Goal: Information Seeking & Learning: Learn about a topic

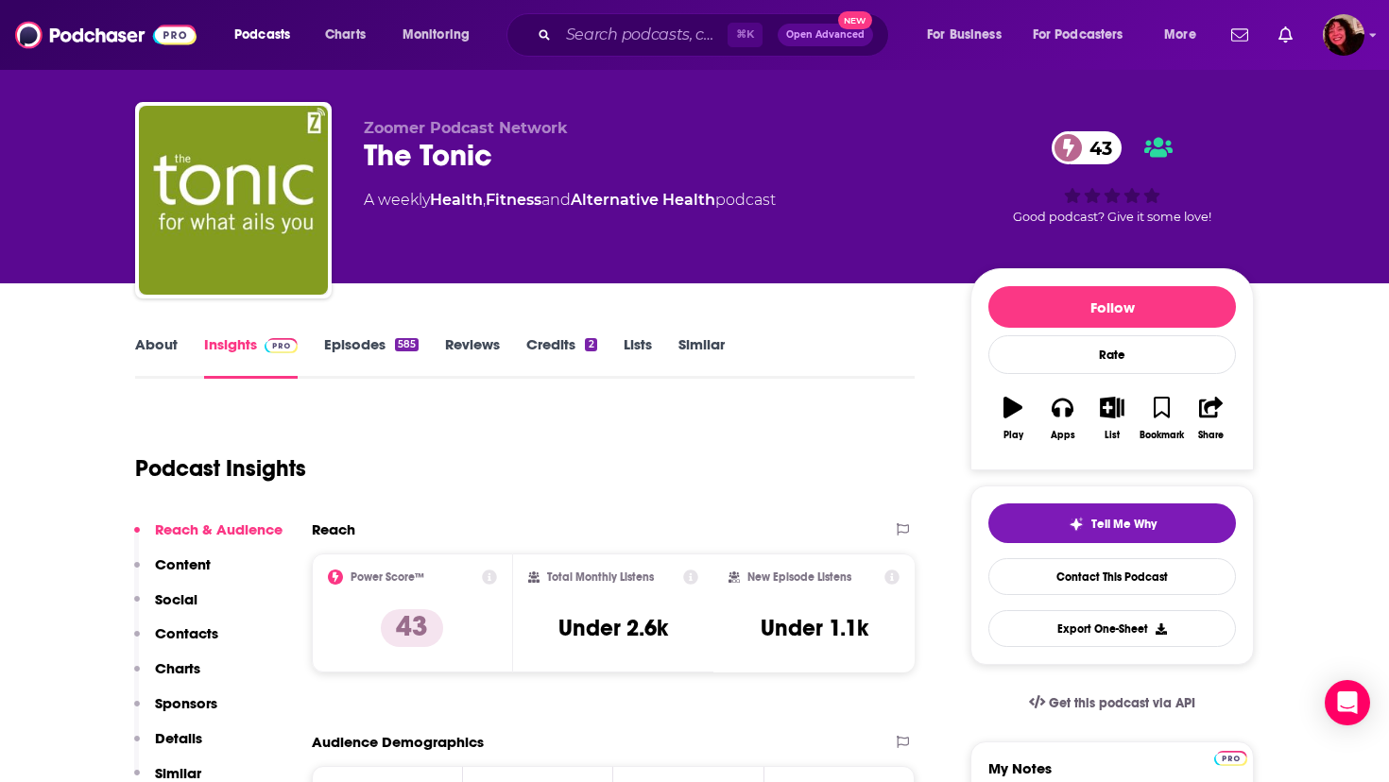
scroll to position [27, 0]
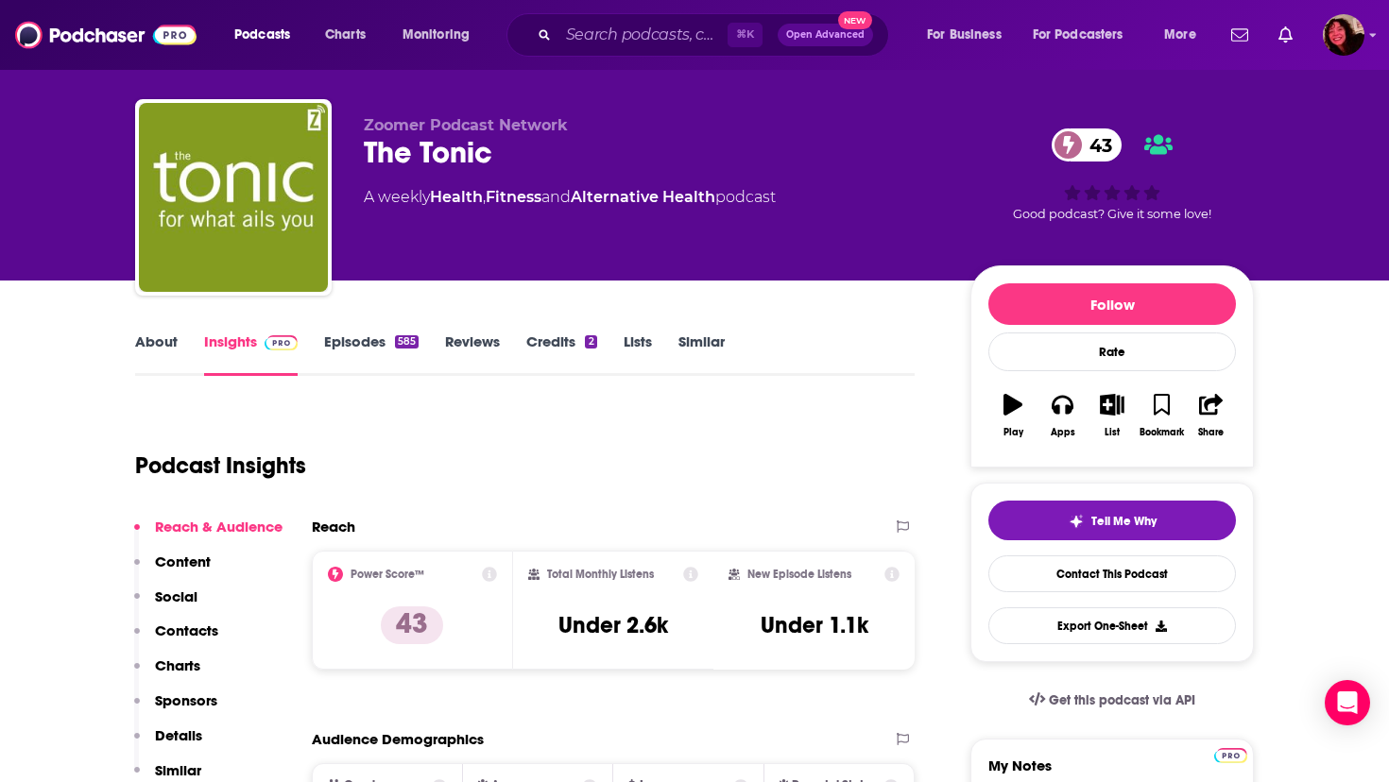
click at [163, 349] on link "About" at bounding box center [156, 354] width 43 height 43
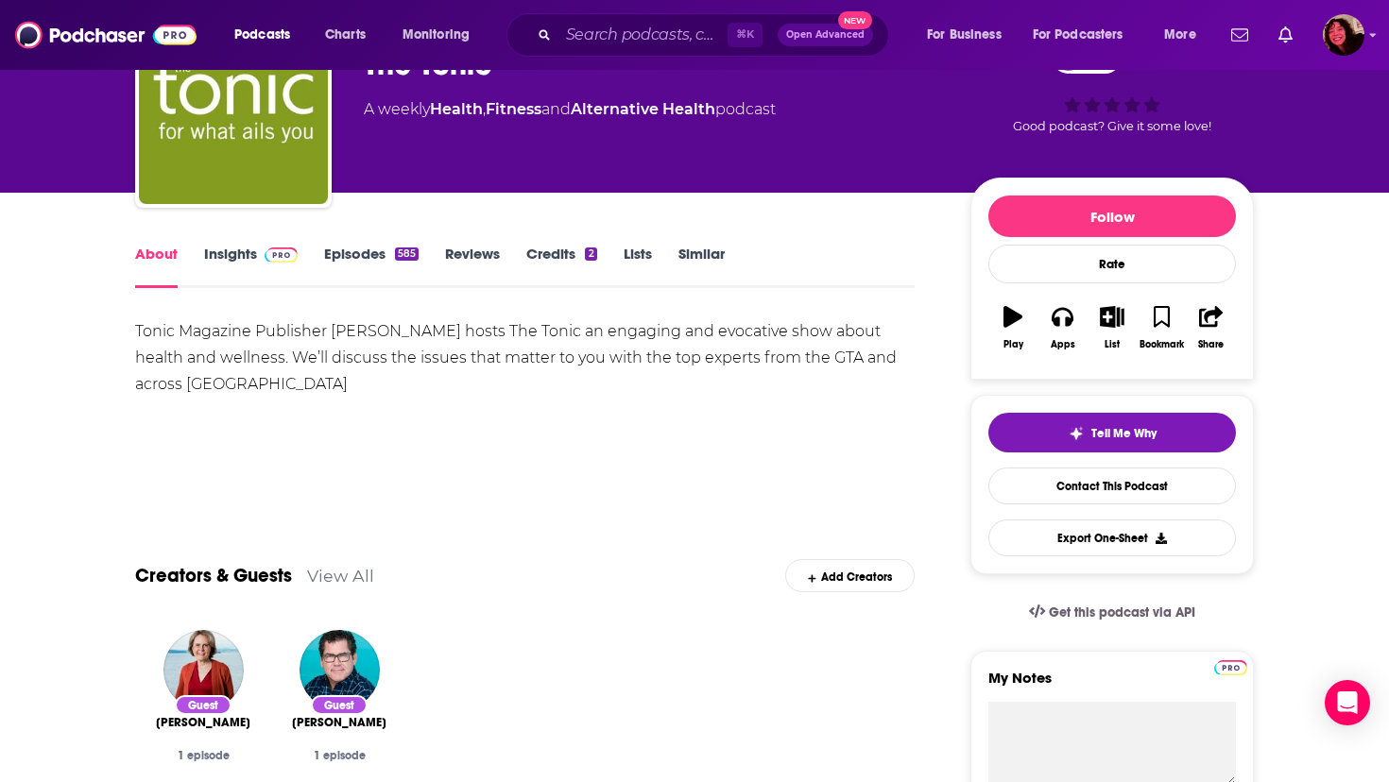
scroll to position [116, 0]
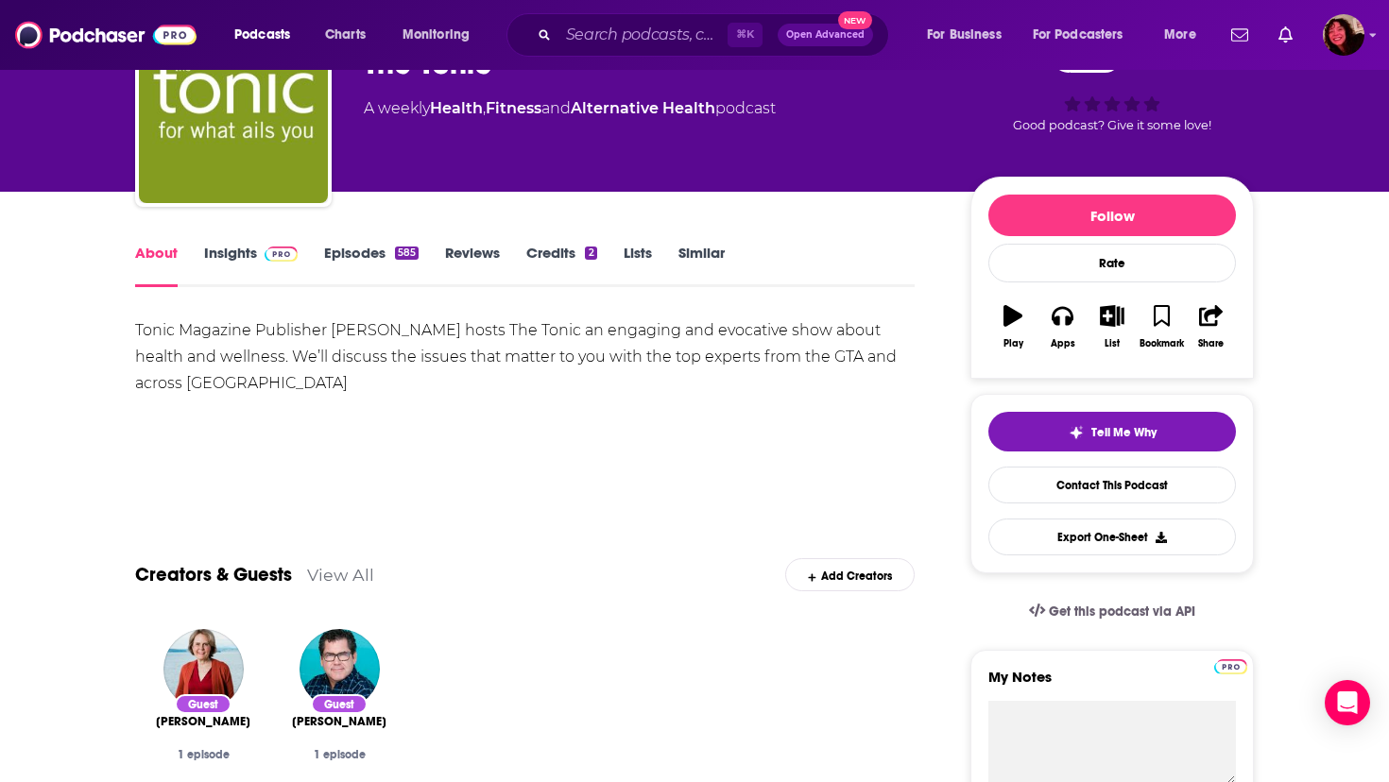
click at [227, 256] on link "Insights" at bounding box center [251, 265] width 94 height 43
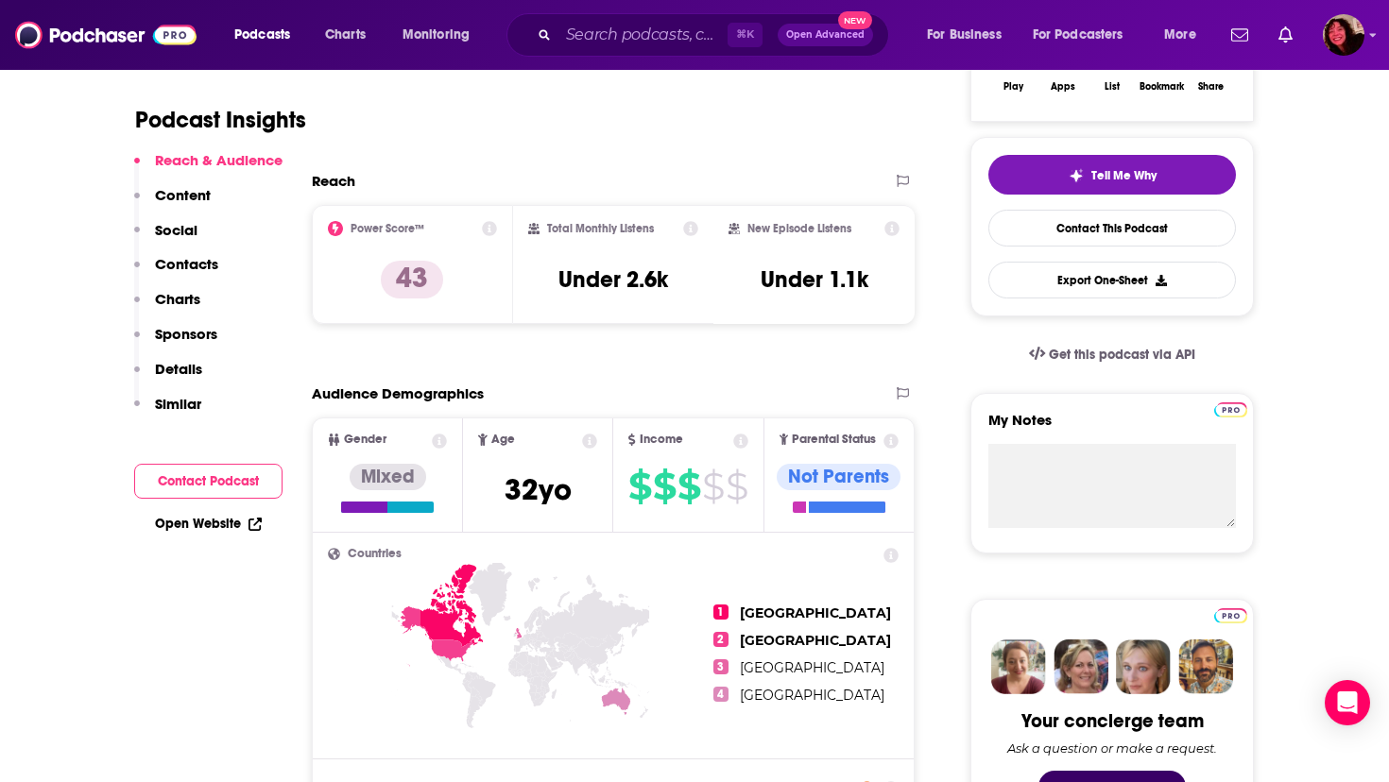
scroll to position [376, 0]
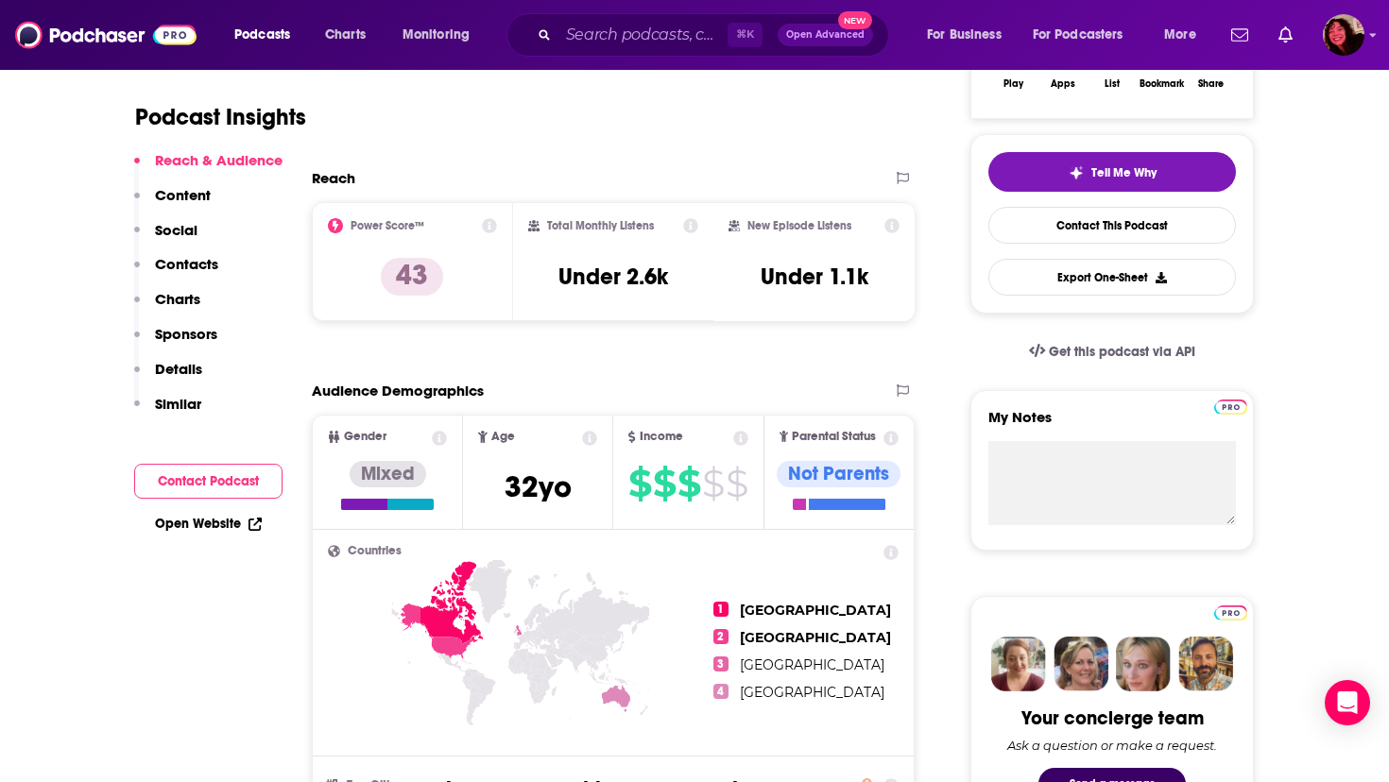
click at [195, 530] on link "Open Website" at bounding box center [208, 524] width 107 height 16
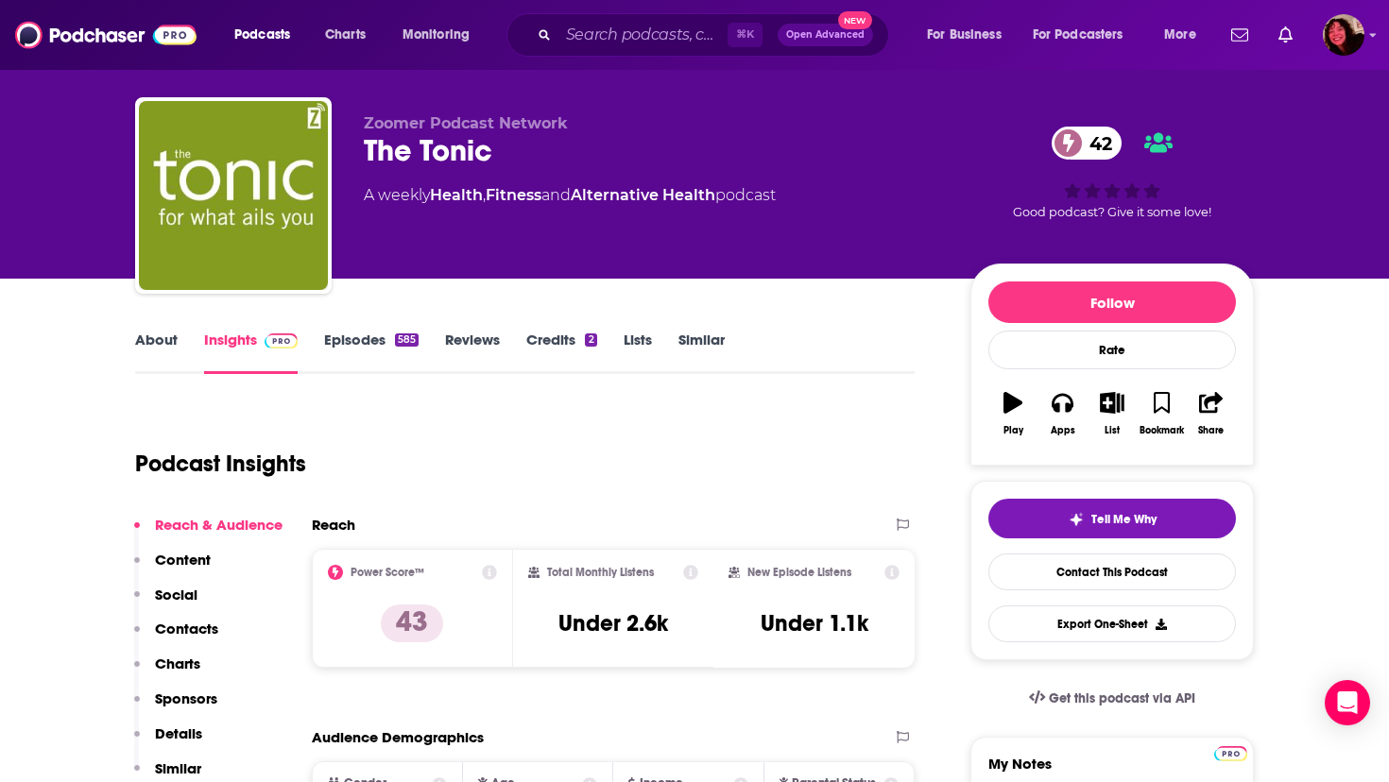
scroll to position [0, 0]
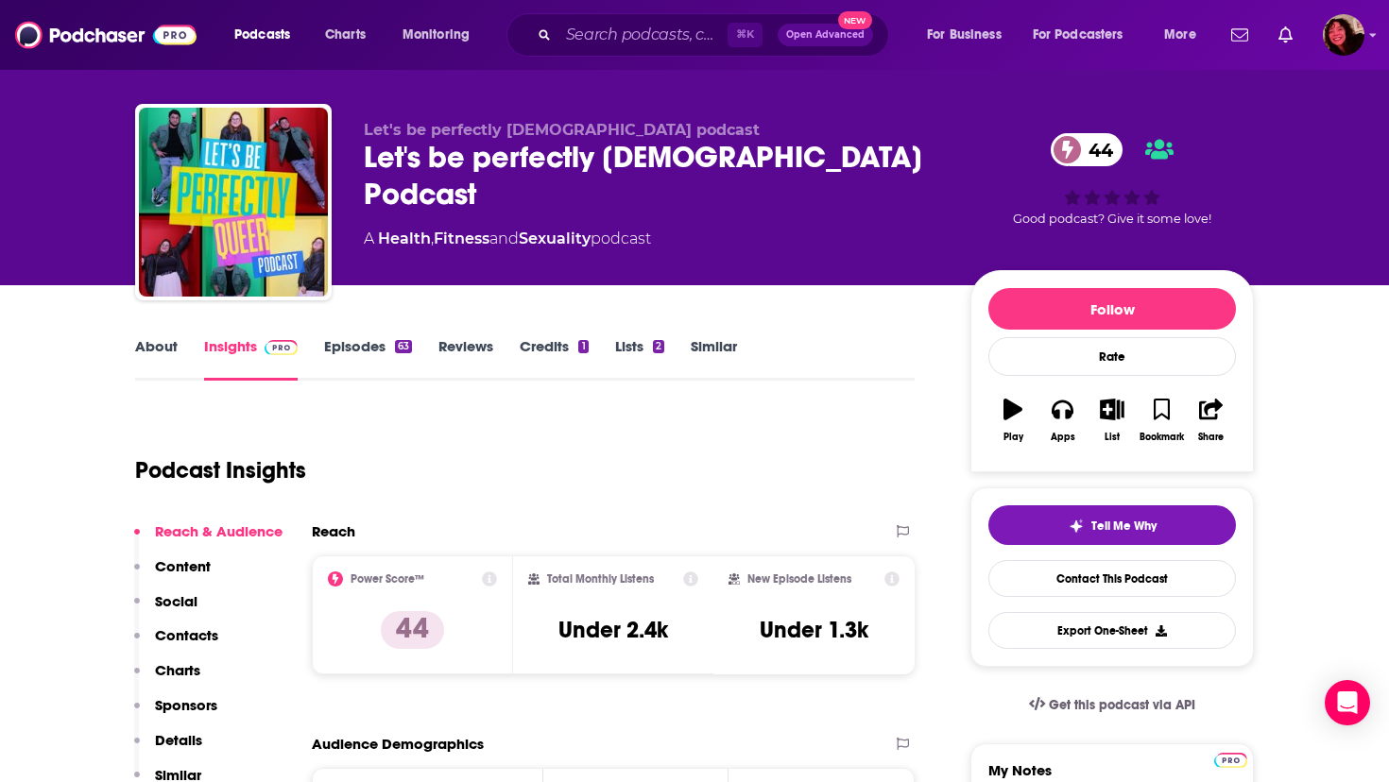
scroll to position [27, 0]
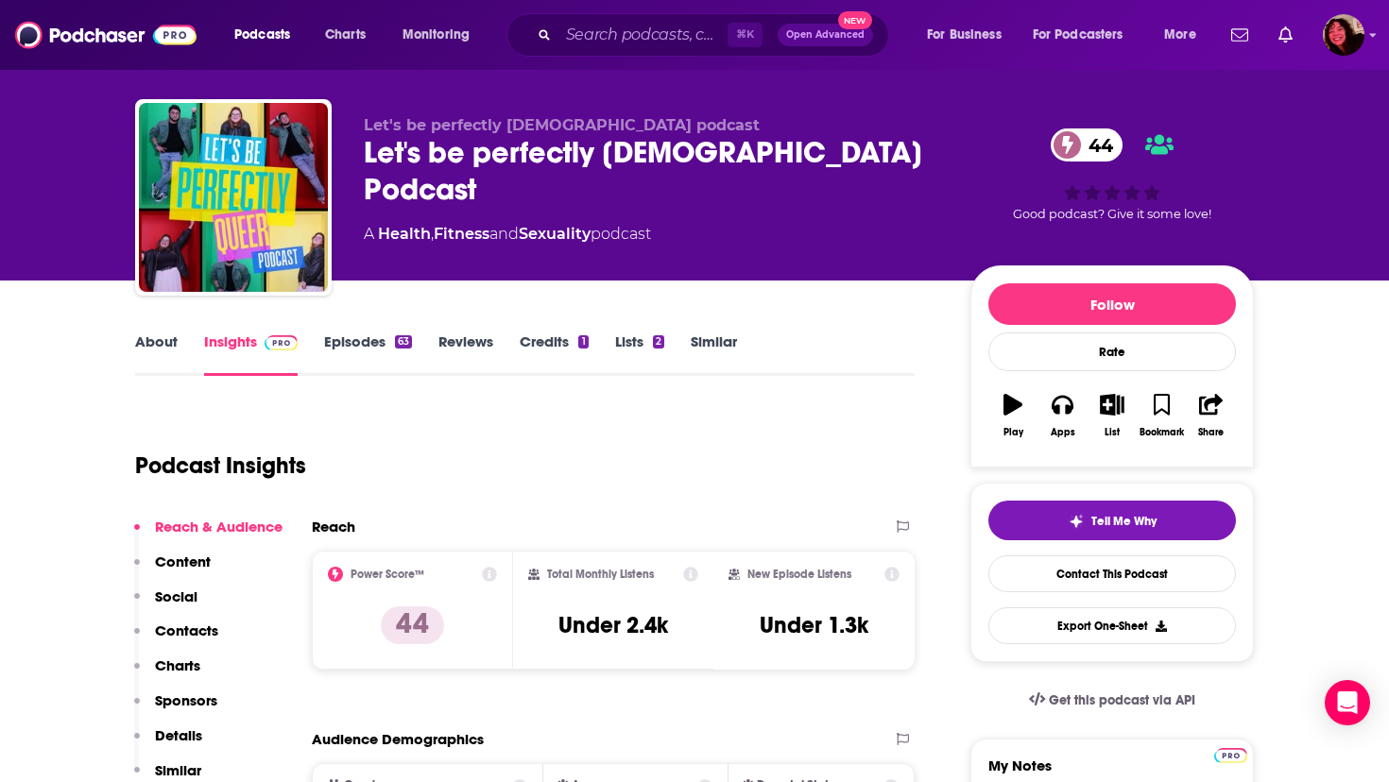
click at [146, 349] on link "About" at bounding box center [156, 354] width 43 height 43
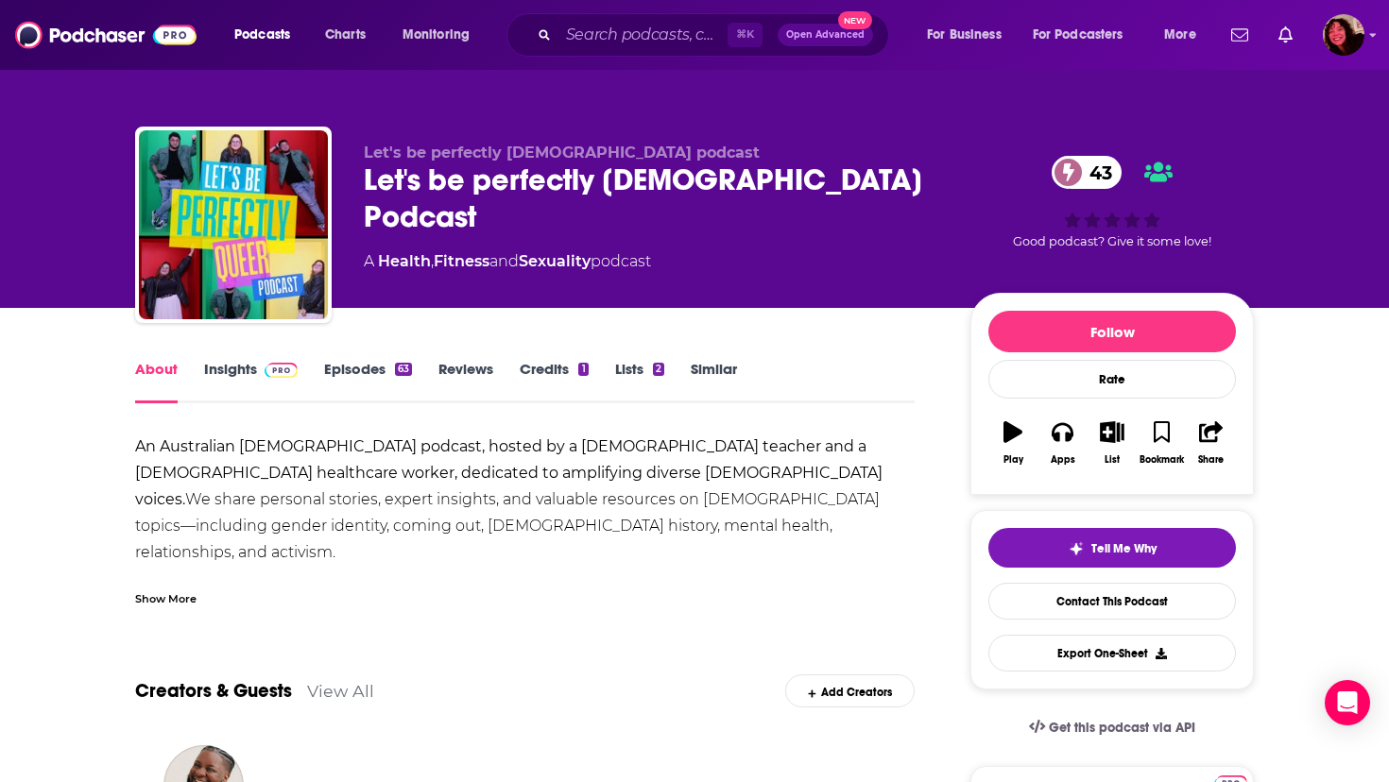
scroll to position [57, 0]
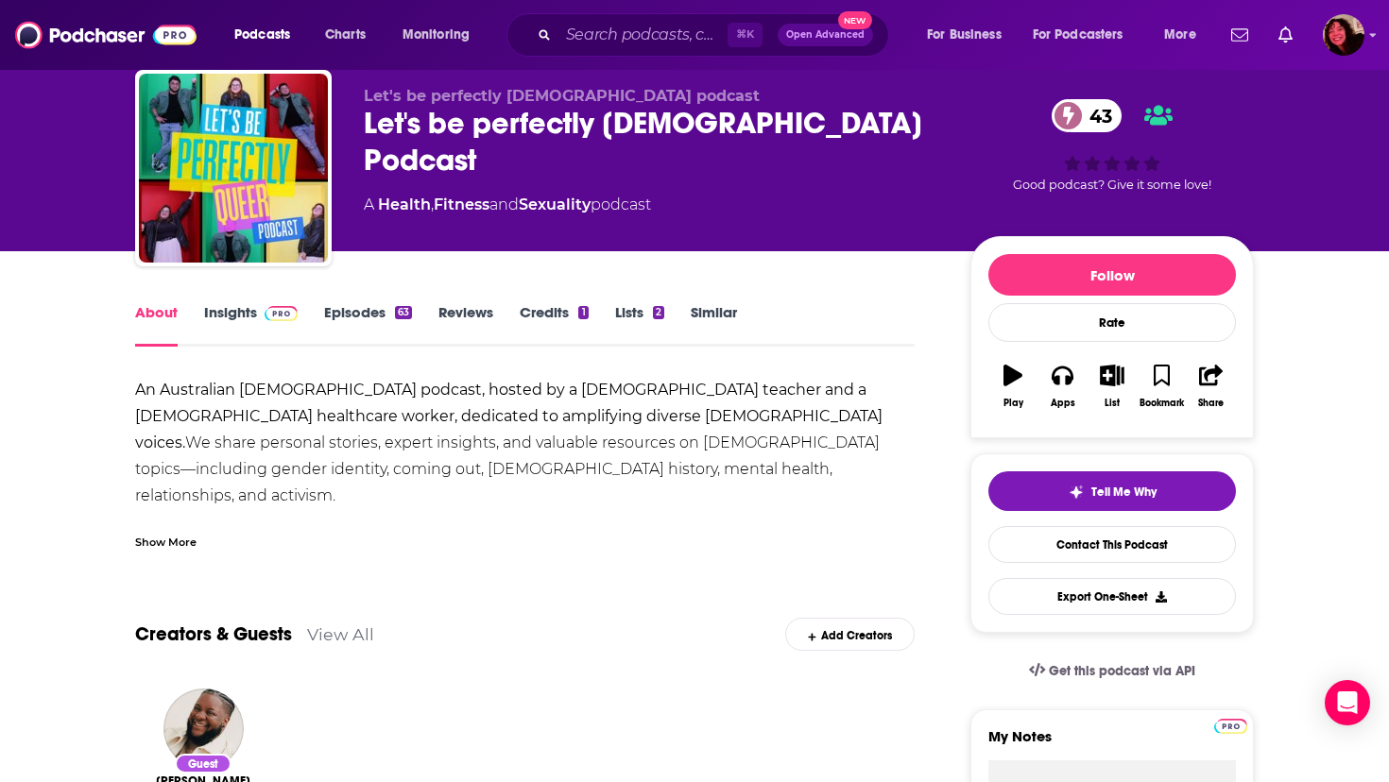
click at [155, 541] on div "Show More" at bounding box center [165, 541] width 61 height 18
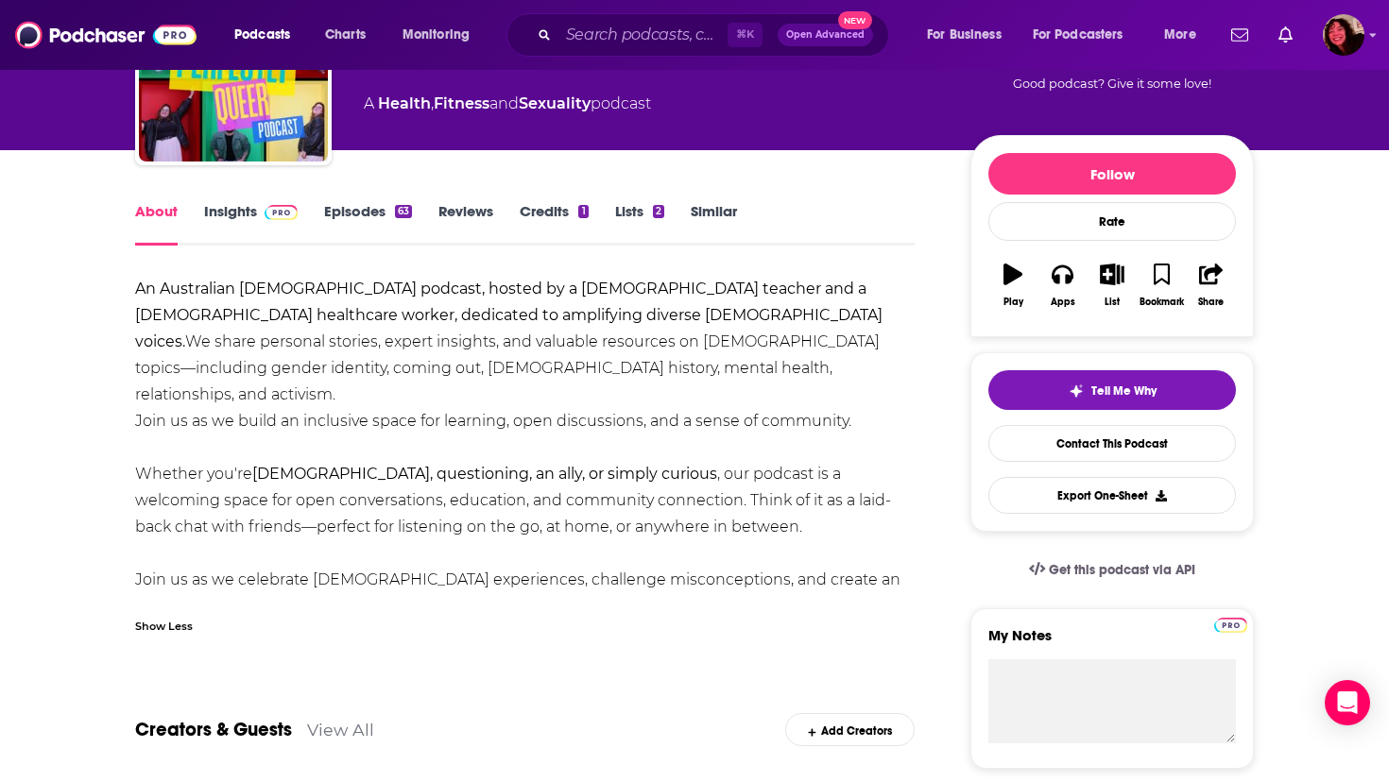
scroll to position [162, 0]
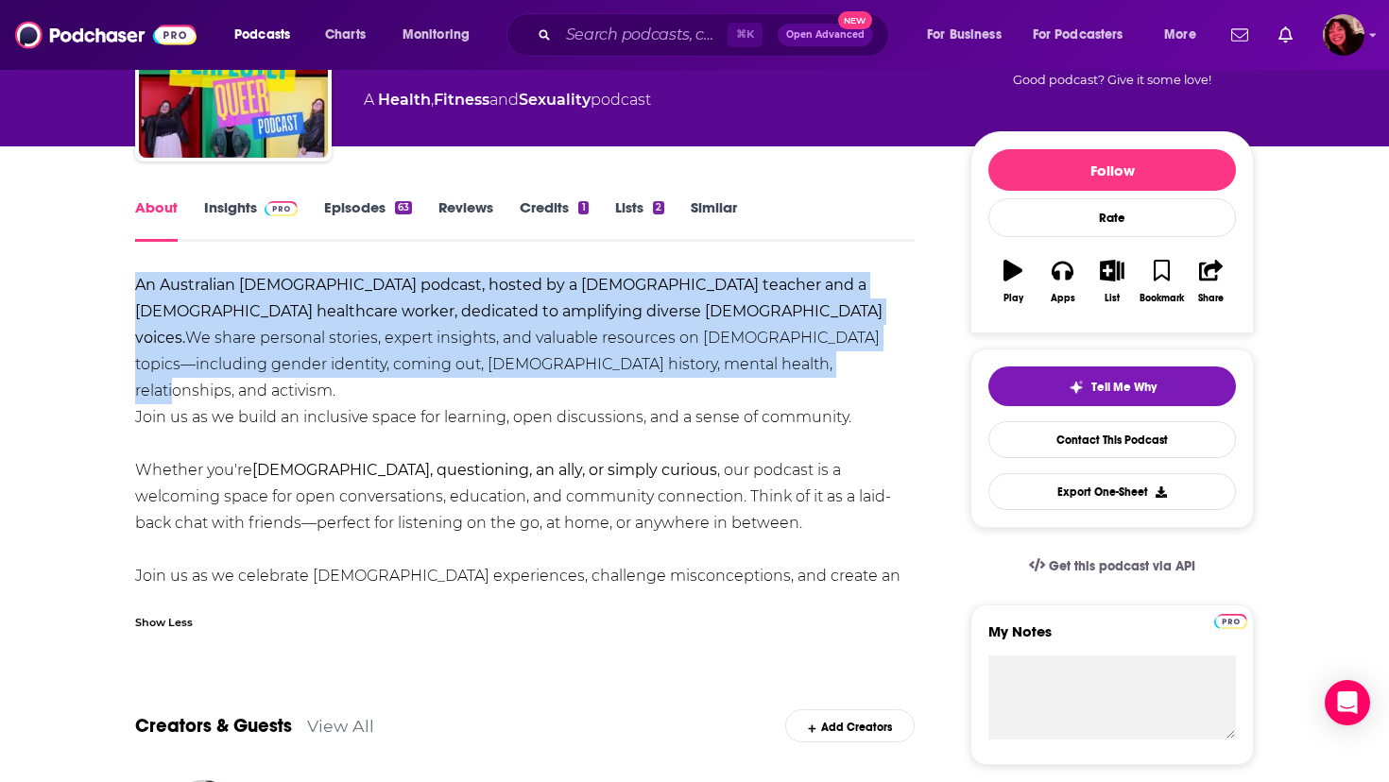
drag, startPoint x: 349, startPoint y: 370, endPoint x: 129, endPoint y: 287, distance: 234.5
copy div "An Australian LGBT podcast, hosted by a Transgender teacher and a Pansexual hea…"
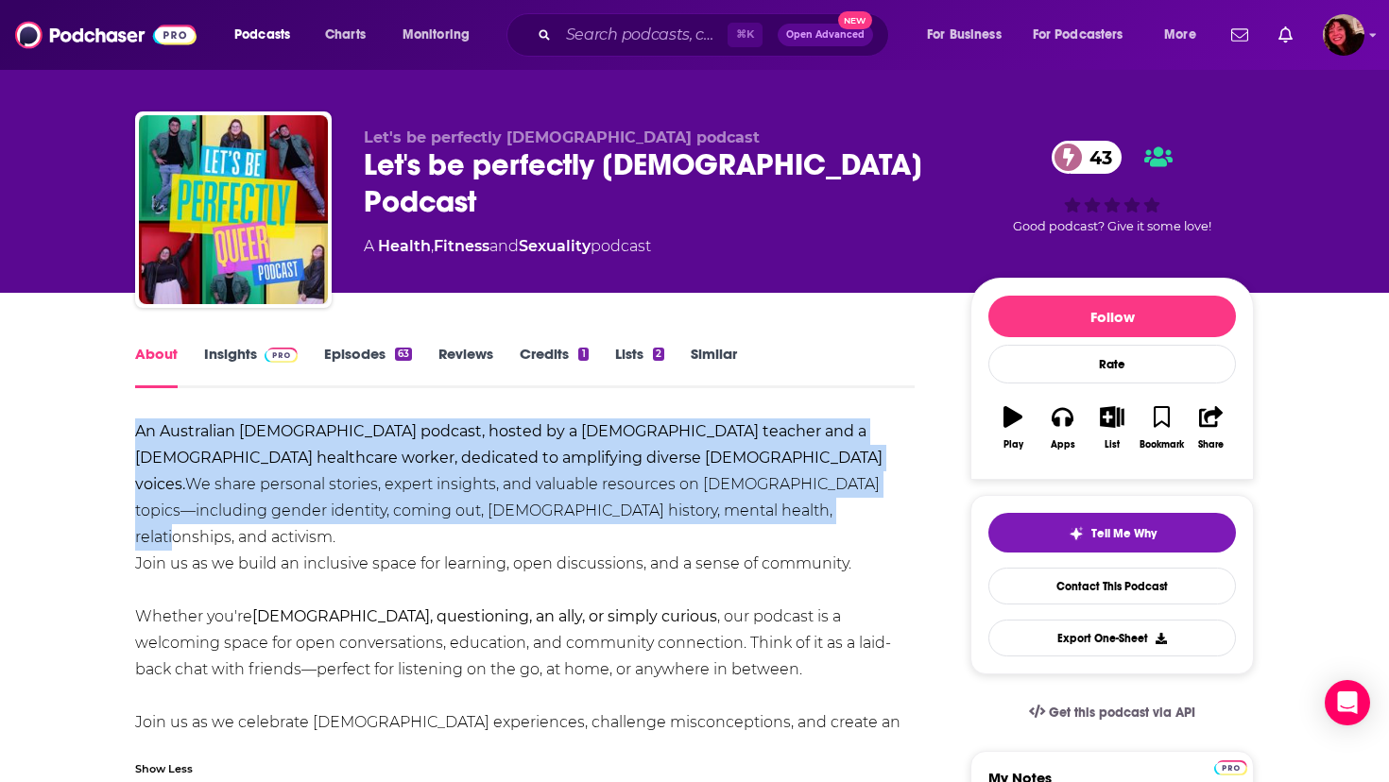
scroll to position [0, 0]
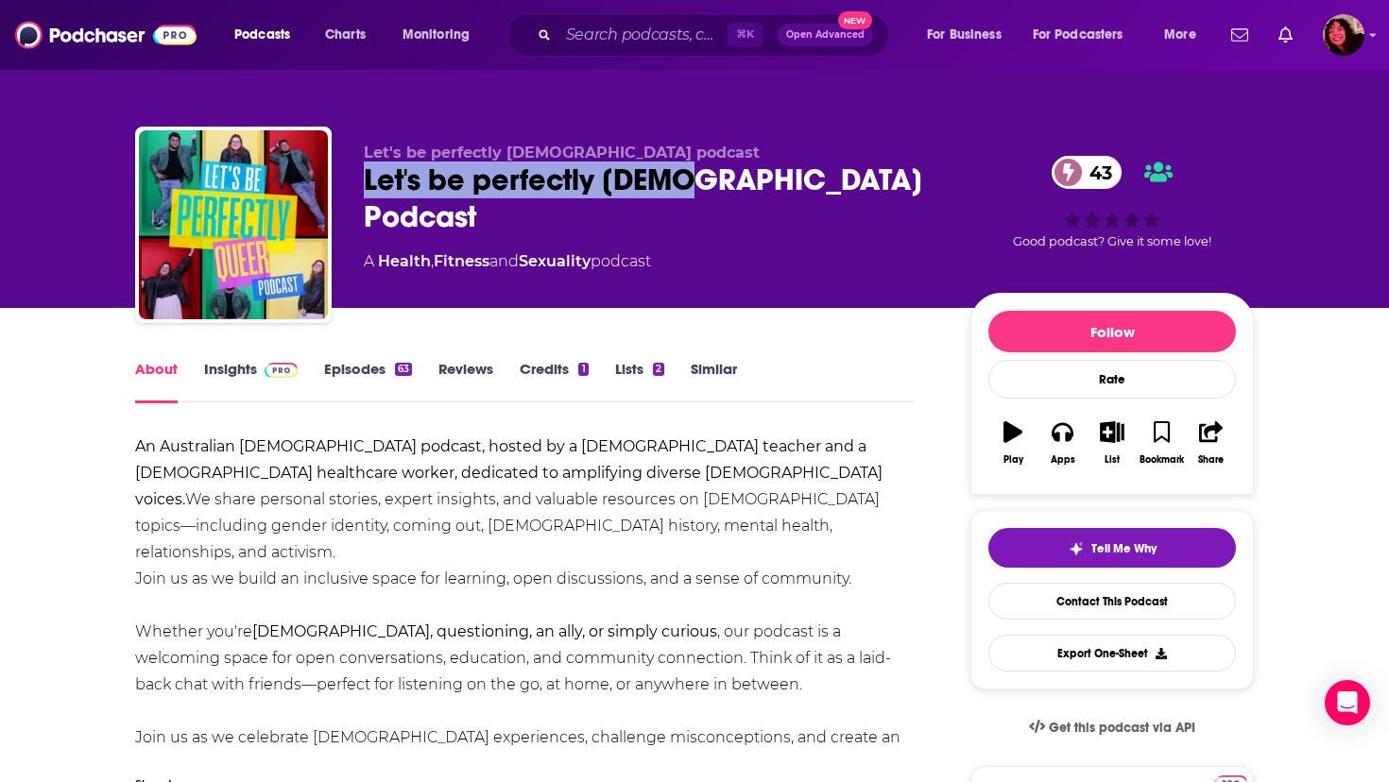
drag, startPoint x: 357, startPoint y: 180, endPoint x: 691, endPoint y: 178, distance: 333.6
click at [691, 178] on div "Let's be perfectly Queer podcast Let's be perfectly Queer Podcast 43 A Health ,…" at bounding box center [694, 229] width 1119 height 204
copy h1 "Let's be perfectly Queer"
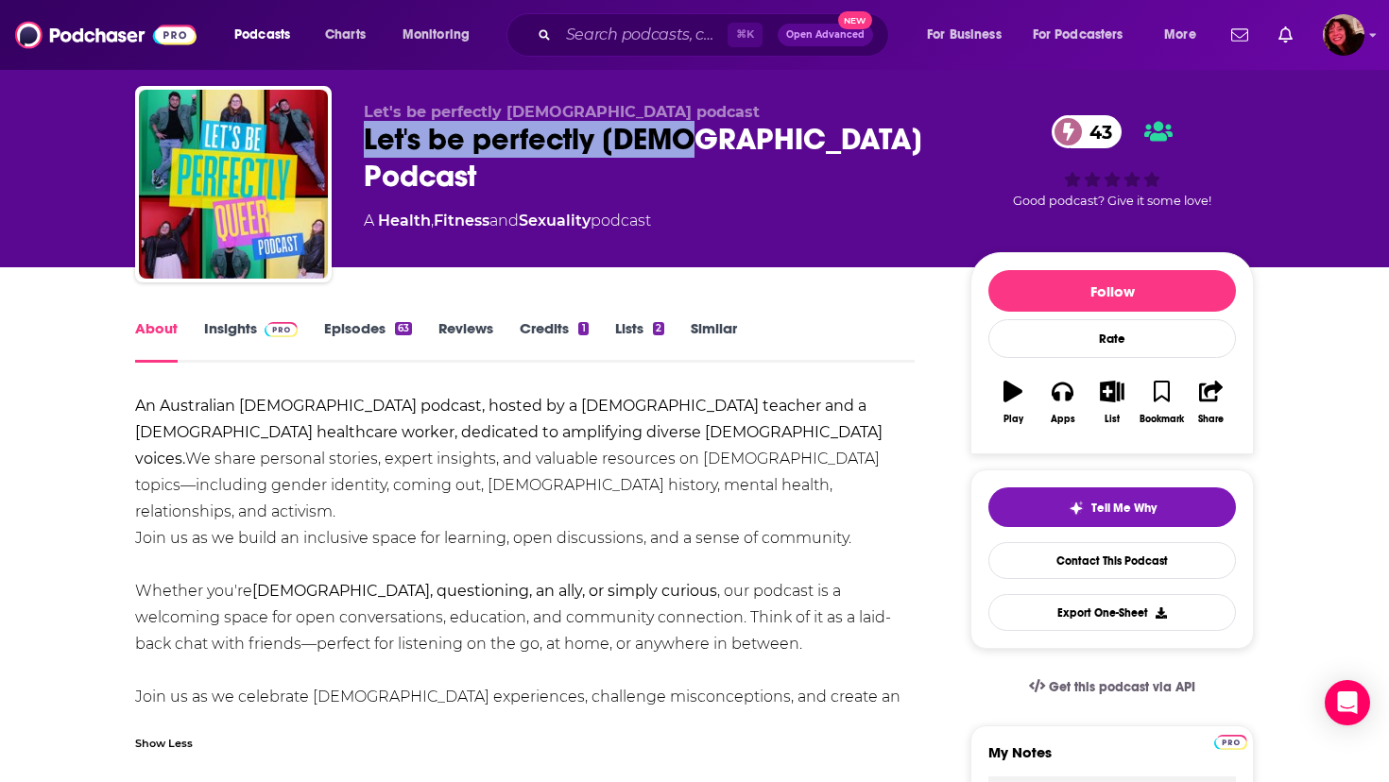
scroll to position [49, 0]
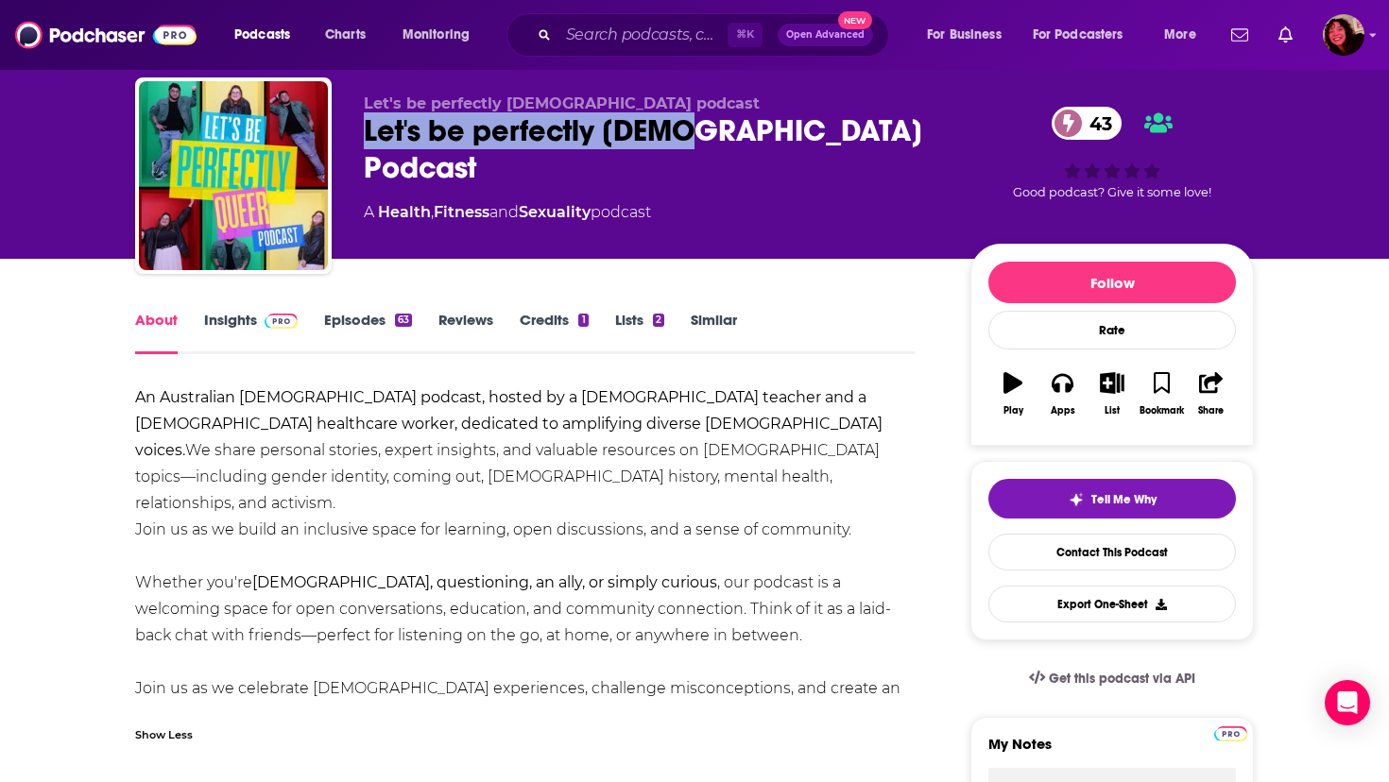
click at [222, 322] on link "Insights" at bounding box center [251, 332] width 94 height 43
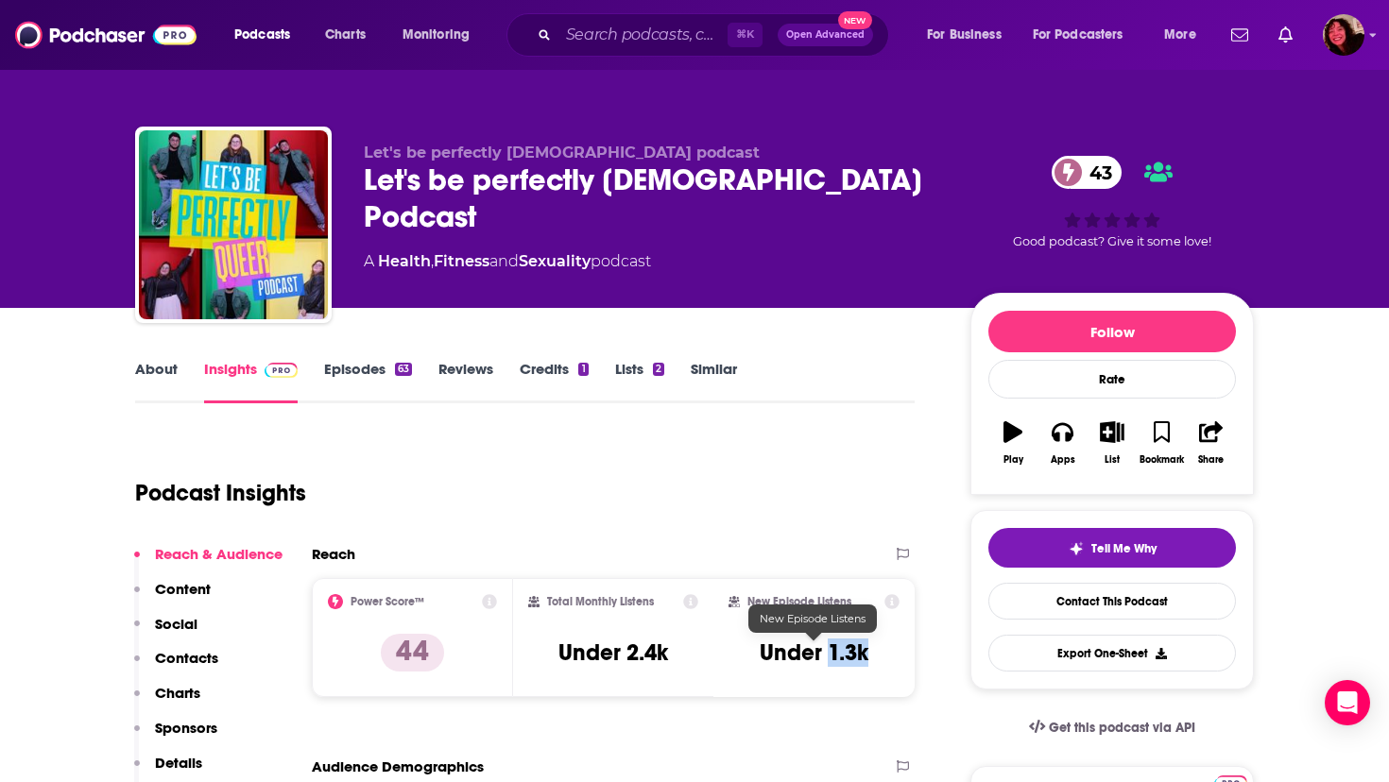
drag, startPoint x: 833, startPoint y: 653, endPoint x: 864, endPoint y: 654, distance: 31.2
click at [864, 654] on h3 "Under 1.3k" at bounding box center [814, 653] width 109 height 28
copy h3 "1.3k"
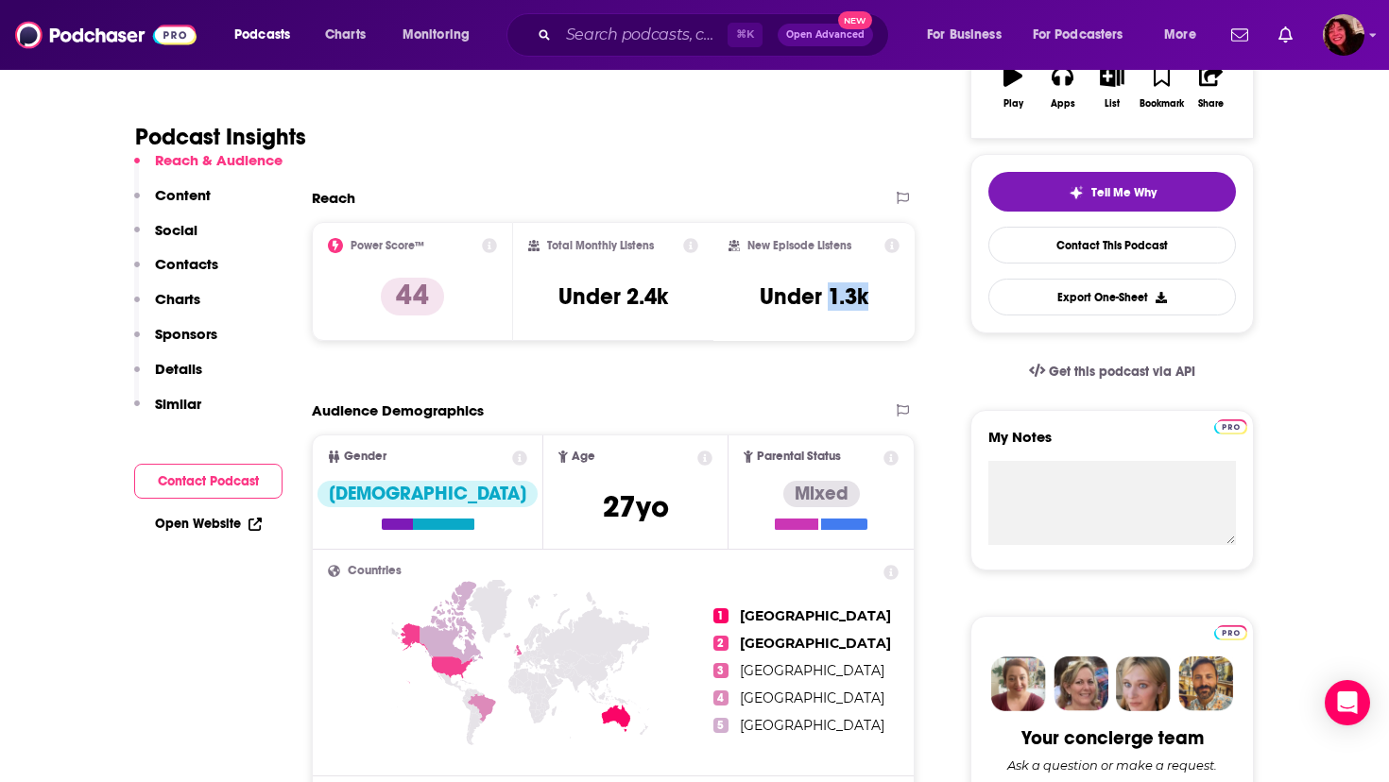
scroll to position [363, 0]
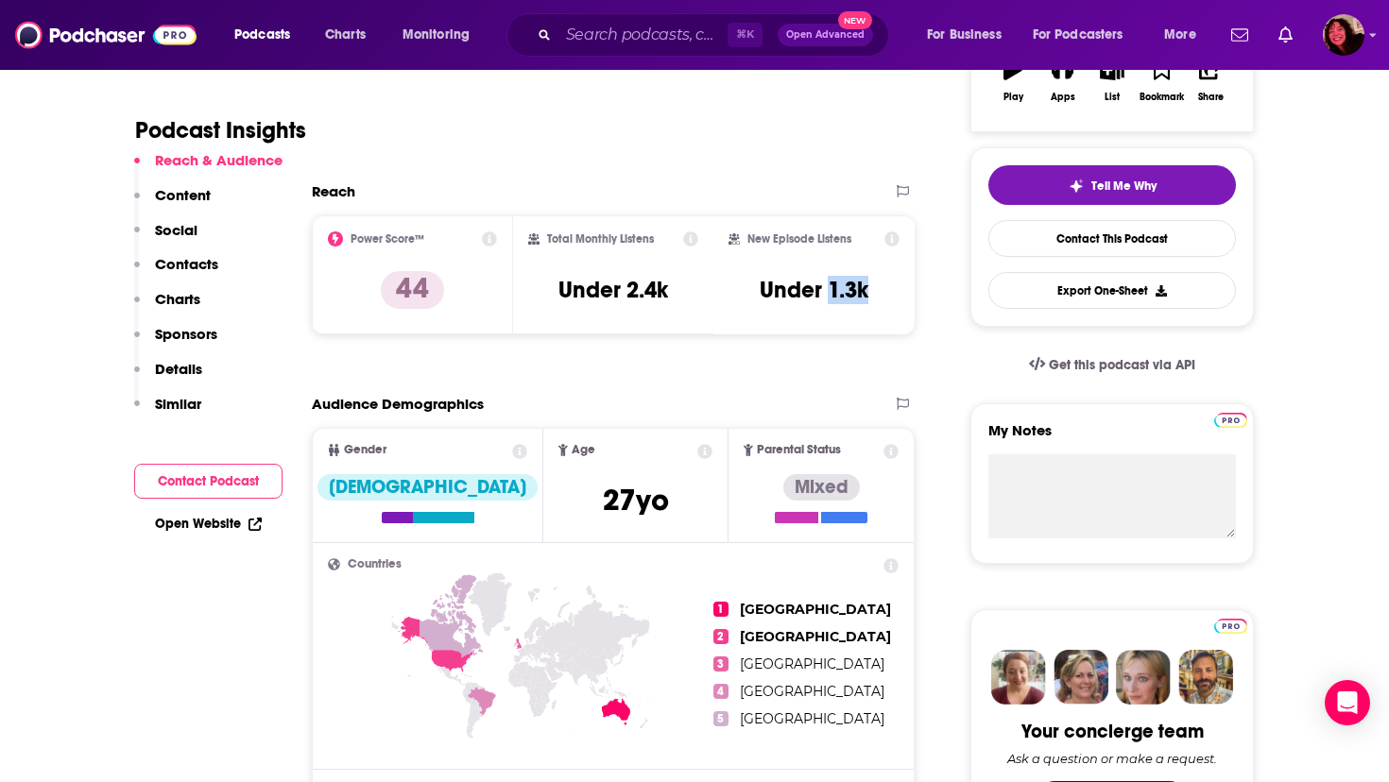
click at [223, 520] on link "Open Website" at bounding box center [208, 524] width 107 height 16
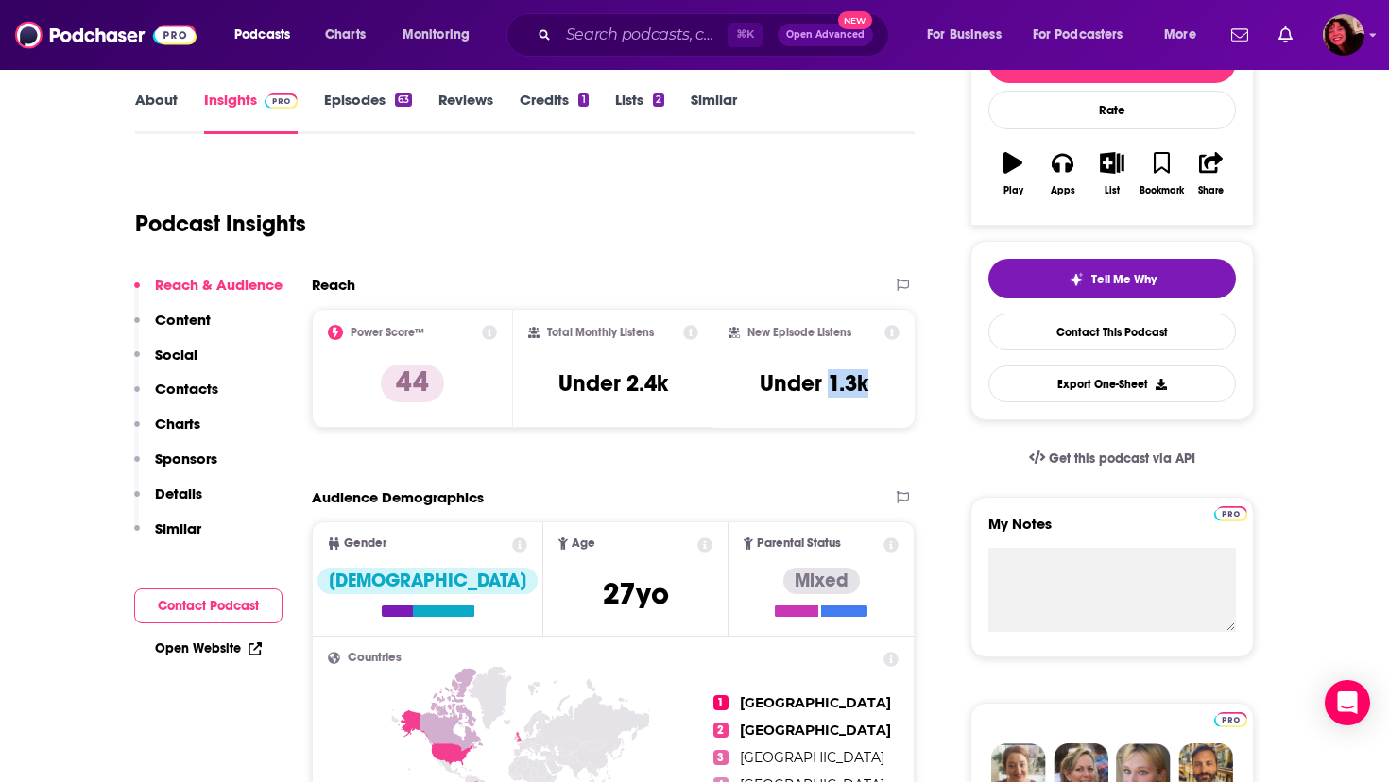
scroll to position [201, 0]
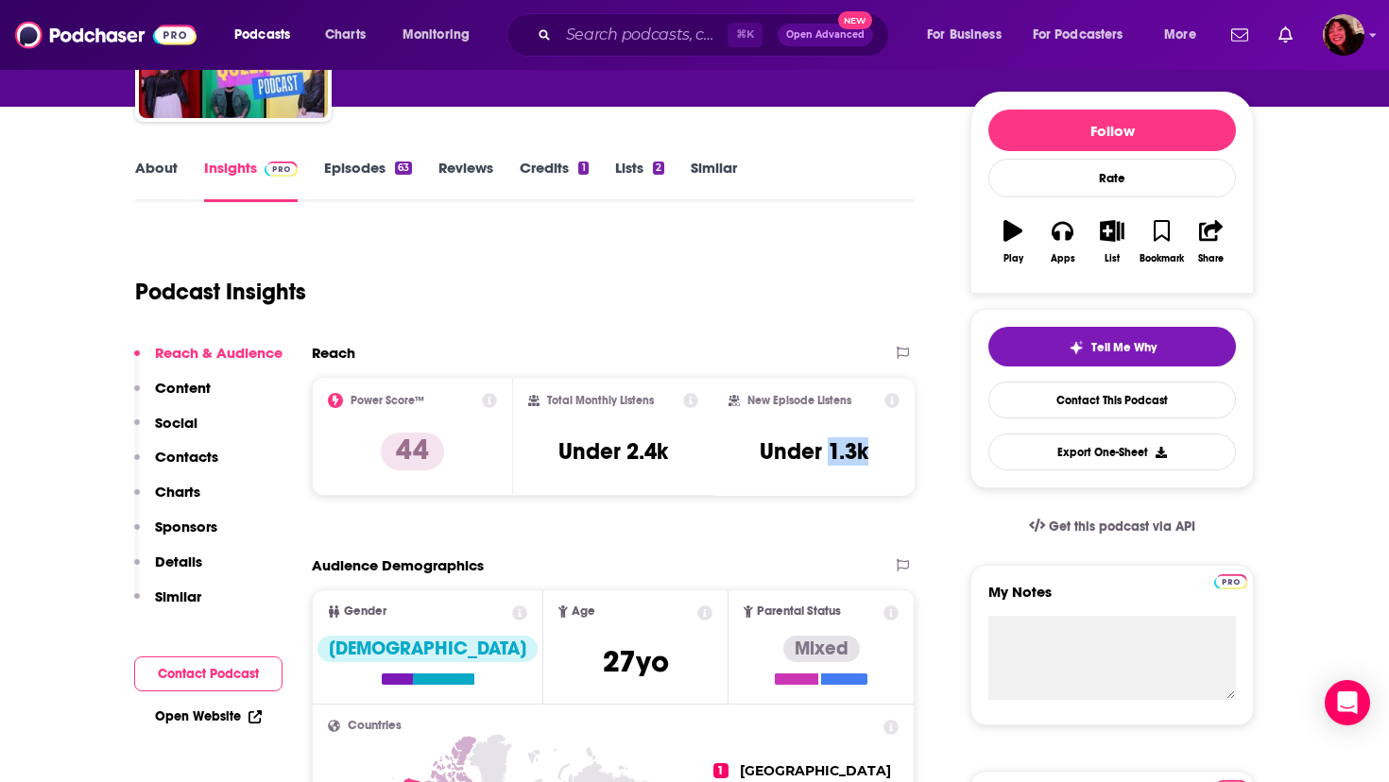
click at [200, 450] on p "Contacts" at bounding box center [186, 457] width 63 height 18
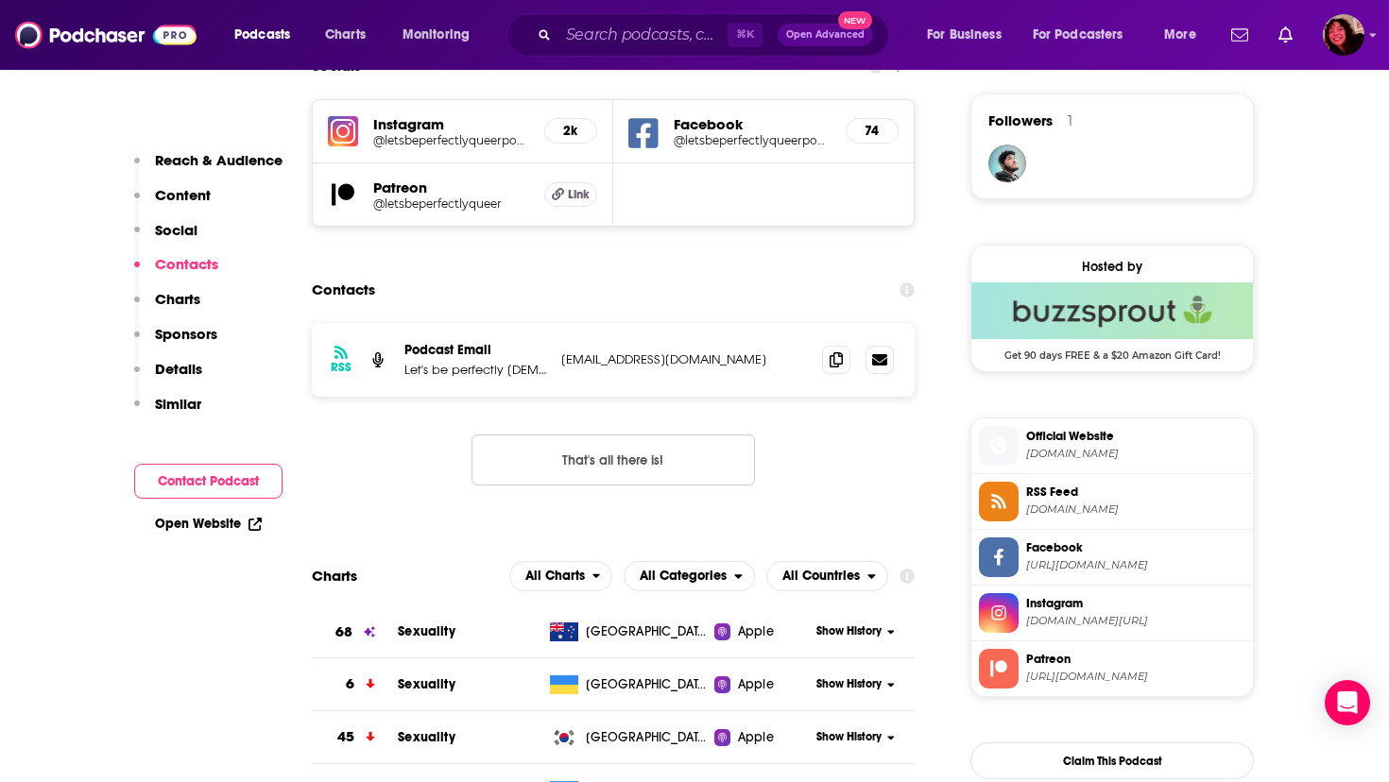
scroll to position [1369, 0]
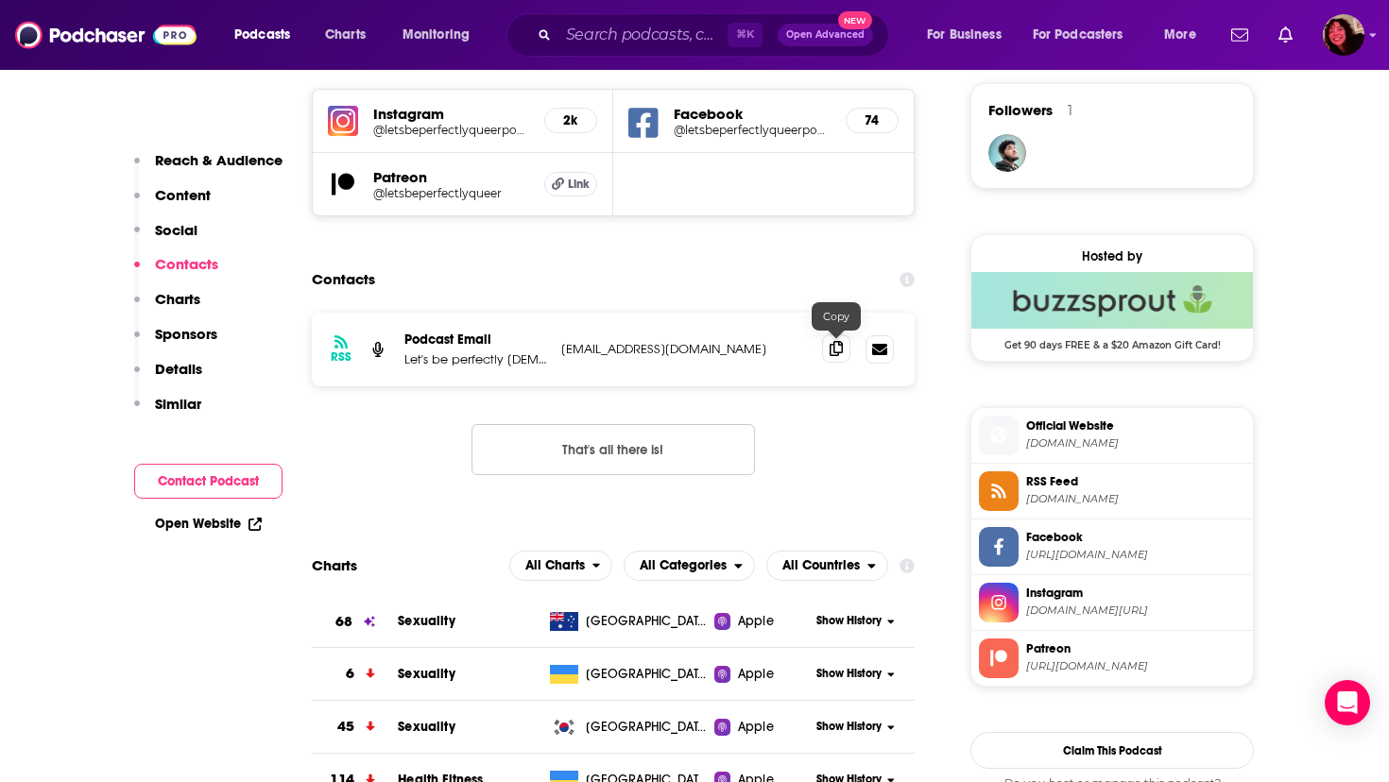
click at [832, 350] on icon at bounding box center [836, 348] width 13 height 15
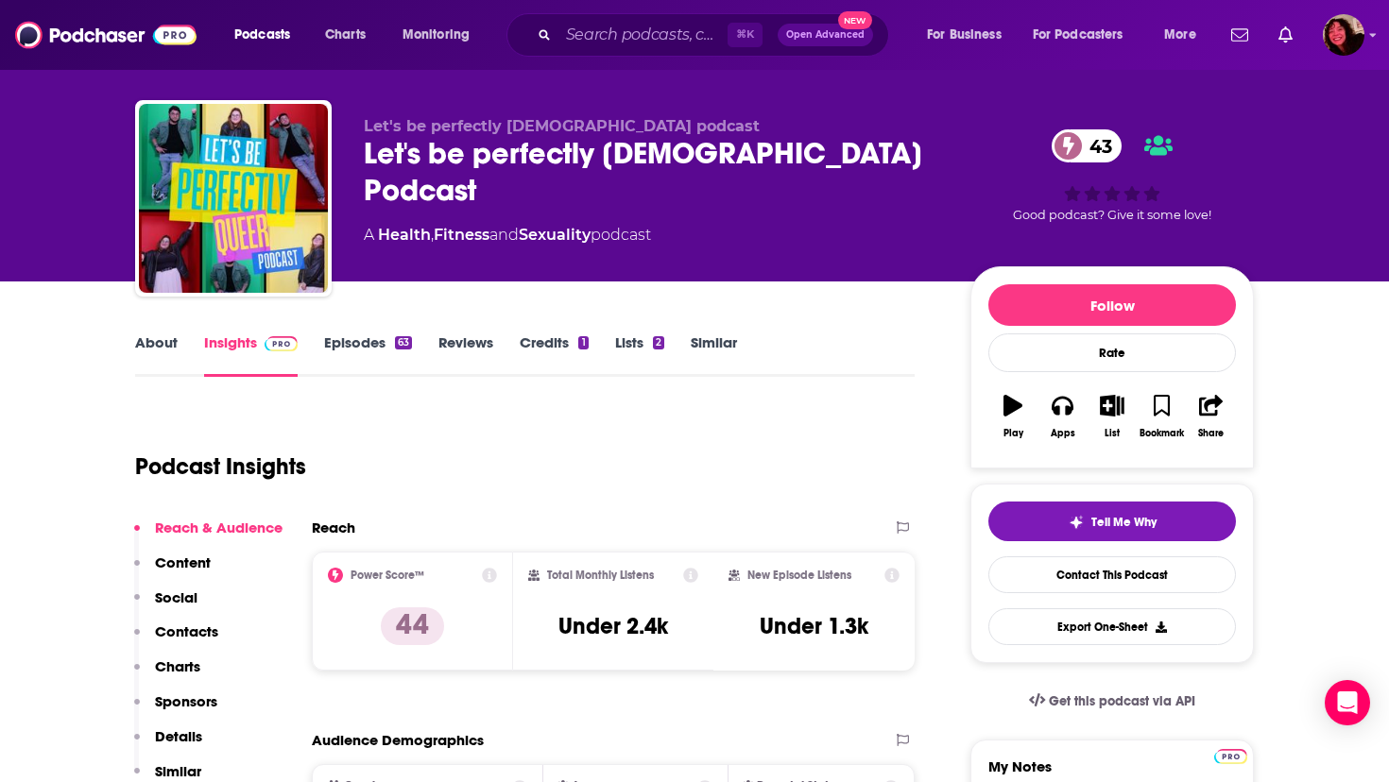
scroll to position [0, 0]
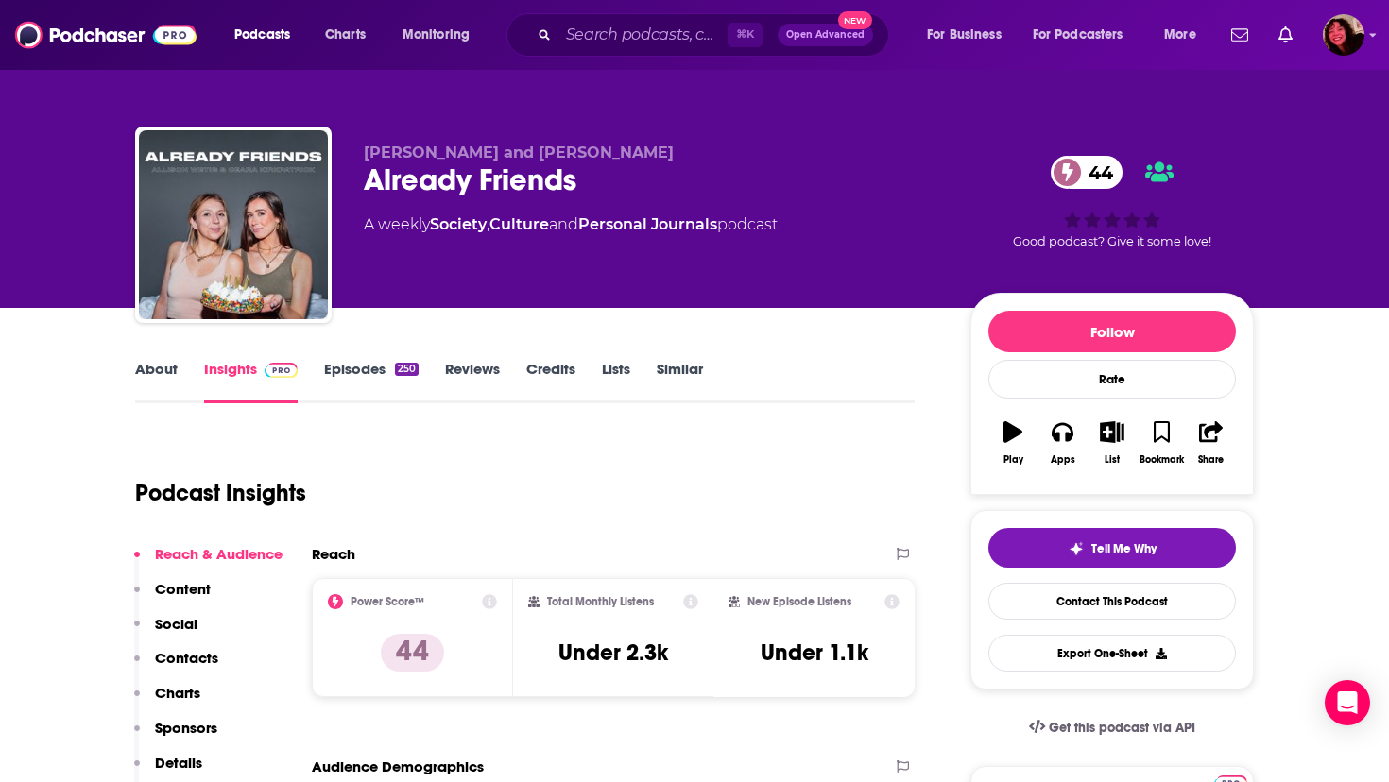
click at [161, 370] on link "About" at bounding box center [156, 381] width 43 height 43
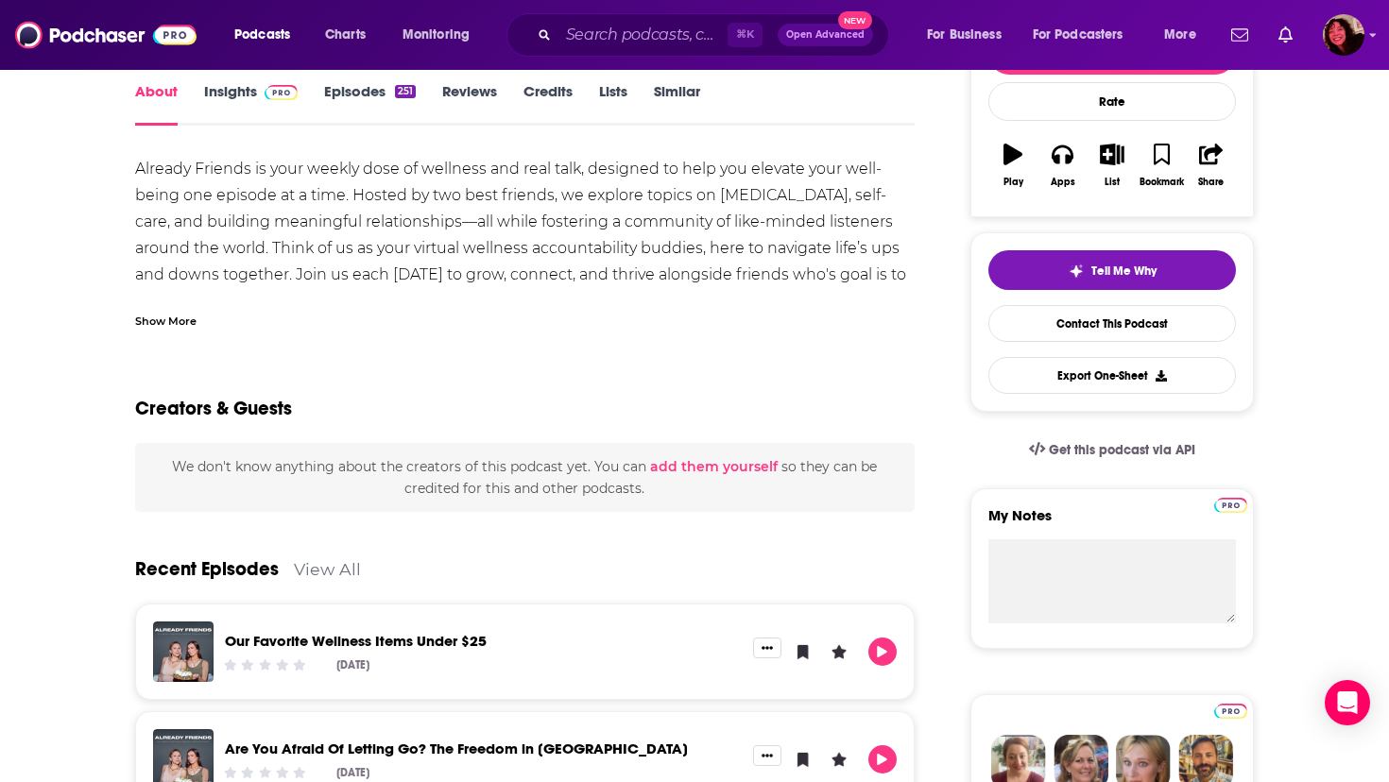
scroll to position [284, 0]
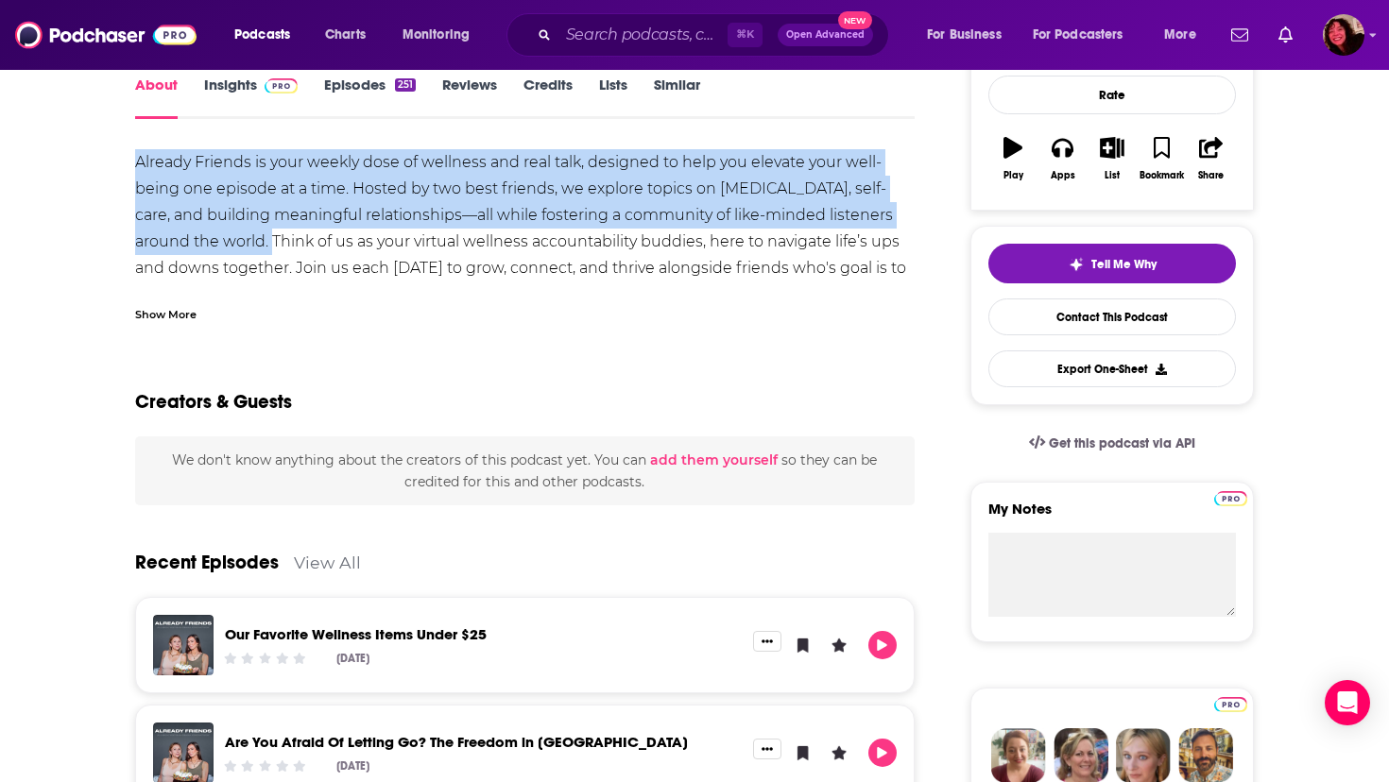
drag, startPoint x: 130, startPoint y: 157, endPoint x: 209, endPoint y: 240, distance: 114.3
copy div "Already Friends is your weekly dose of wellness and real talk, designed to help…"
click at [234, 91] on link "Insights" at bounding box center [251, 97] width 94 height 43
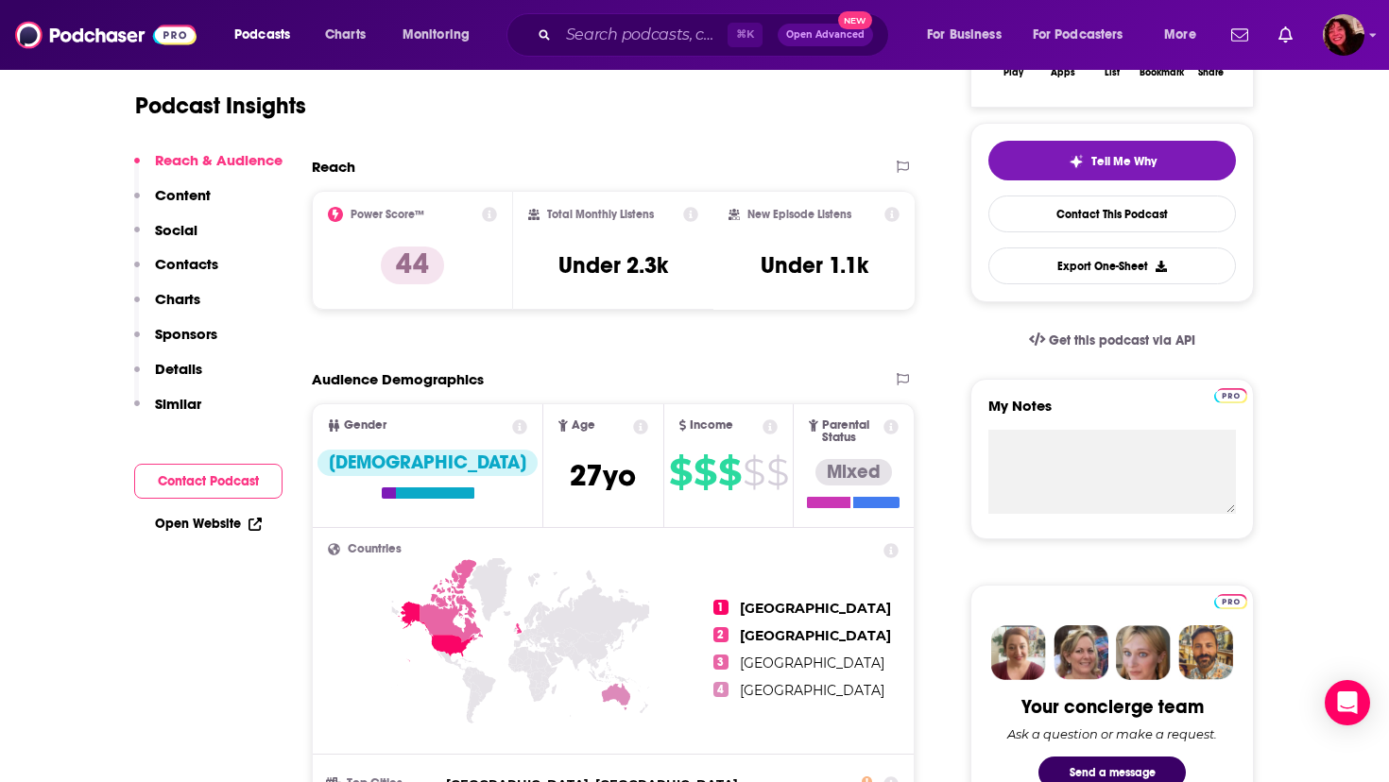
scroll to position [388, 0]
click at [173, 530] on link "Open Website" at bounding box center [208, 524] width 107 height 16
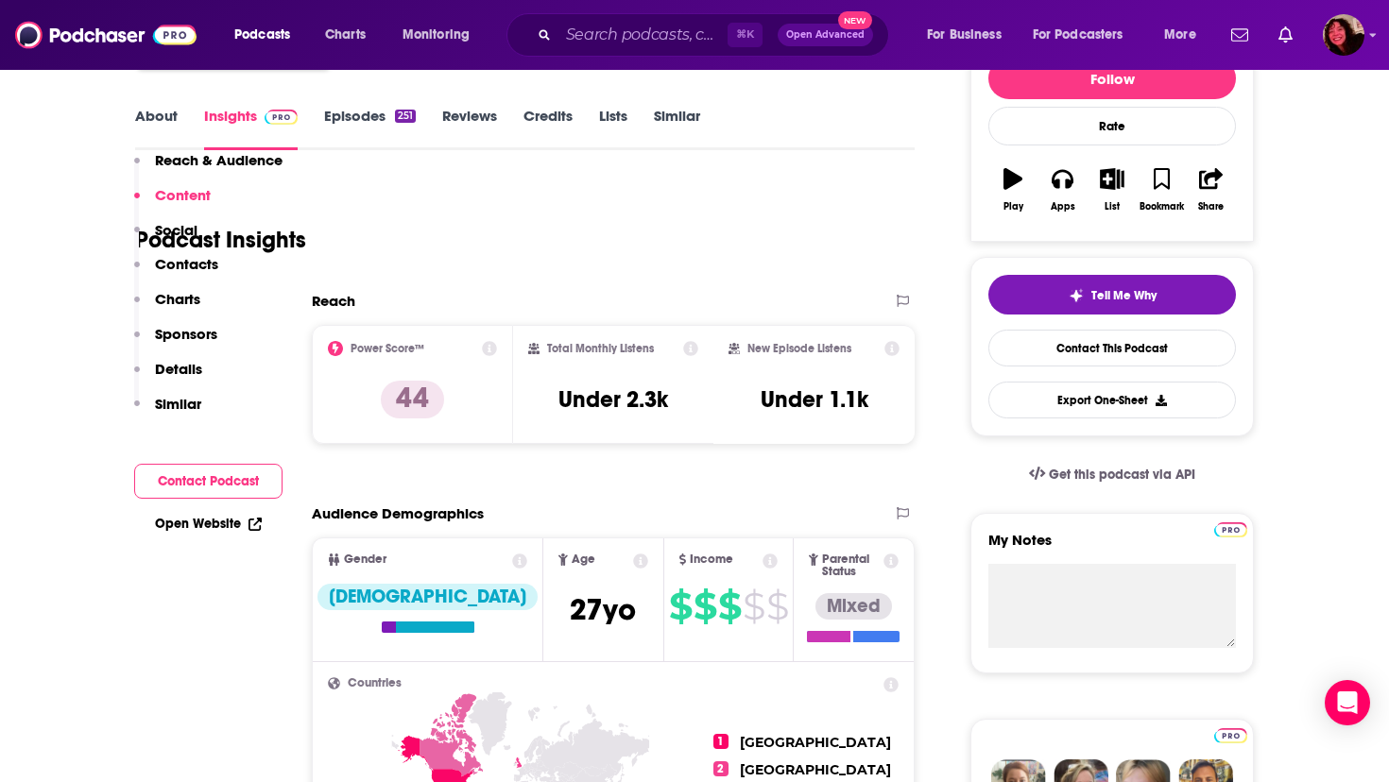
scroll to position [0, 0]
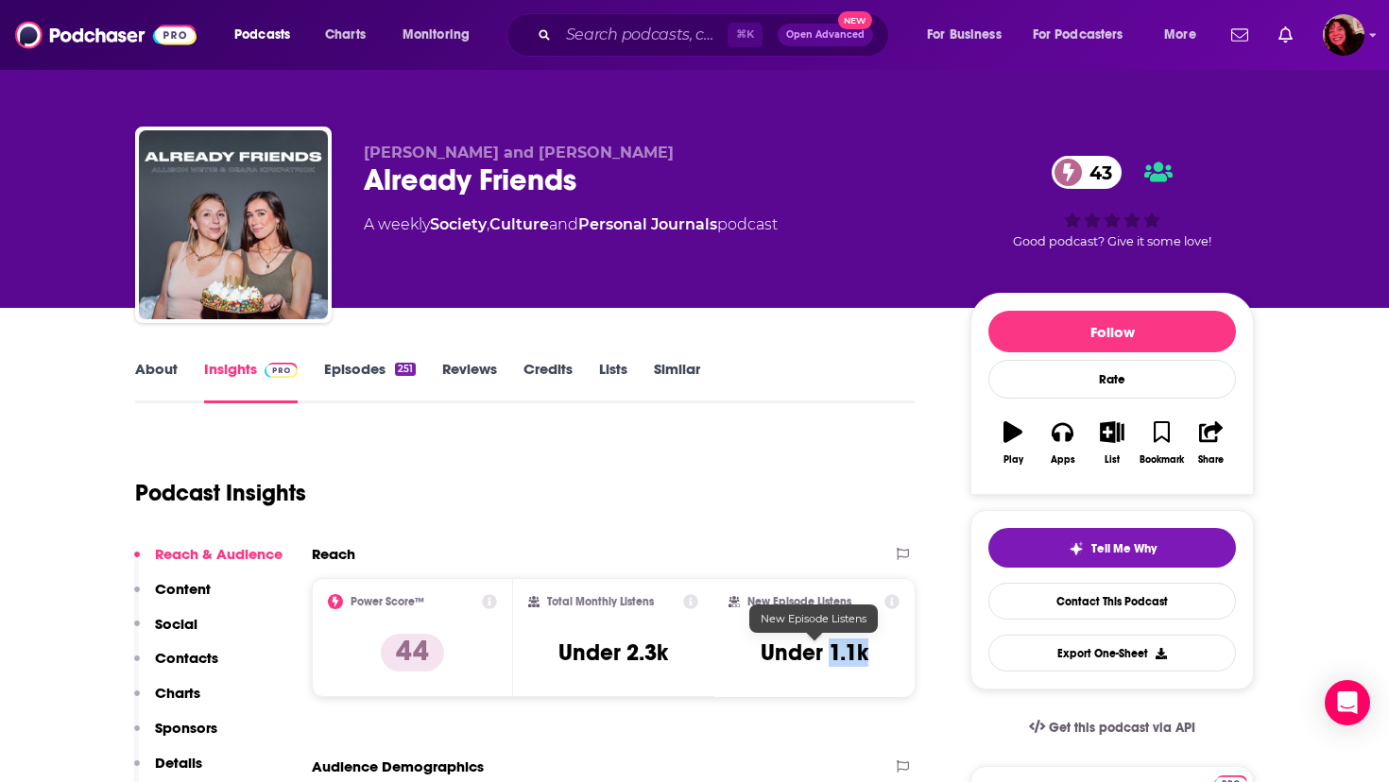
drag, startPoint x: 831, startPoint y: 653, endPoint x: 868, endPoint y: 654, distance: 36.9
click at [868, 654] on h3 "Under 1.1k" at bounding box center [815, 653] width 108 height 28
copy h3 "1.1k"
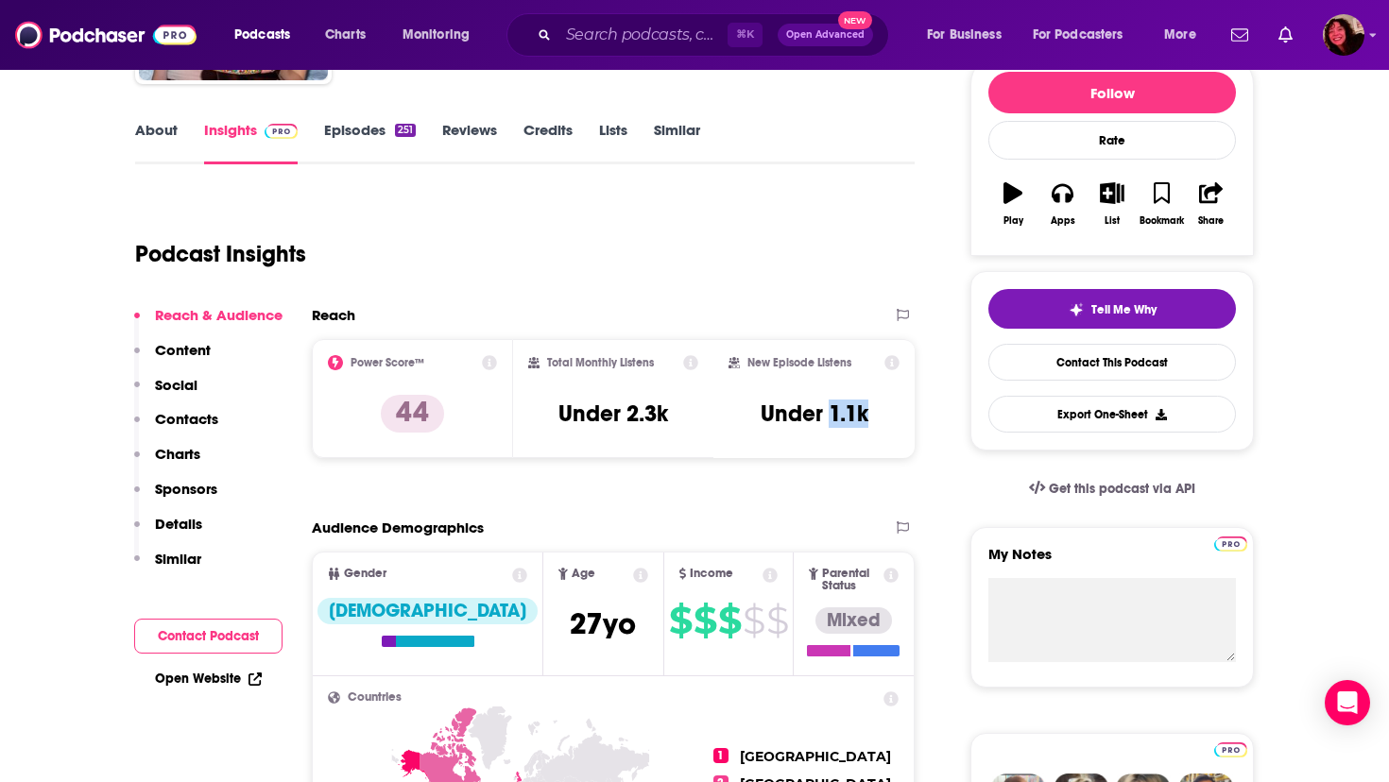
click at [196, 421] on p "Contacts" at bounding box center [186, 419] width 63 height 18
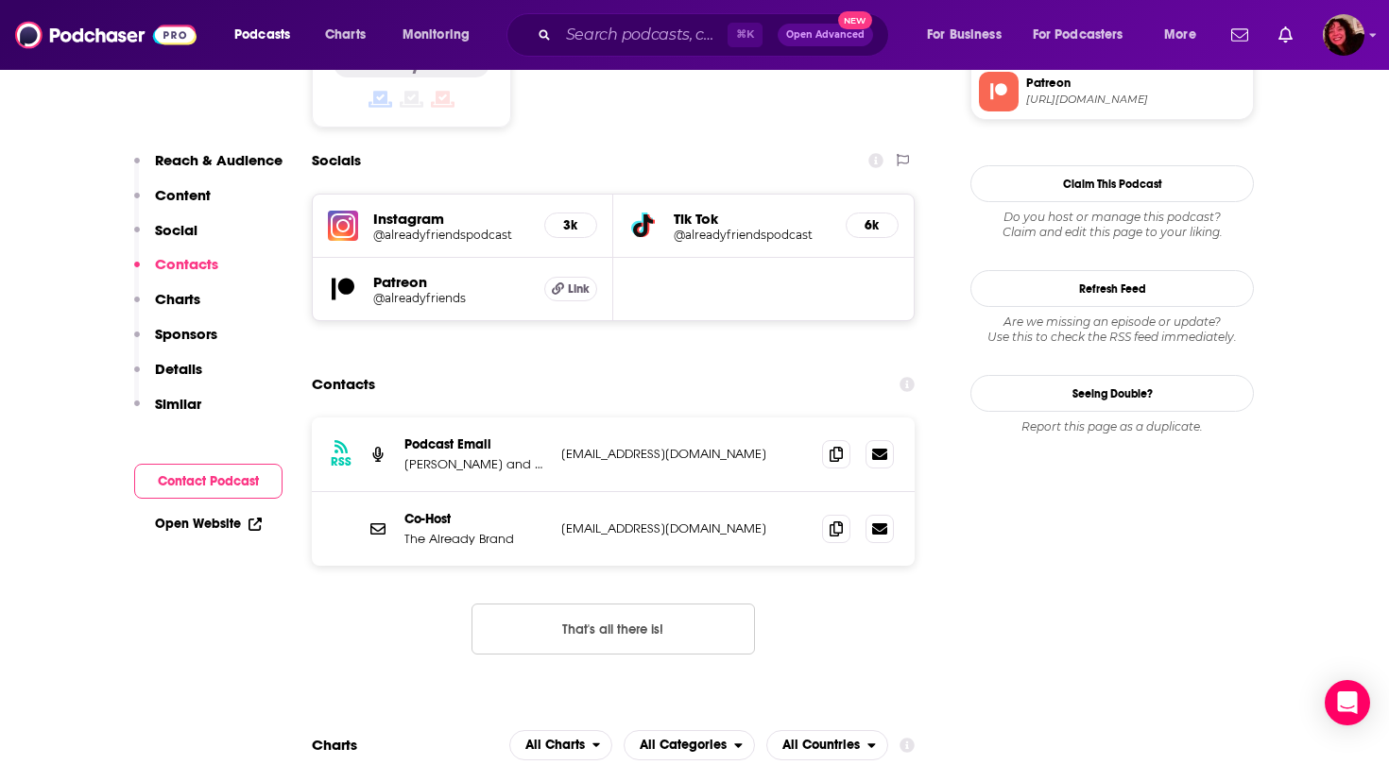
scroll to position [1622, 0]
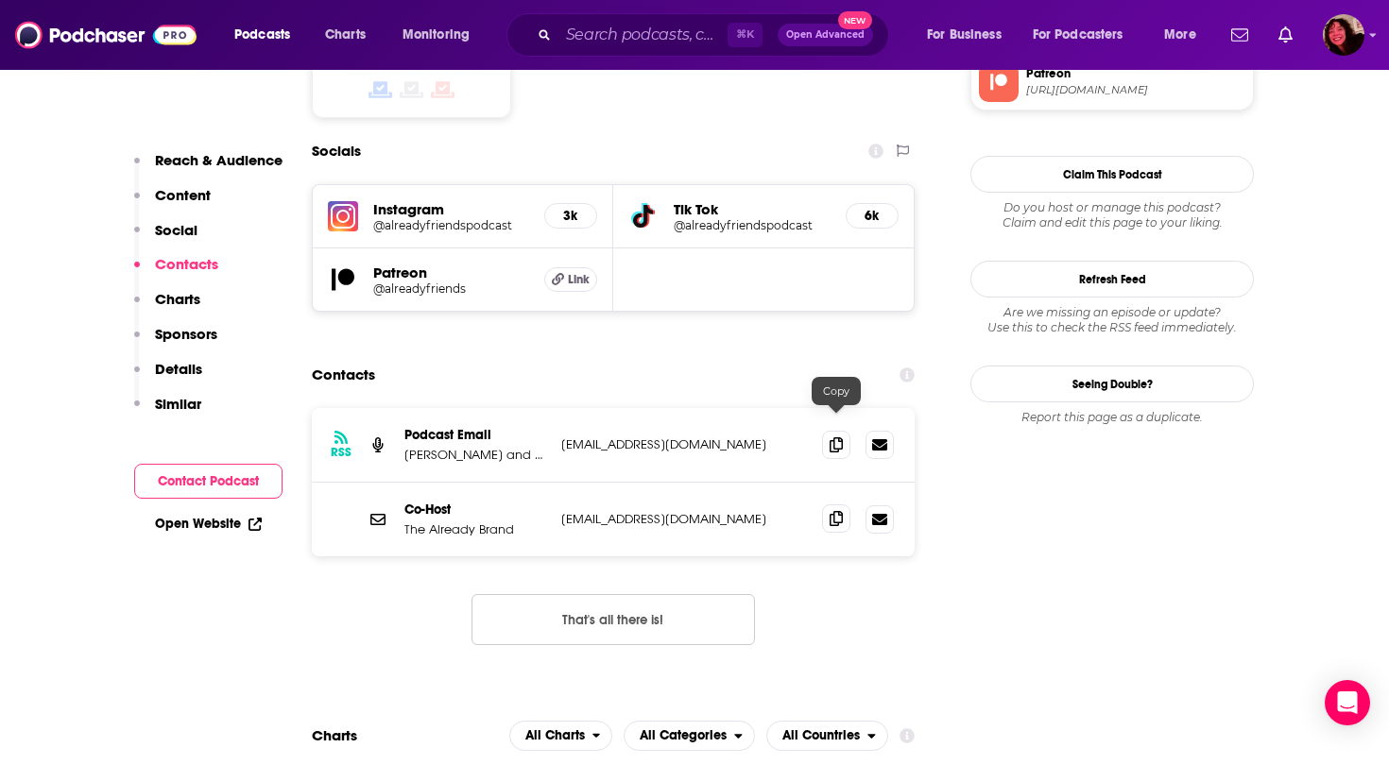
click at [830, 511] on icon at bounding box center [836, 518] width 13 height 15
click at [838, 437] on icon at bounding box center [836, 444] width 13 height 15
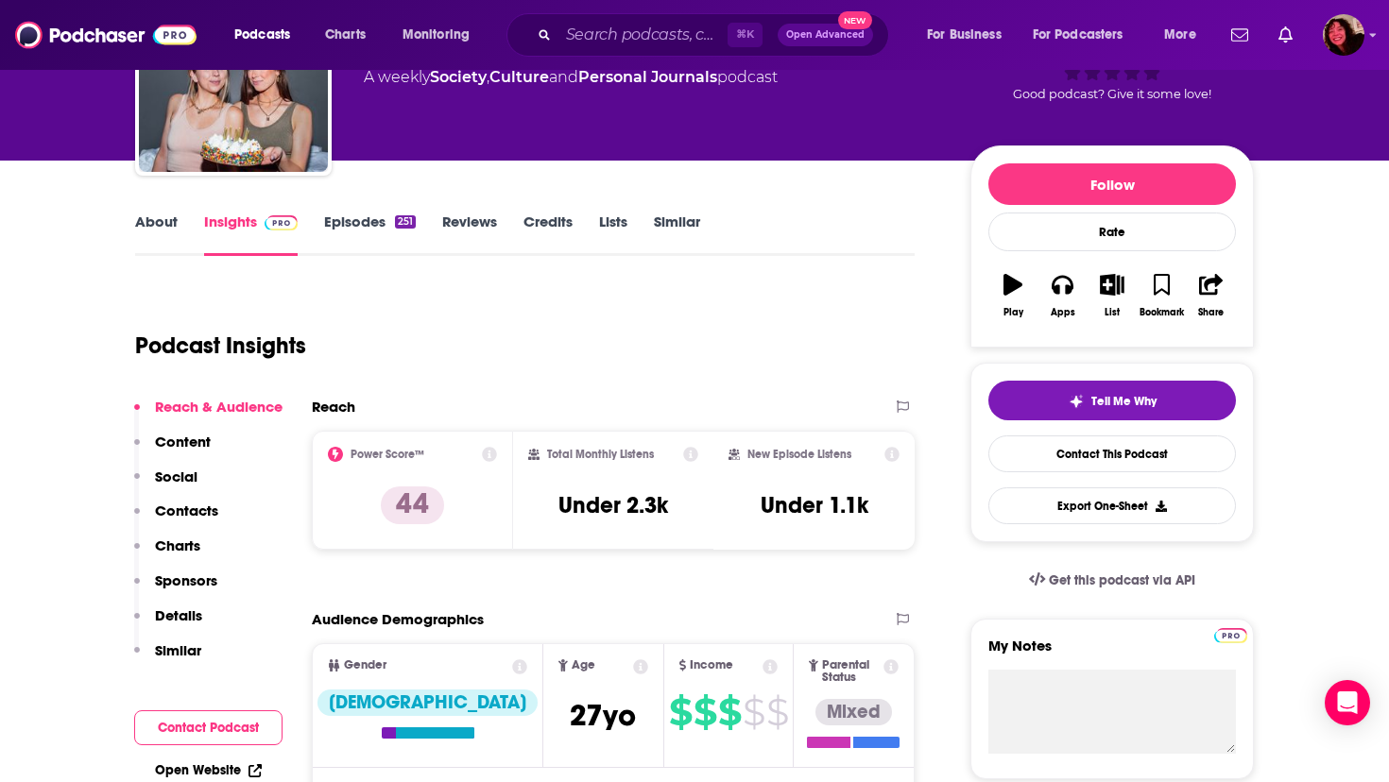
scroll to position [0, 0]
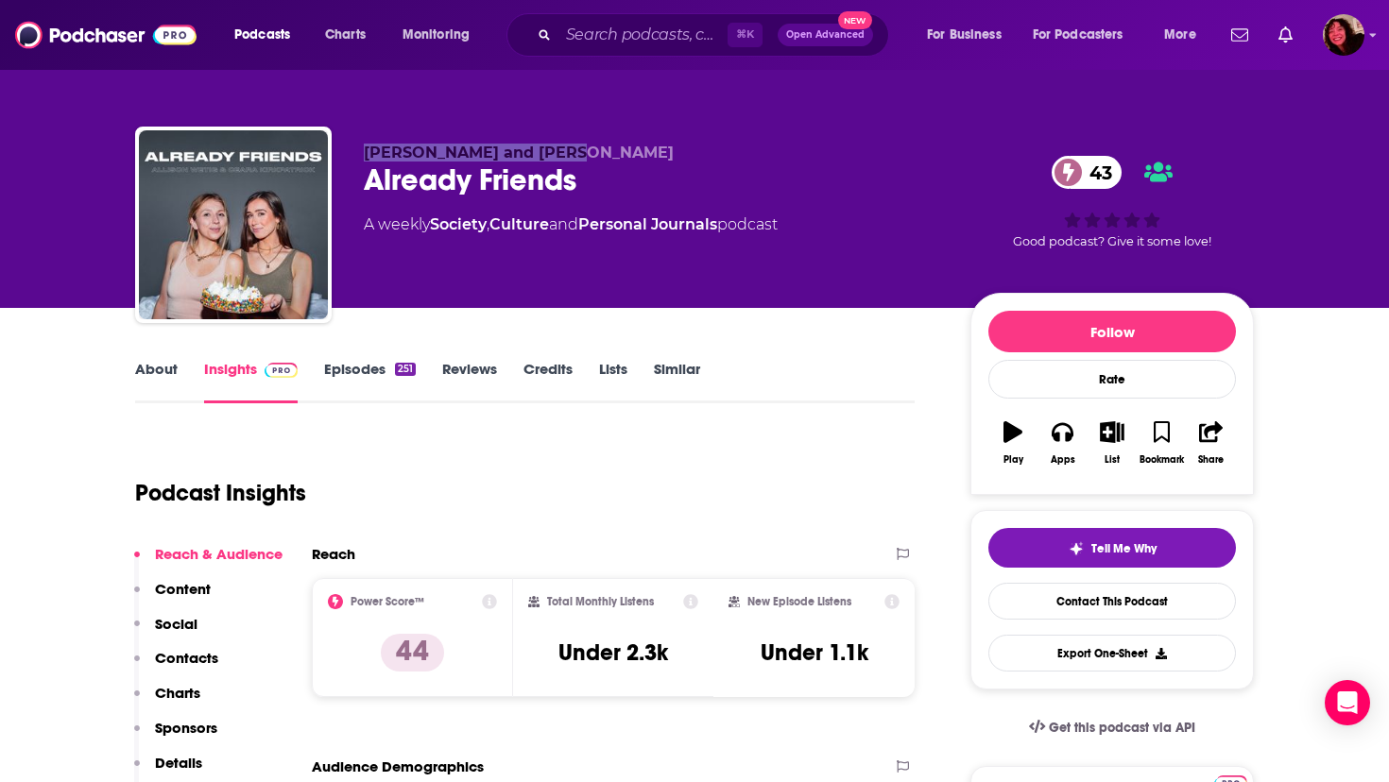
drag, startPoint x: 363, startPoint y: 152, endPoint x: 554, endPoint y: 154, distance: 190.9
click at [554, 154] on div "Allison Wetig and Ceara Kirkpatrick Already Friends 43 A weekly Society , Cultu…" at bounding box center [694, 229] width 1119 height 204
copy span "Allison Wetig and Ceara"
drag, startPoint x: 366, startPoint y: 182, endPoint x: 576, endPoint y: 195, distance: 210.2
click at [576, 195] on div "Already Friends 43" at bounding box center [652, 180] width 576 height 37
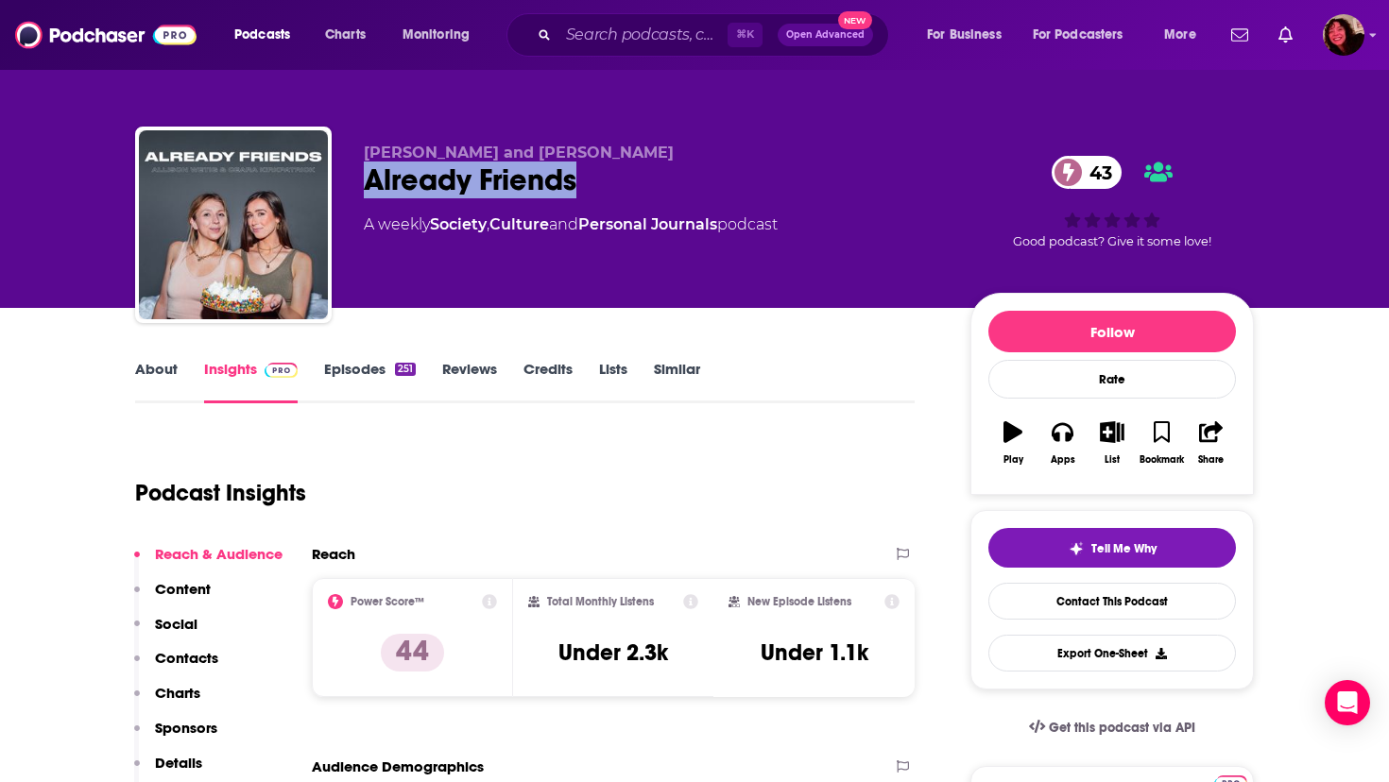
copy h2 "Already Friends"
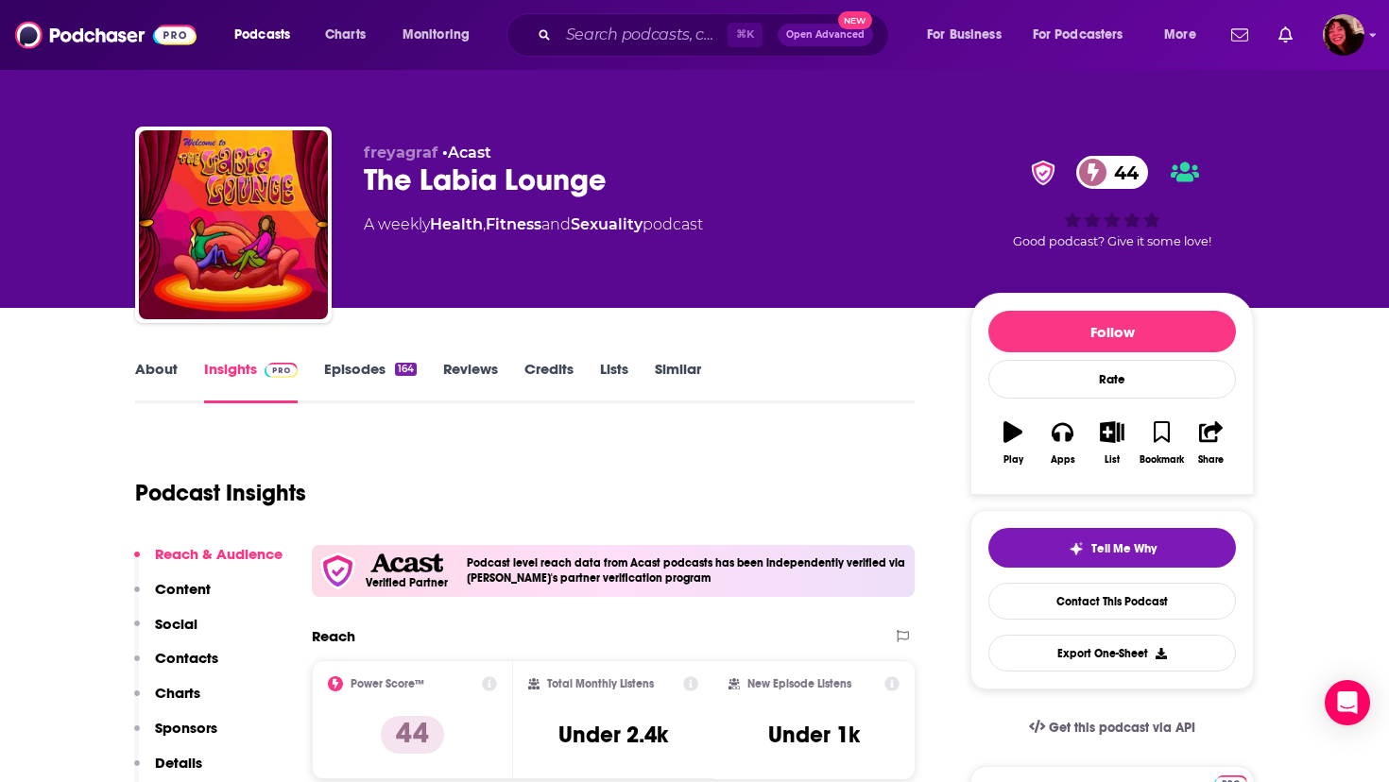
click at [163, 373] on link "About" at bounding box center [156, 381] width 43 height 43
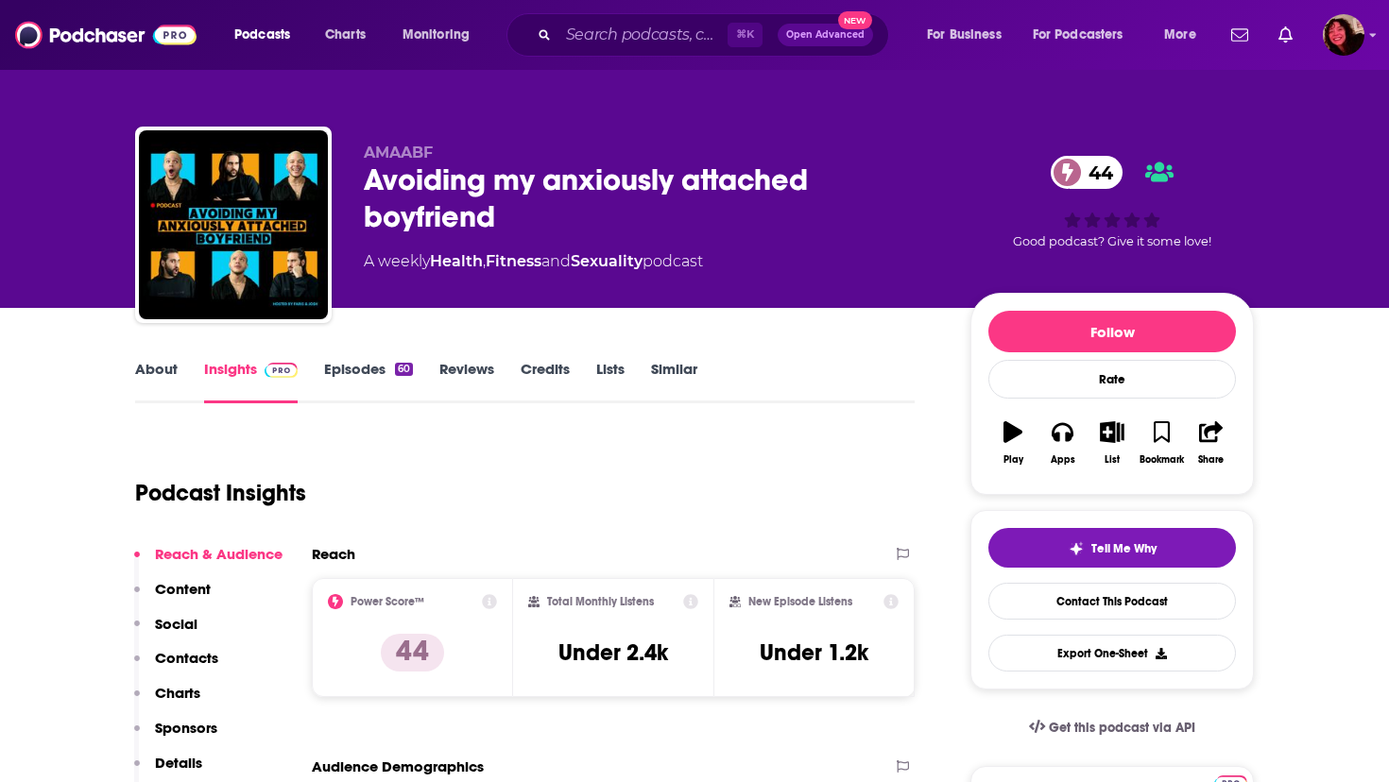
click at [159, 370] on link "About" at bounding box center [156, 381] width 43 height 43
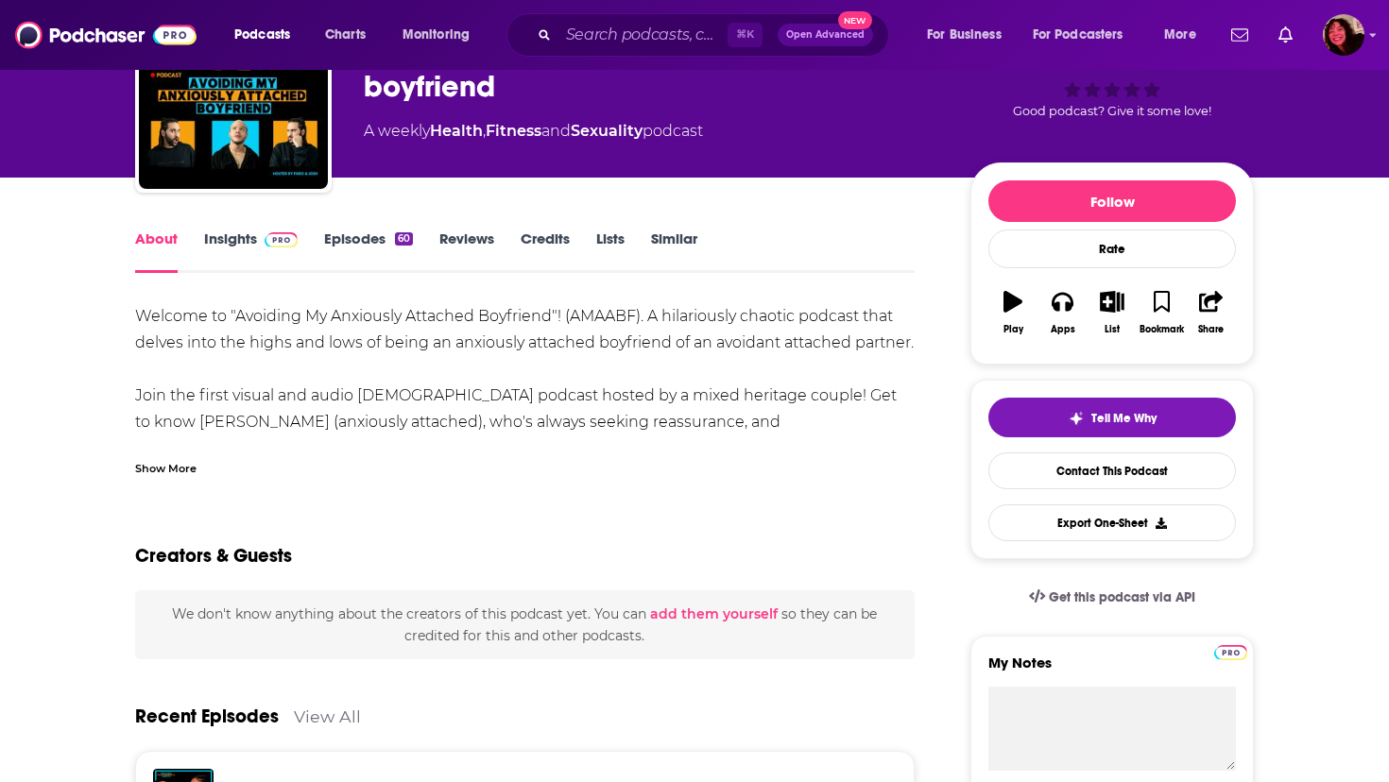
scroll to position [131, 0]
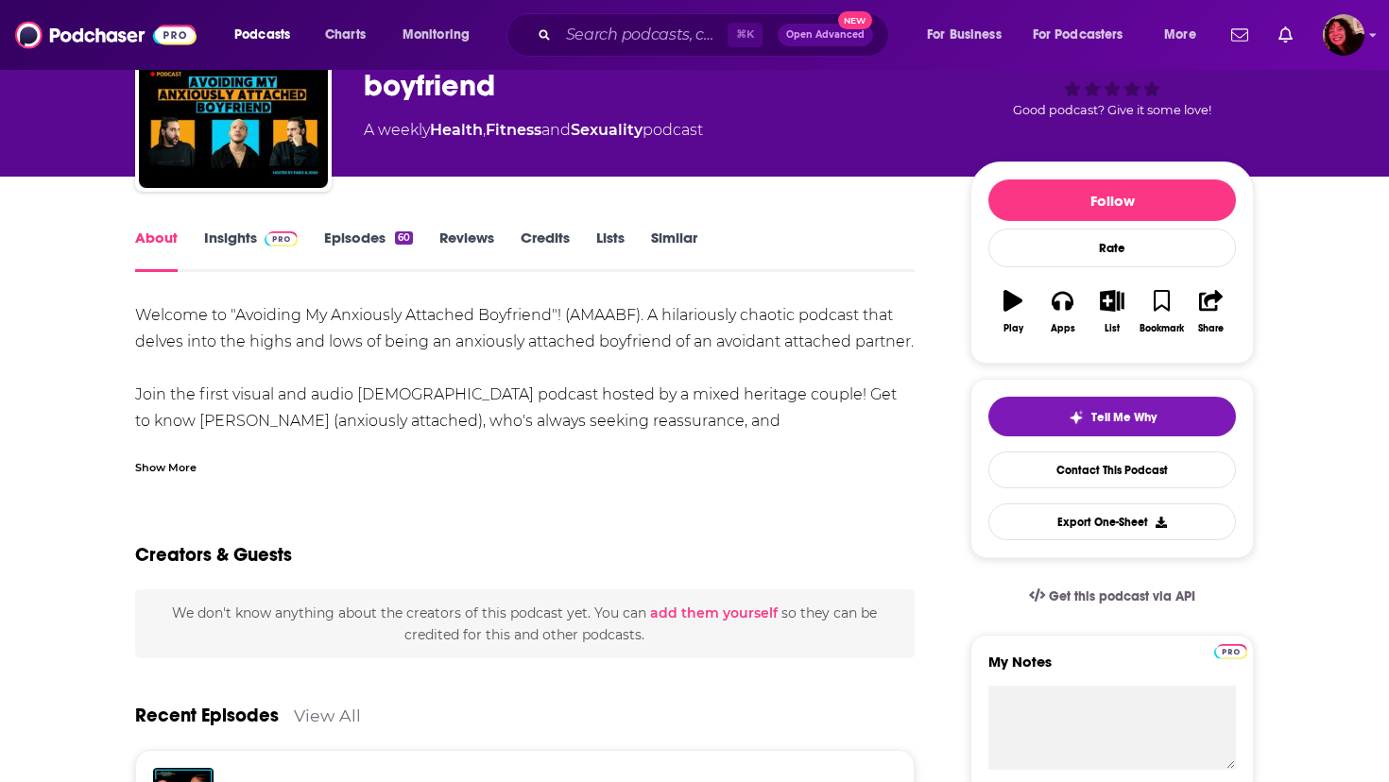
click at [175, 471] on div "Show More" at bounding box center [165, 466] width 61 height 18
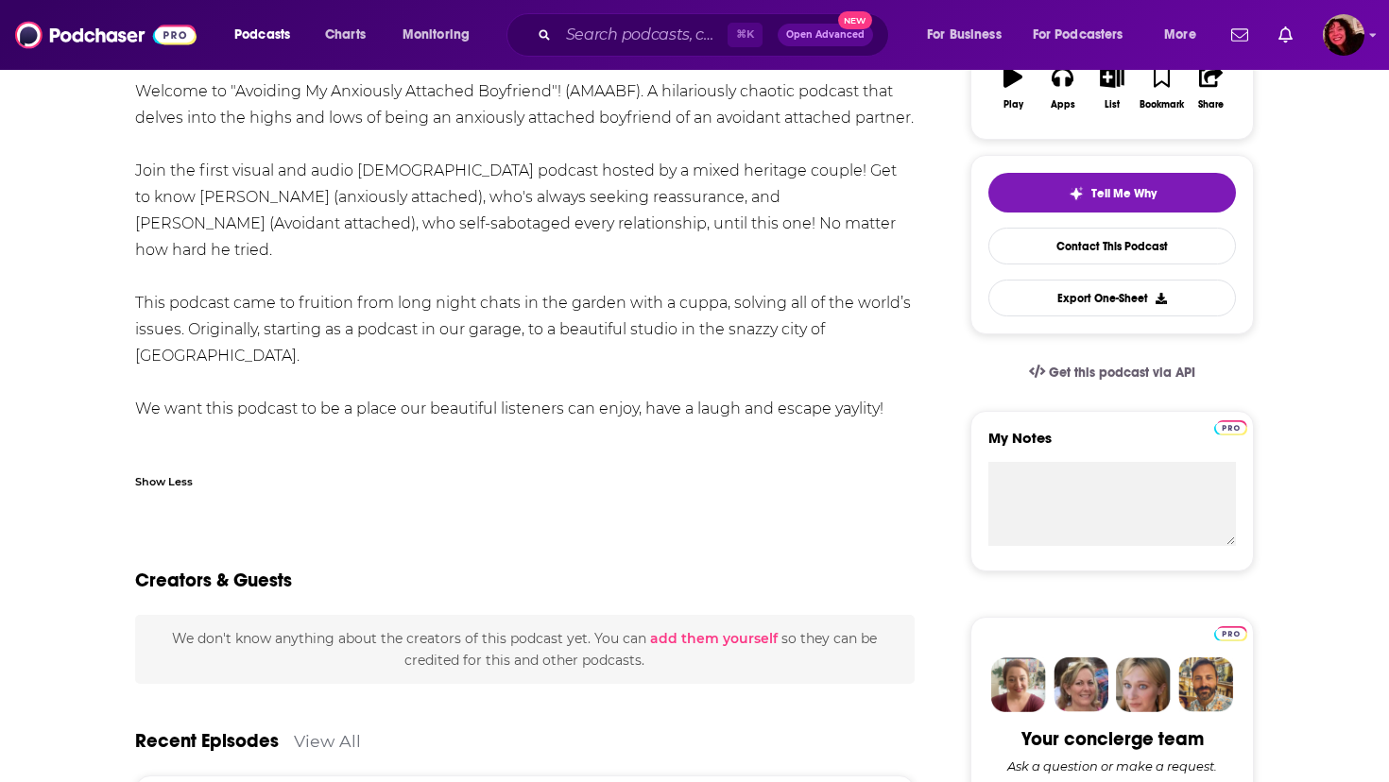
scroll to position [0, 0]
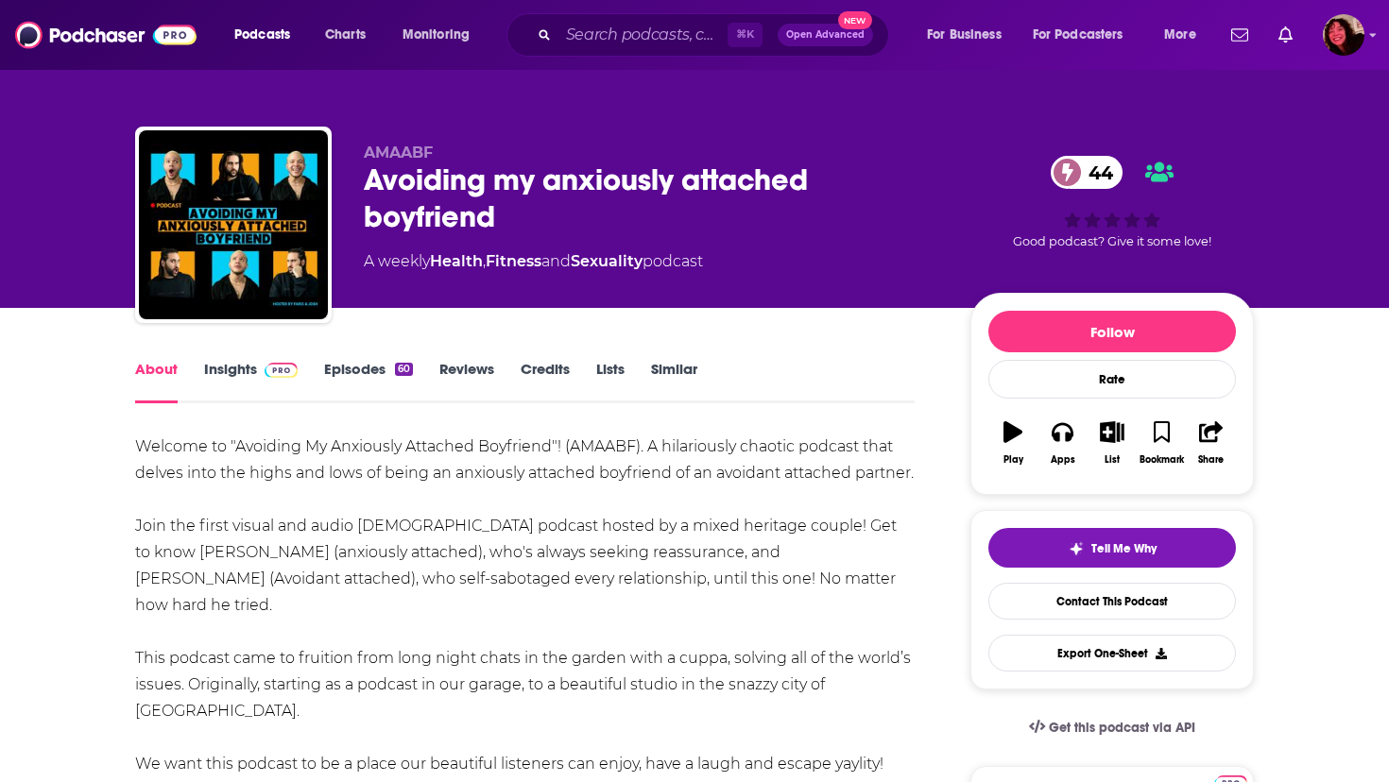
click at [218, 372] on link "Insights" at bounding box center [251, 381] width 94 height 43
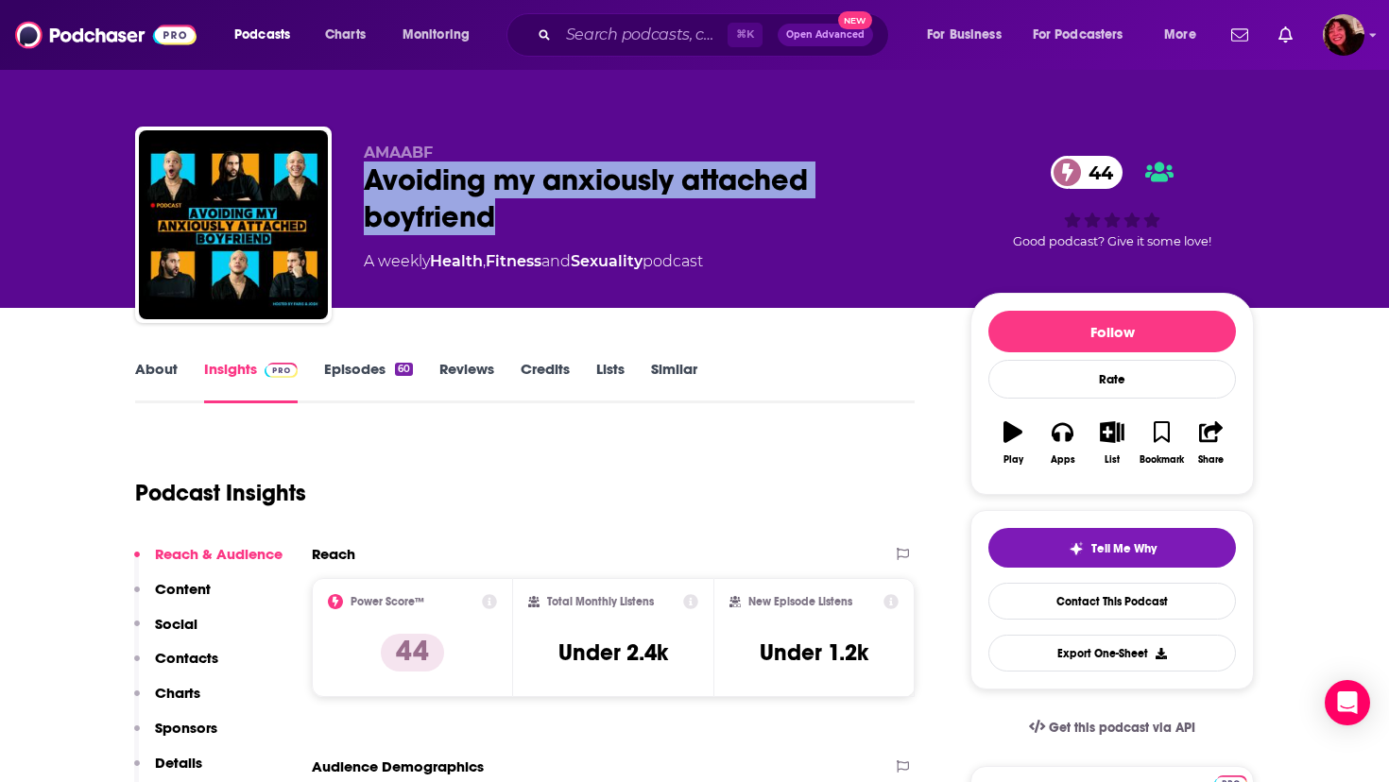
drag, startPoint x: 365, startPoint y: 179, endPoint x: 500, endPoint y: 211, distance: 138.9
click at [500, 211] on div "Avoiding my anxiously attached boyfriend 44" at bounding box center [652, 199] width 576 height 74
copy h2 "Avoiding my anxiously attached boyfriend"
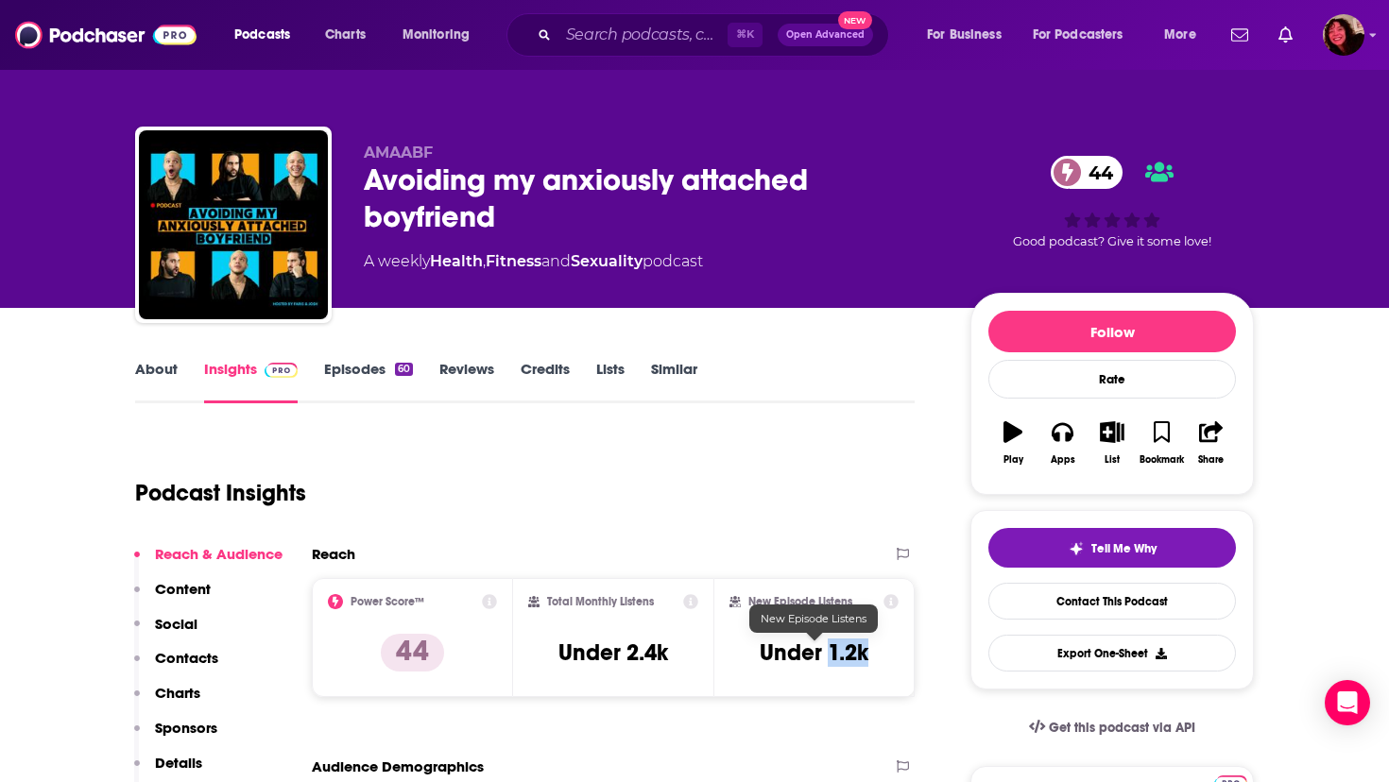
drag, startPoint x: 830, startPoint y: 654, endPoint x: 867, endPoint y: 657, distance: 37.0
click at [868, 657] on h3 "Under 1.2k" at bounding box center [814, 653] width 109 height 28
copy h3 "1.2k"
click at [147, 370] on link "About" at bounding box center [156, 381] width 43 height 43
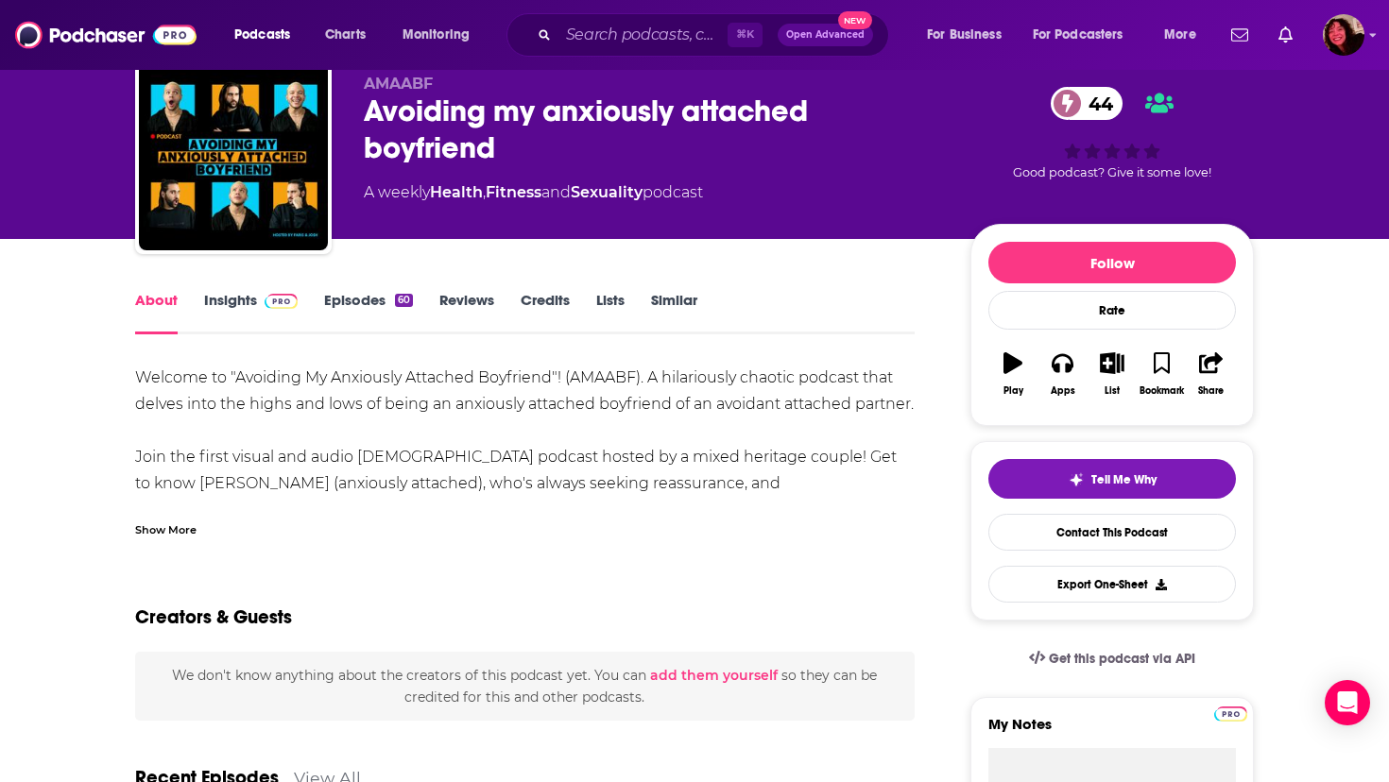
scroll to position [73, 0]
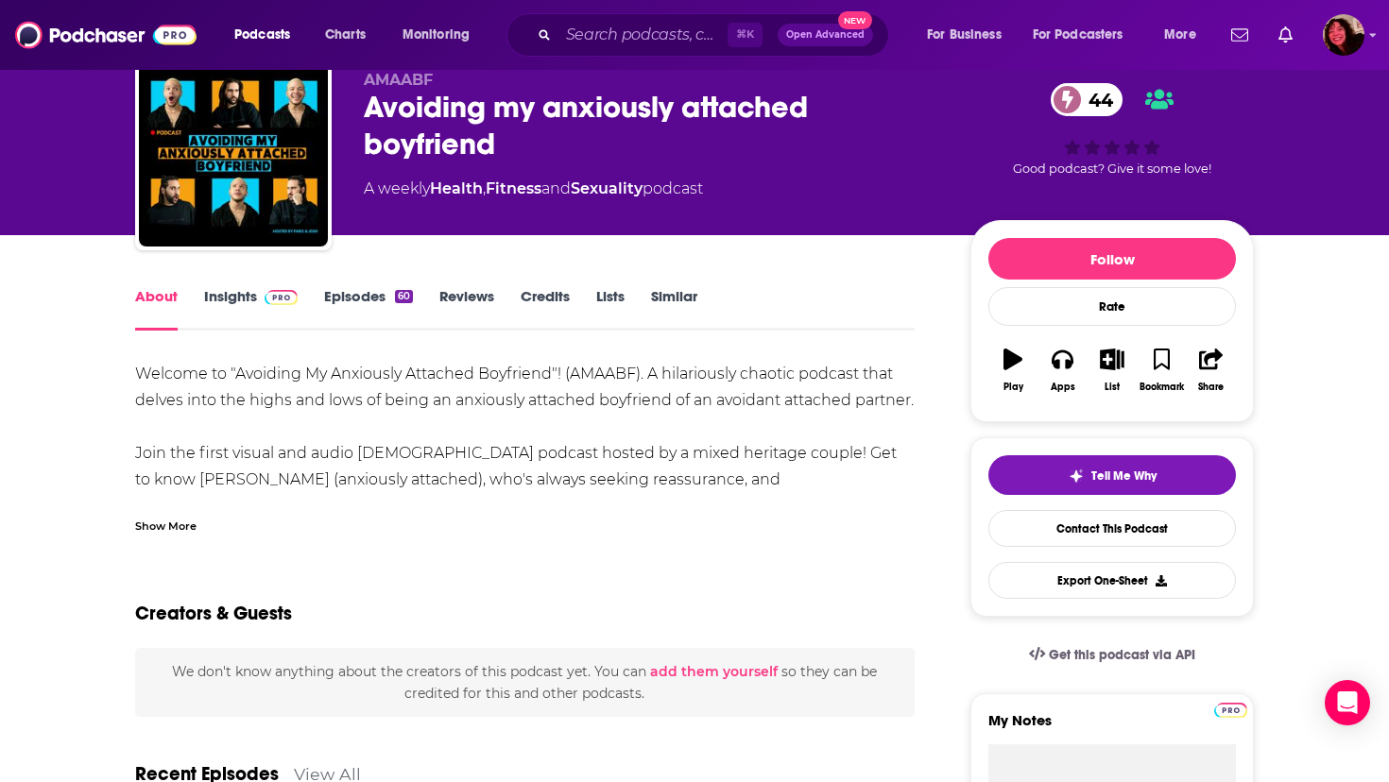
click at [161, 527] on div "Show More" at bounding box center [165, 525] width 61 height 18
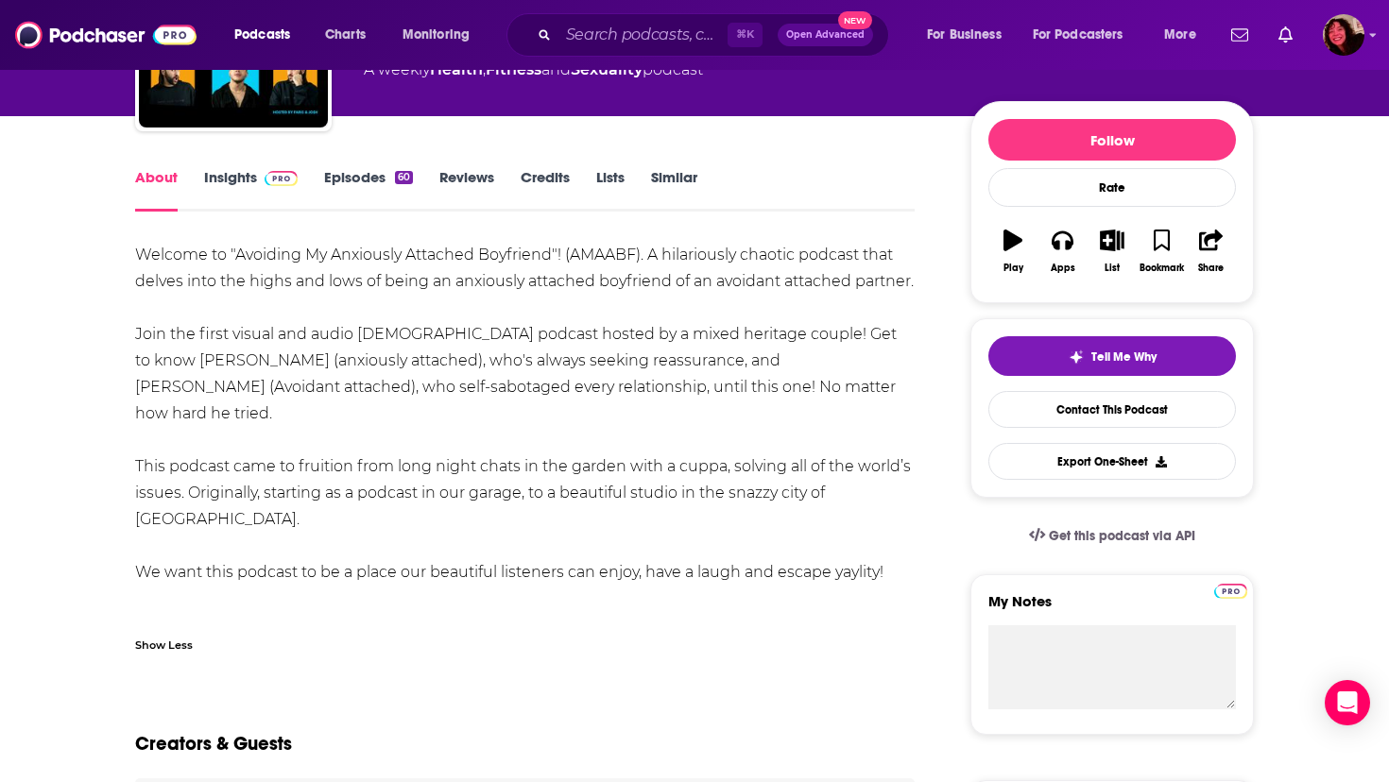
scroll to position [194, 0]
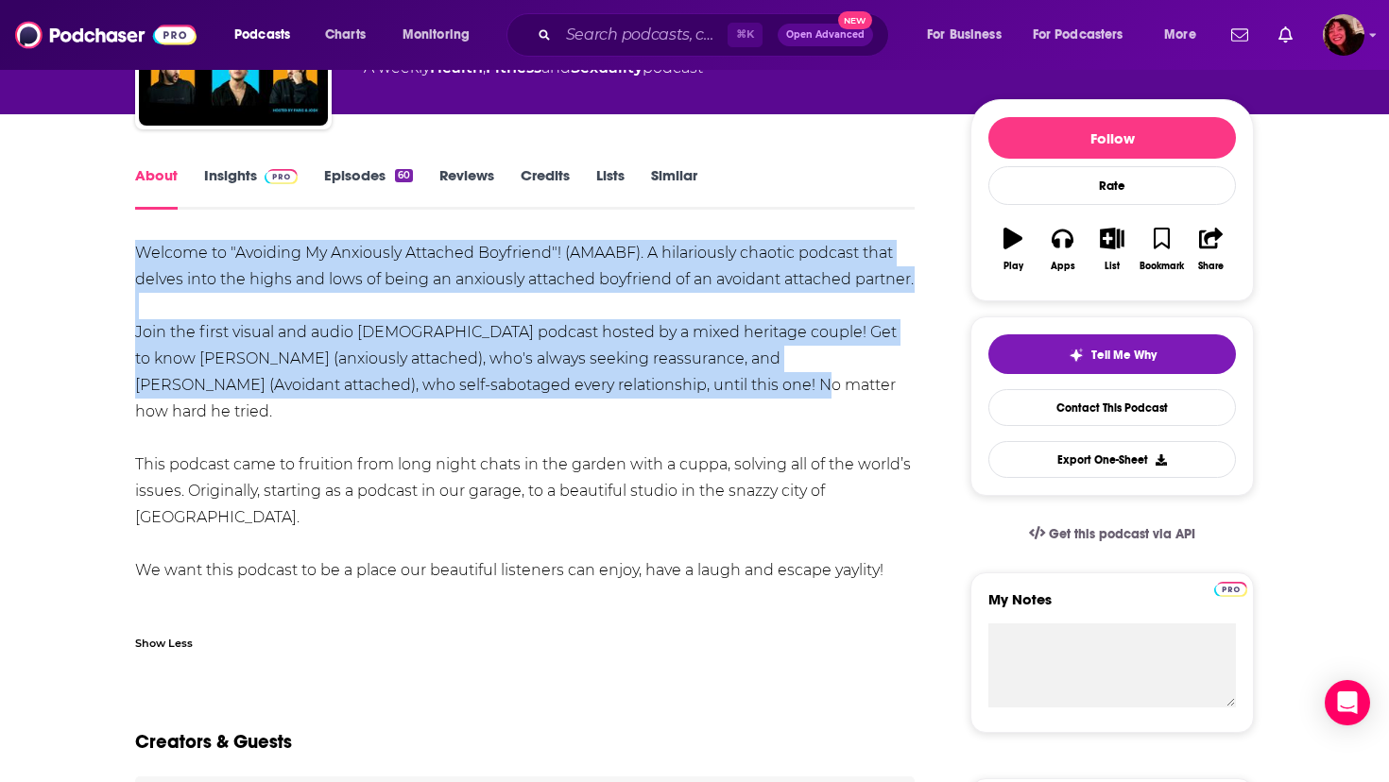
drag, startPoint x: 135, startPoint y: 247, endPoint x: 689, endPoint y: 416, distance: 579.0
click at [689, 416] on div "Welcome to "Avoiding My Anxiously Attached Boyfriend"! (AMAABF). A hilariously …" at bounding box center [525, 438] width 780 height 397
copy div "Welcome to "Avoiding My Anxiously Attached Boyfriend"! (AMAABF). A hilariously …"
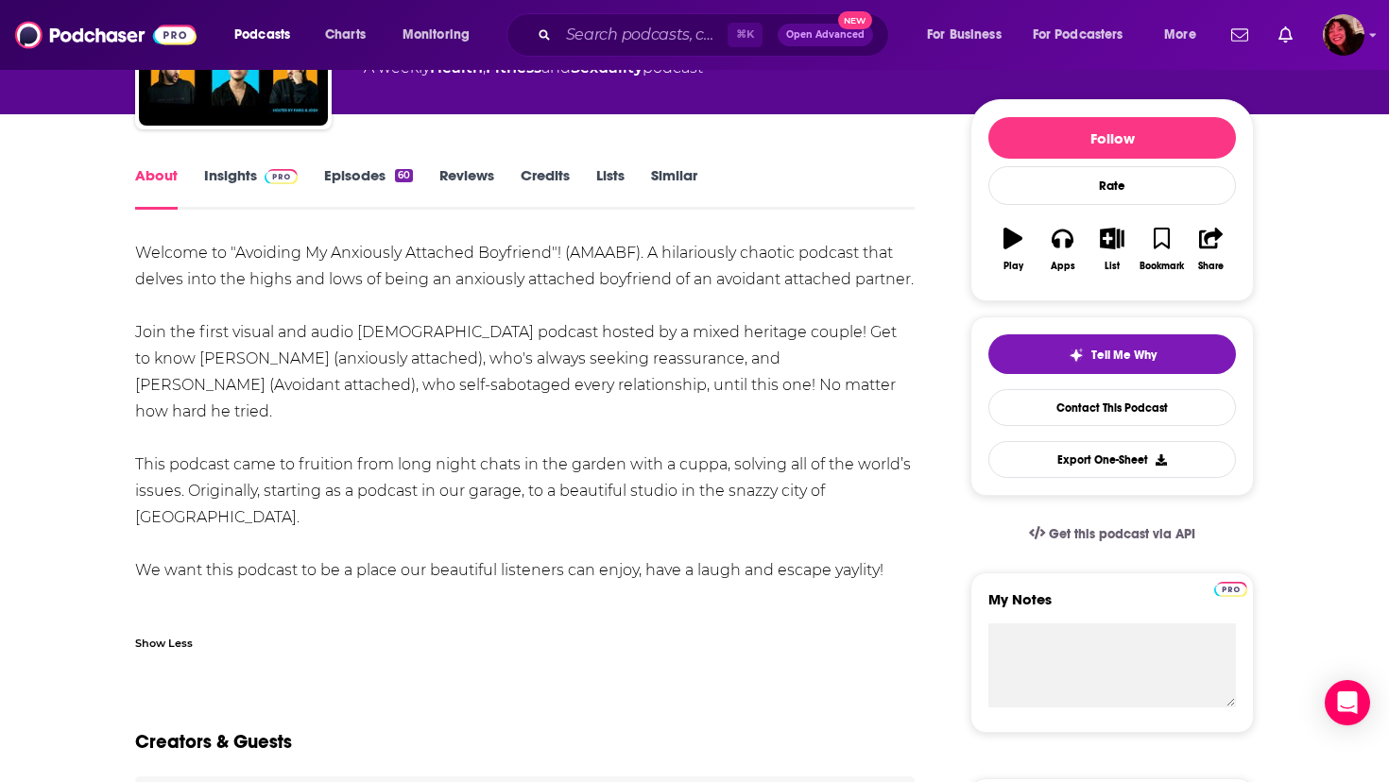
click at [239, 163] on div "About Insights Episodes 60 Reviews Credits Lists Similar" at bounding box center [525, 186] width 780 height 46
click at [237, 180] on link "Insights" at bounding box center [251, 187] width 94 height 43
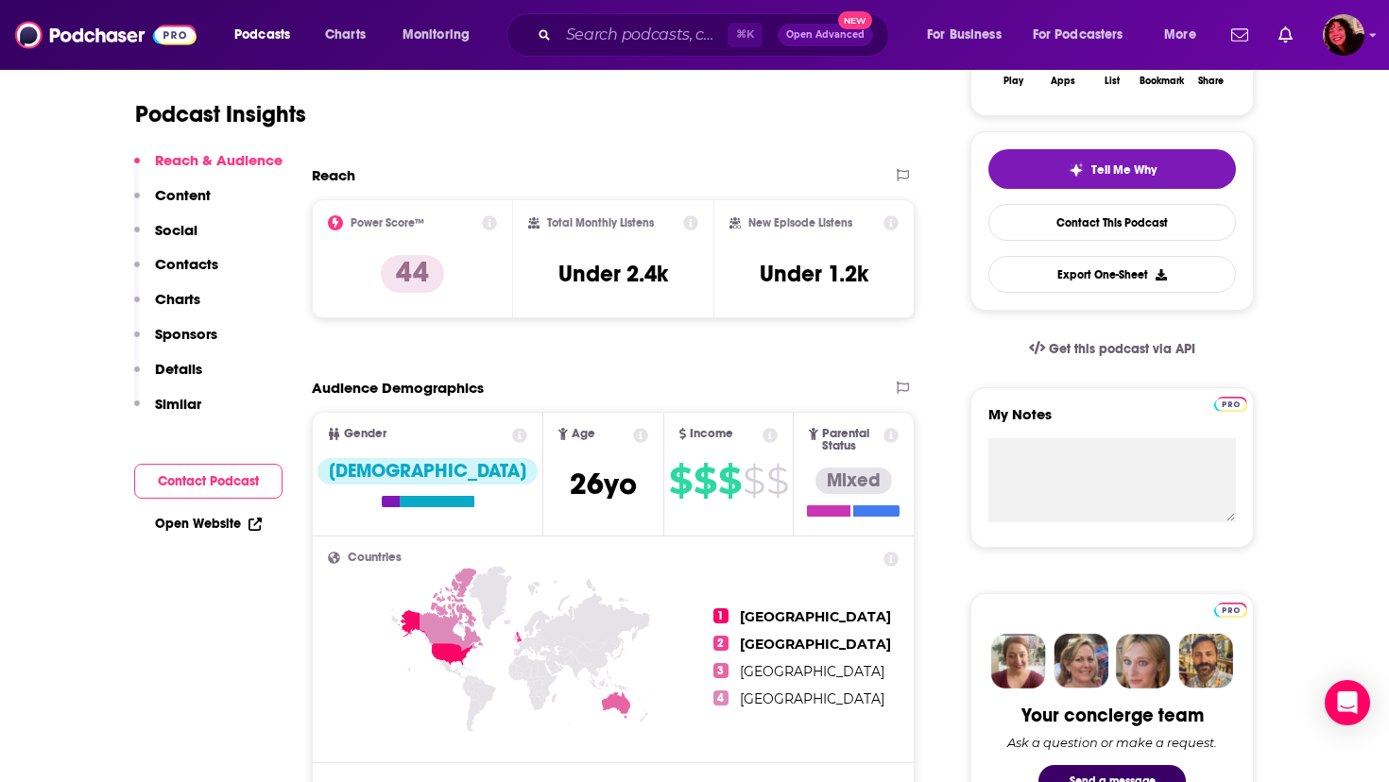
scroll to position [382, 0]
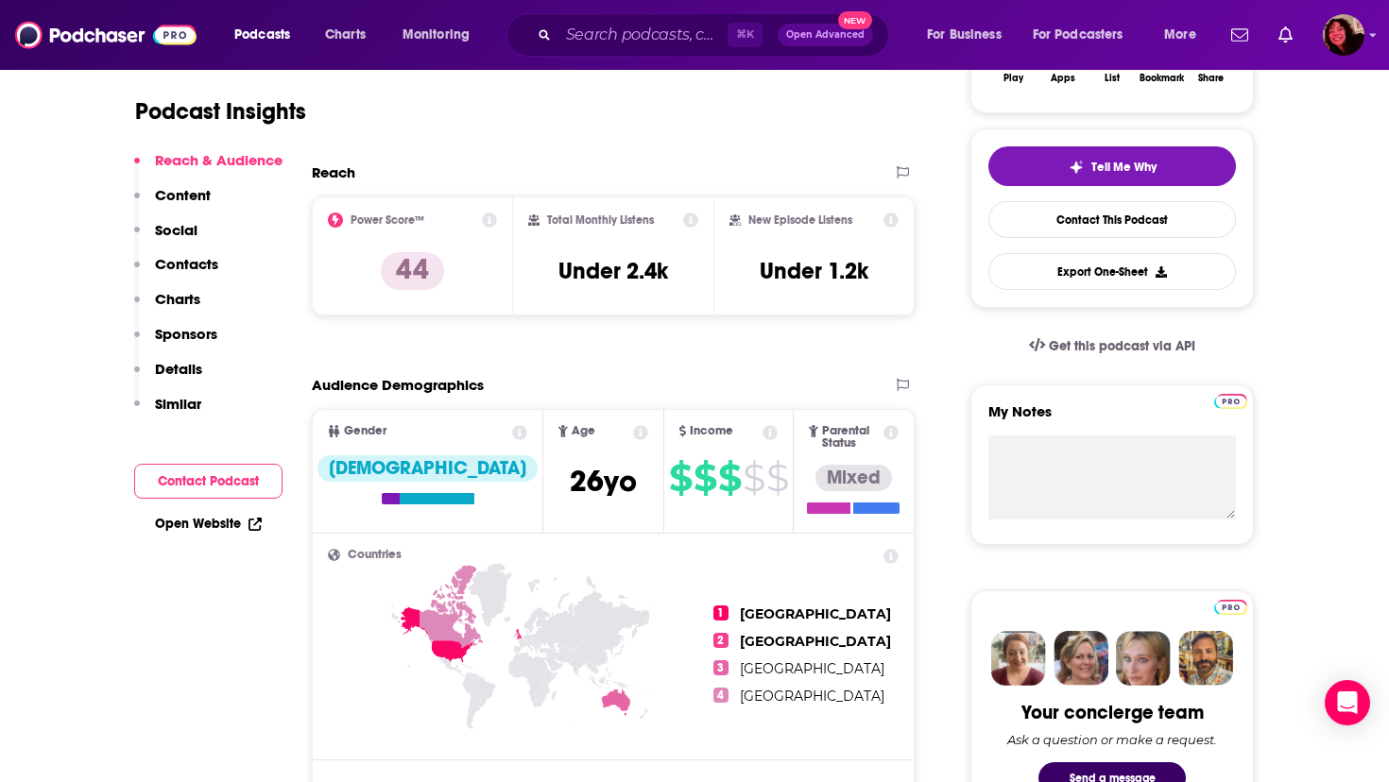
click at [171, 524] on link "Open Website" at bounding box center [208, 524] width 107 height 16
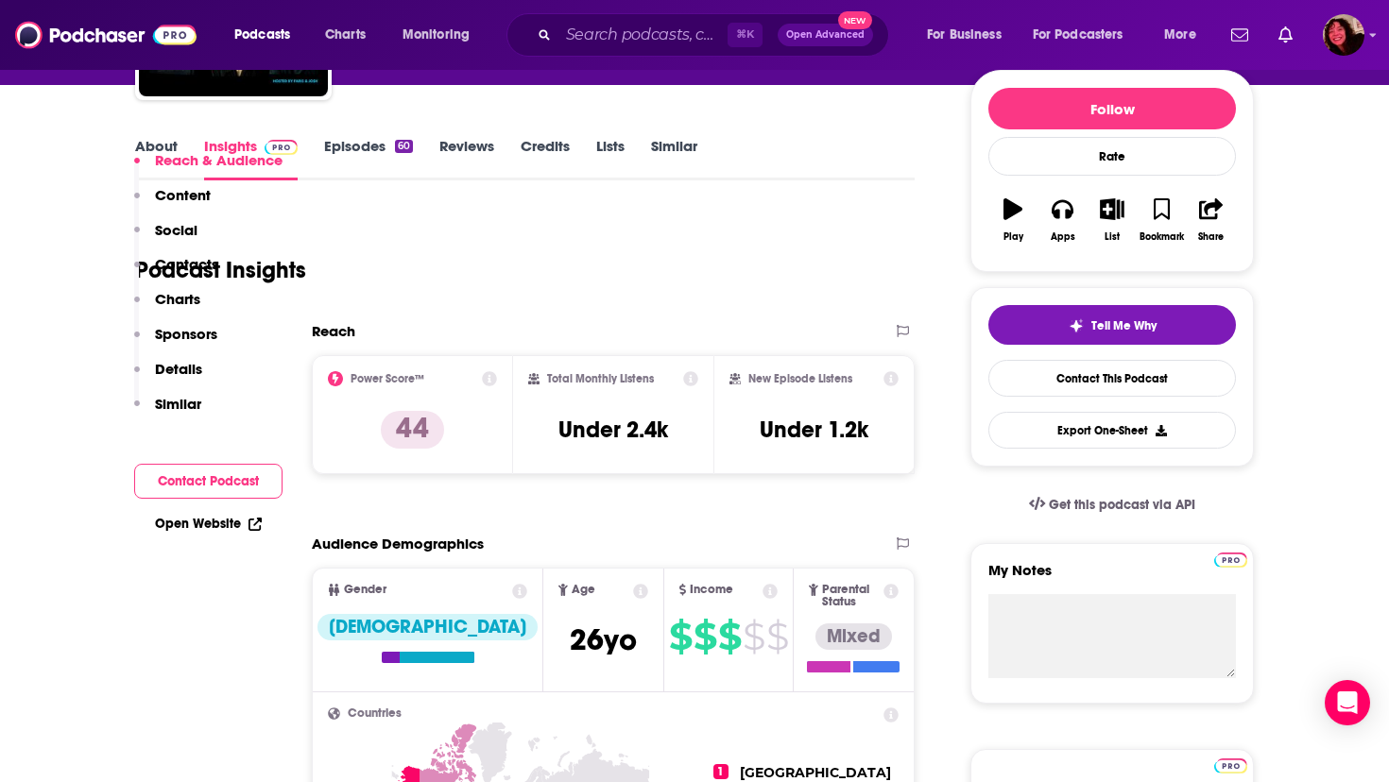
scroll to position [0, 0]
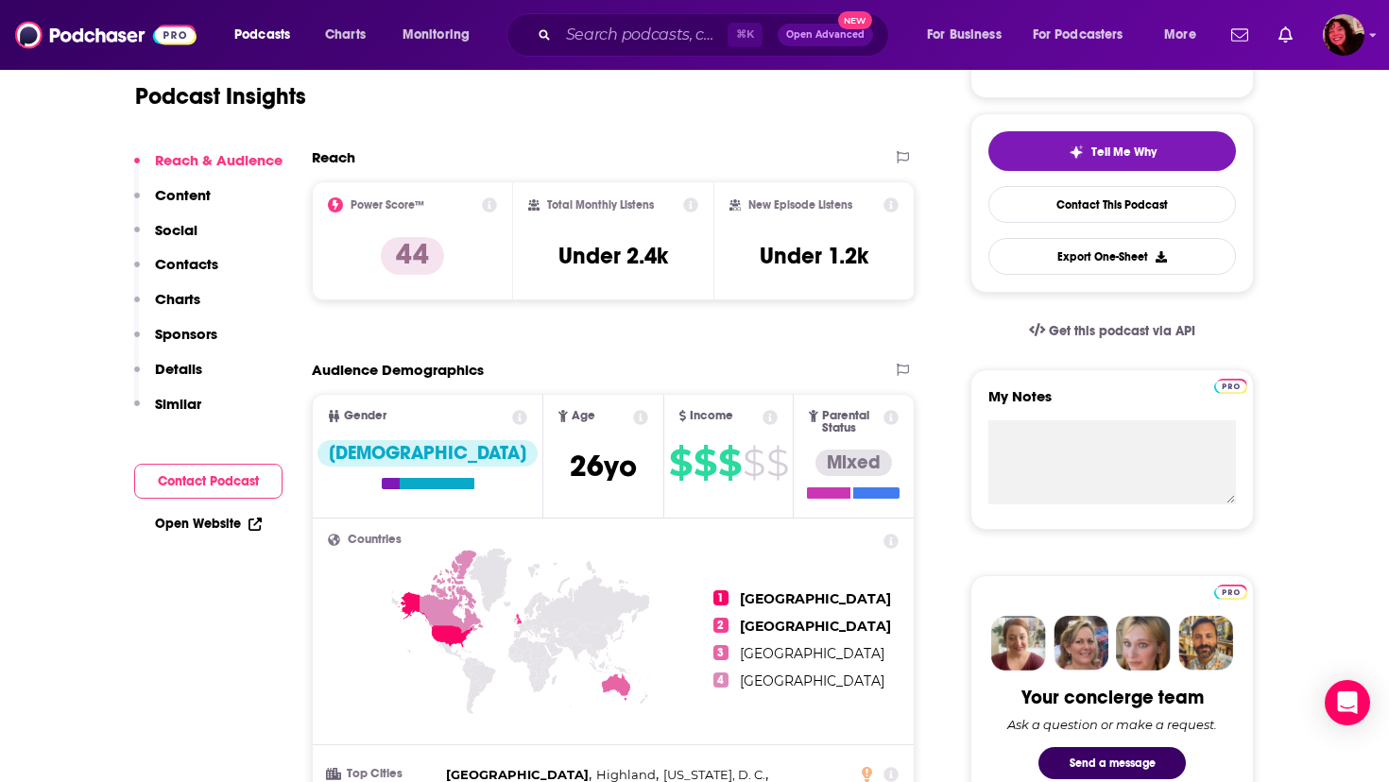
click at [205, 264] on p "Contacts" at bounding box center [186, 264] width 63 height 18
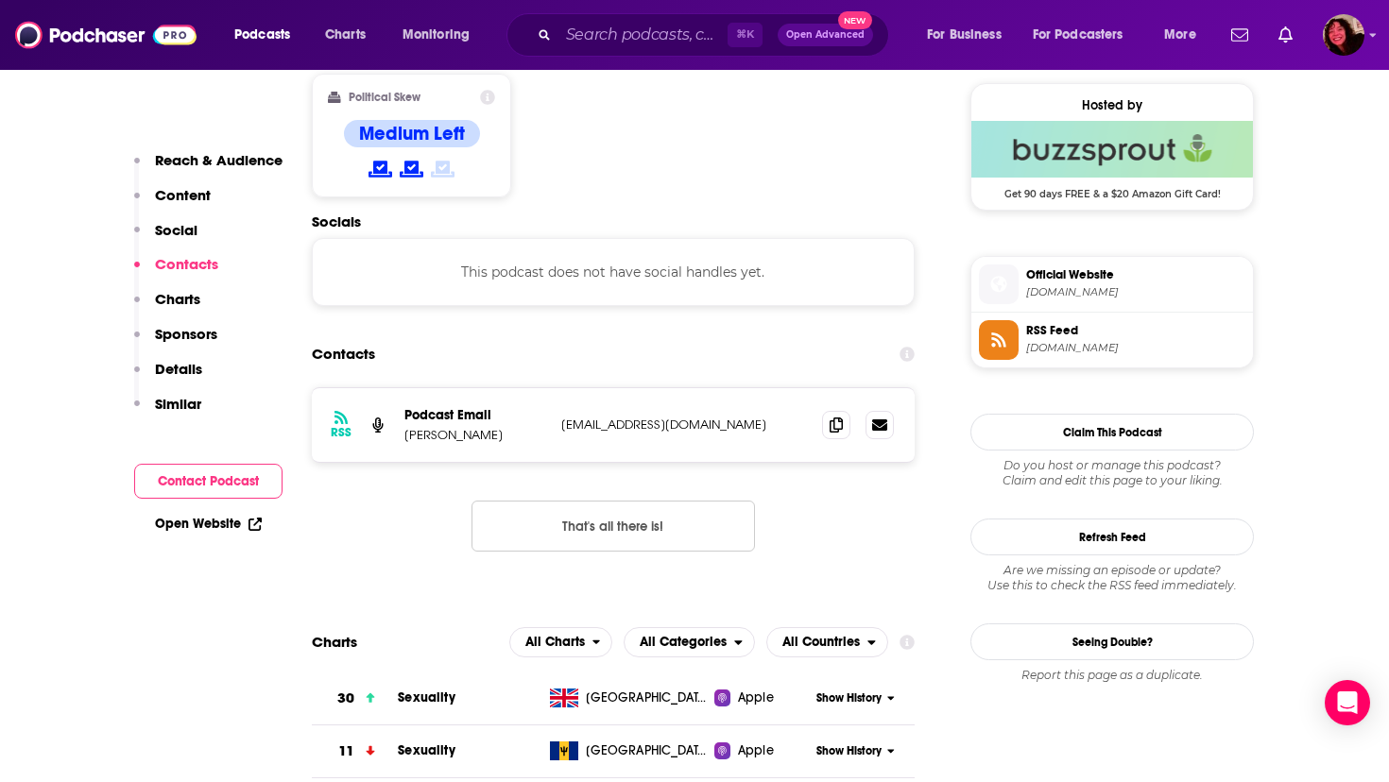
scroll to position [1521, 0]
click at [832, 416] on icon at bounding box center [836, 423] width 13 height 15
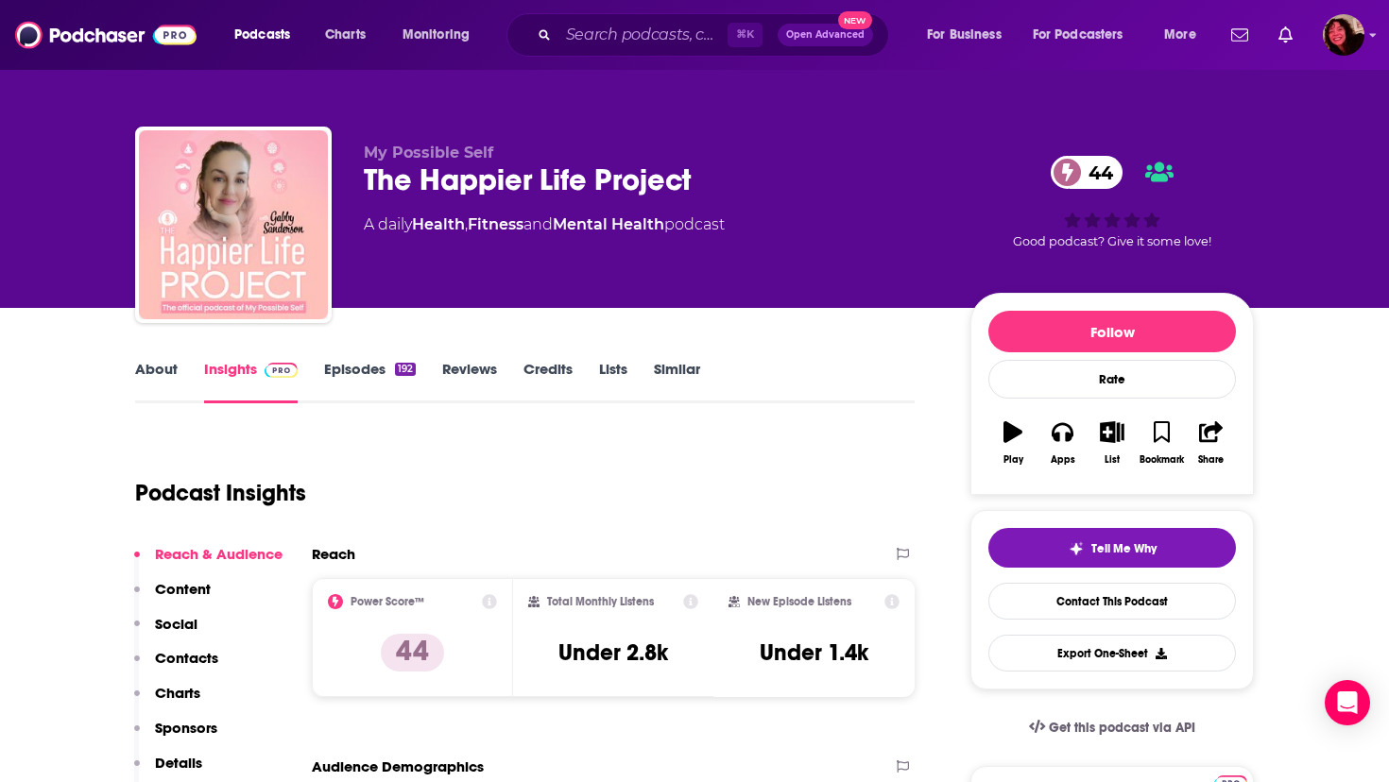
click at [167, 370] on link "About" at bounding box center [156, 381] width 43 height 43
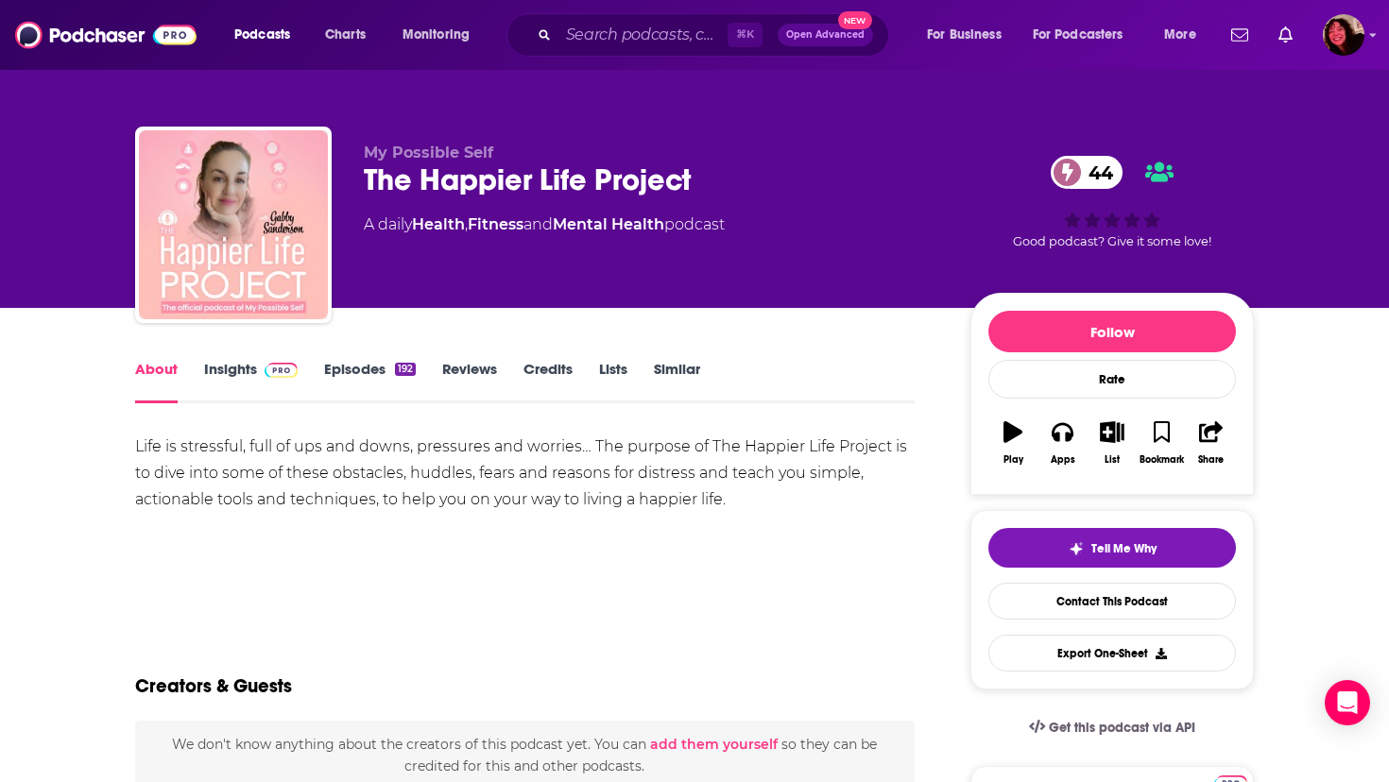
click at [240, 366] on link "Insights" at bounding box center [251, 381] width 94 height 43
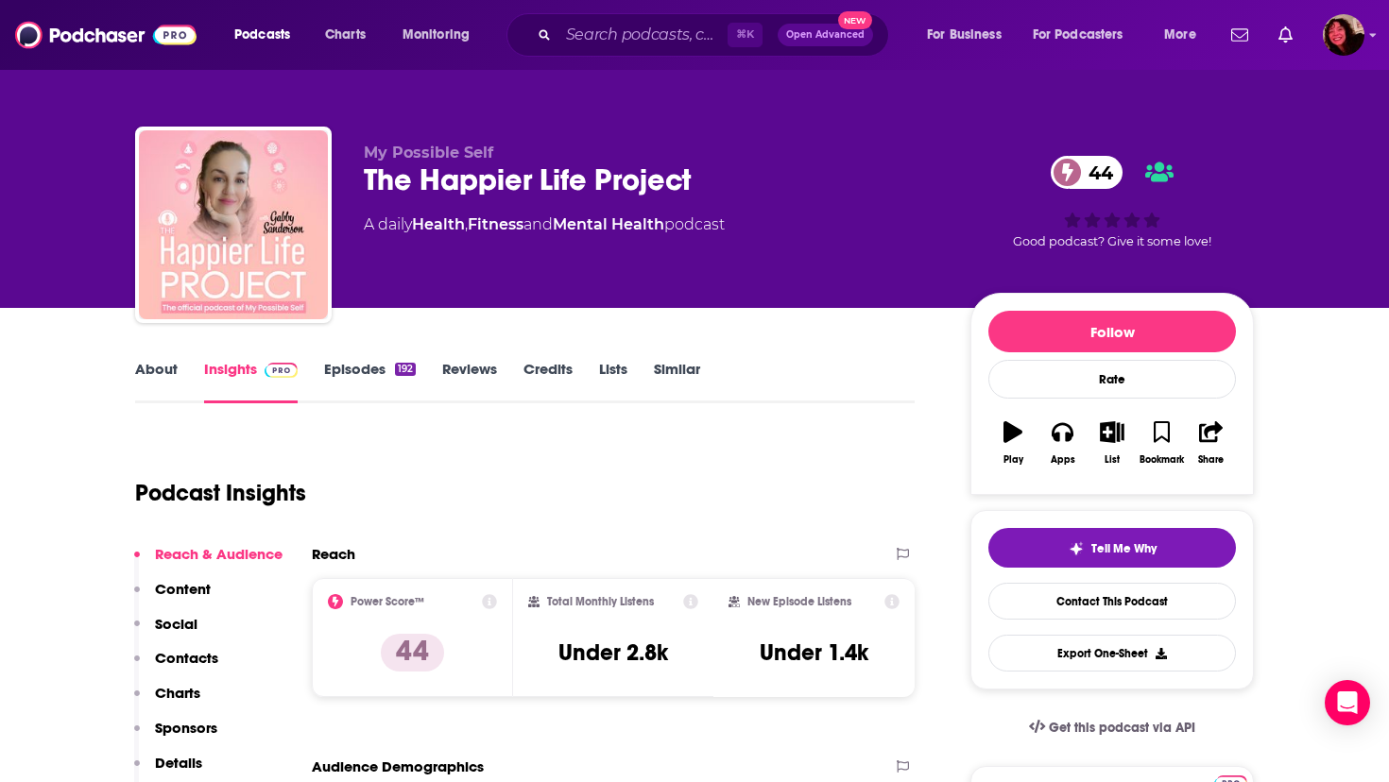
scroll to position [439, 0]
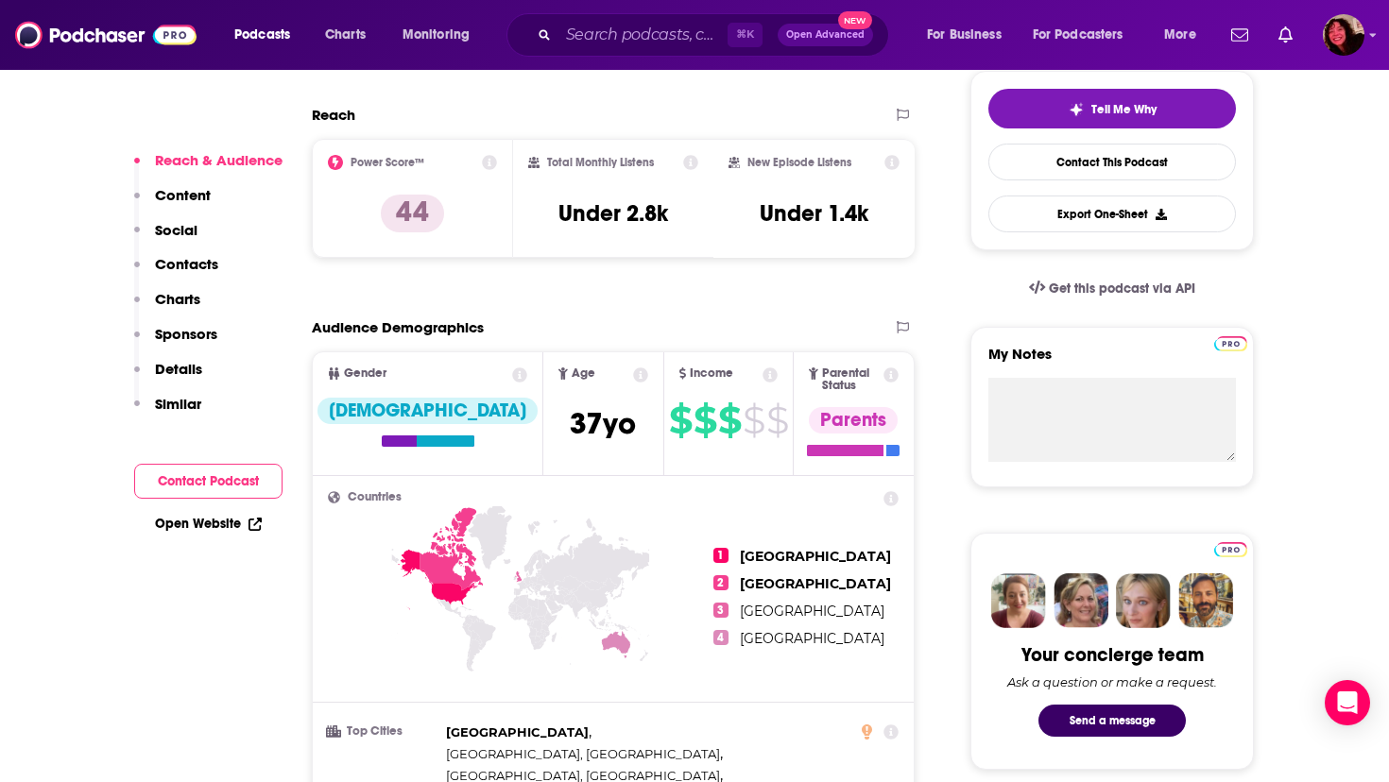
click at [196, 524] on link "Open Website" at bounding box center [208, 524] width 107 height 16
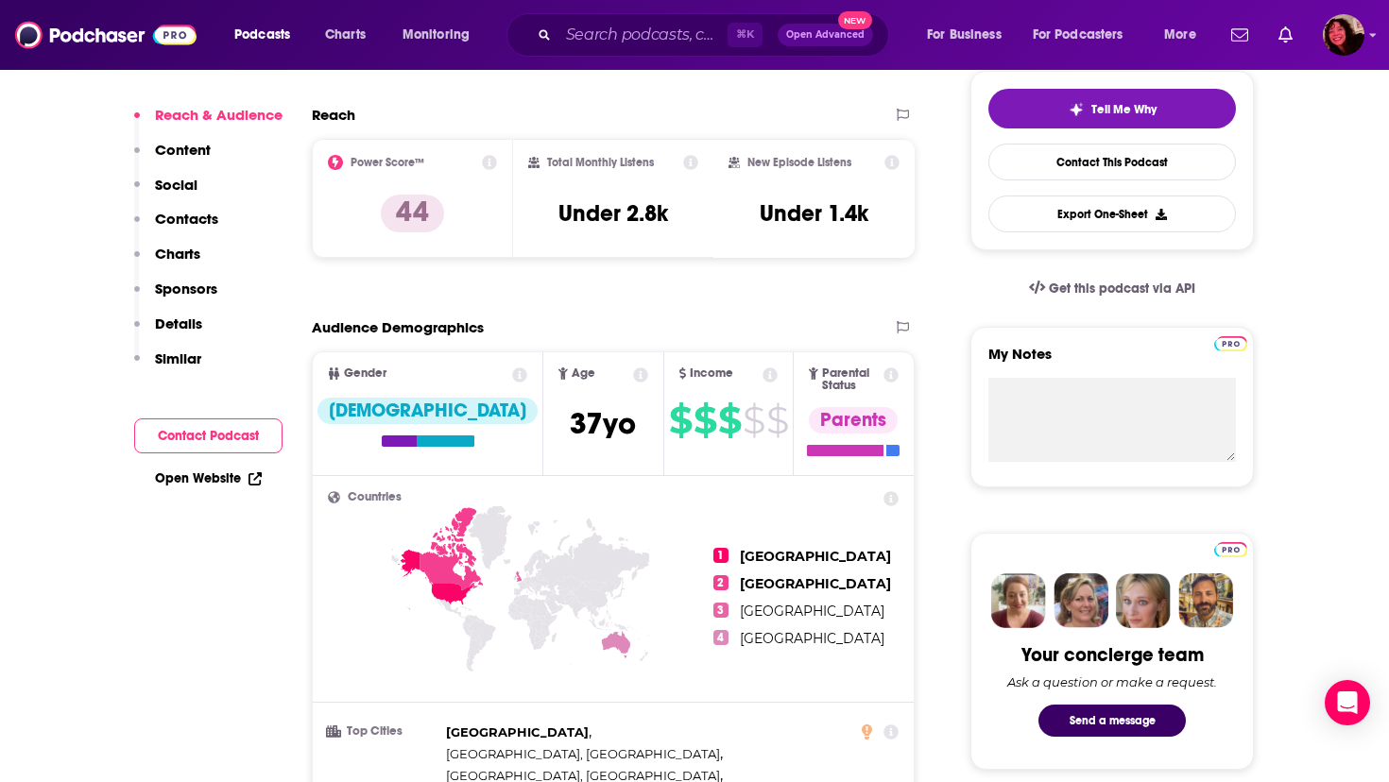
scroll to position [0, 0]
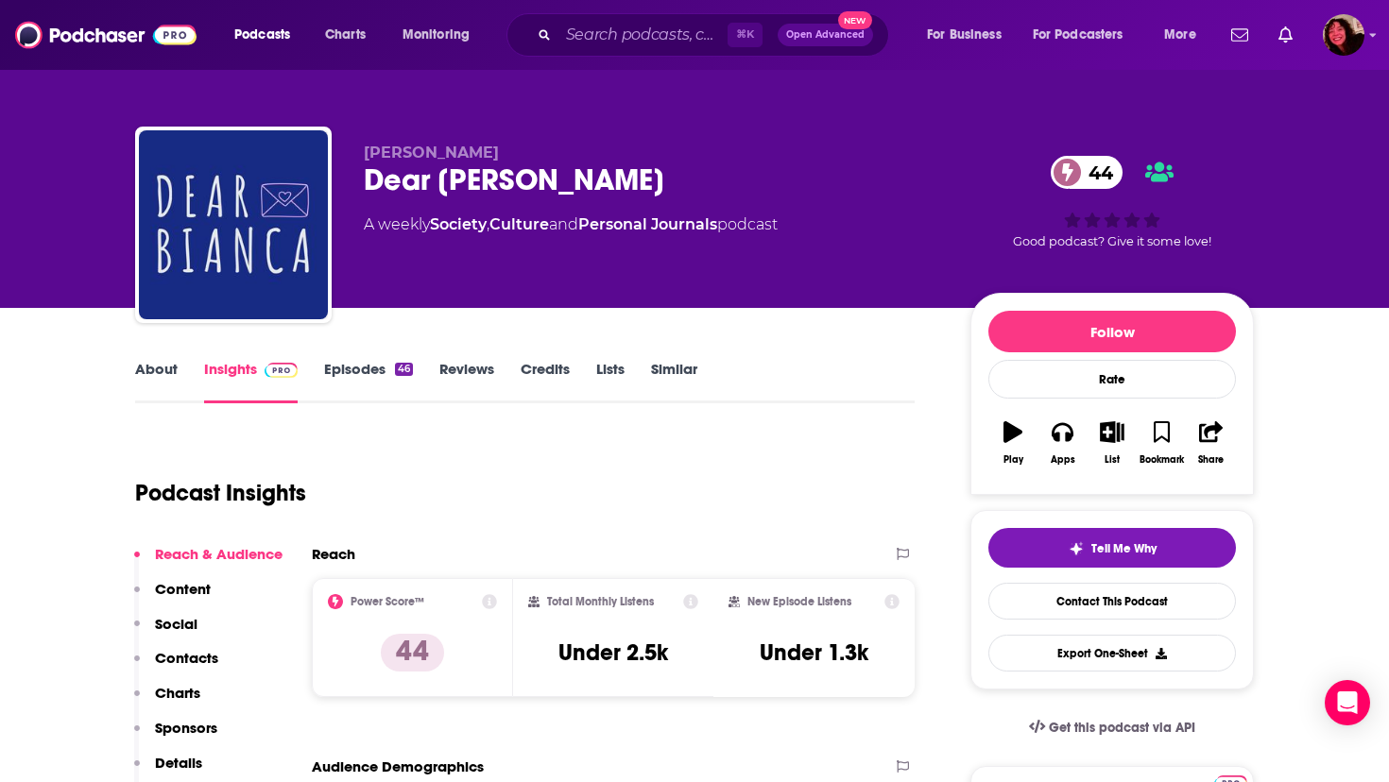
click at [160, 370] on link "About" at bounding box center [156, 381] width 43 height 43
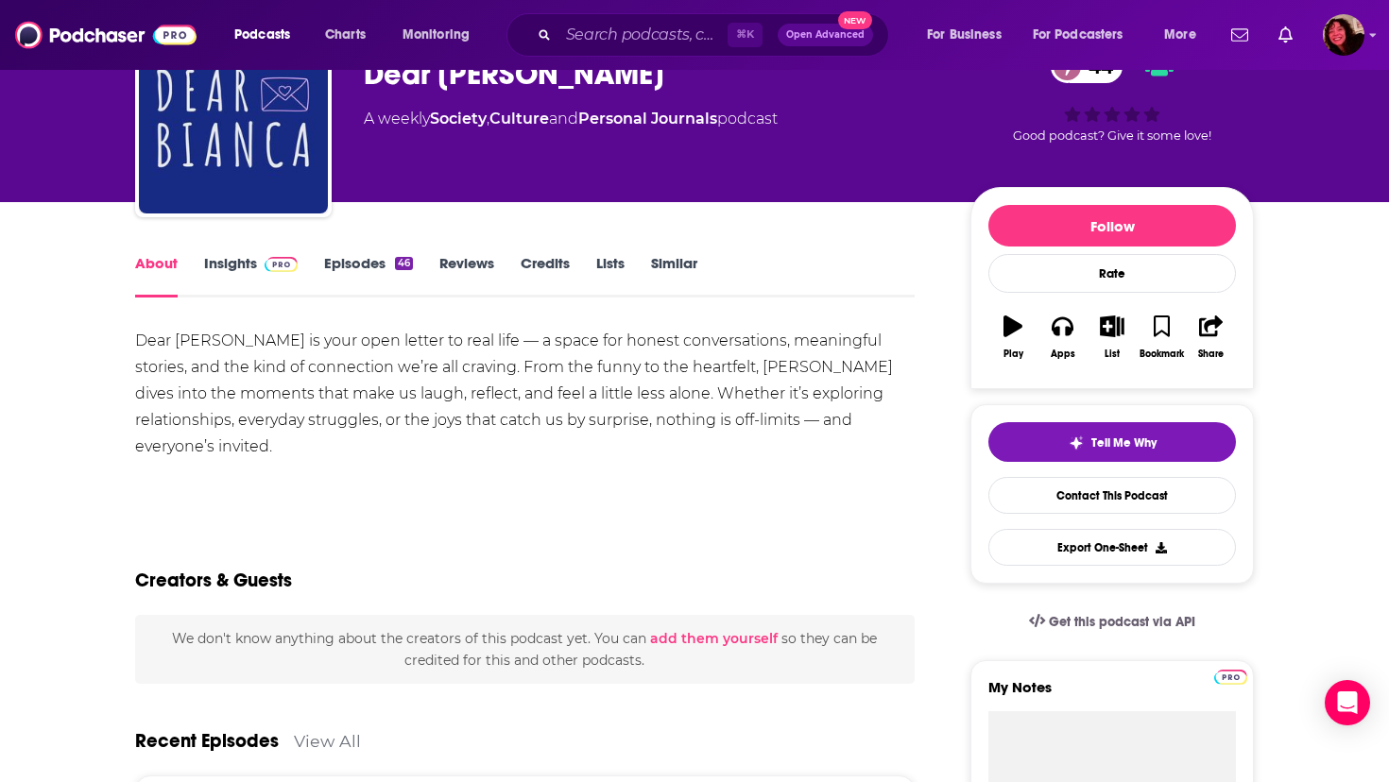
scroll to position [145, 0]
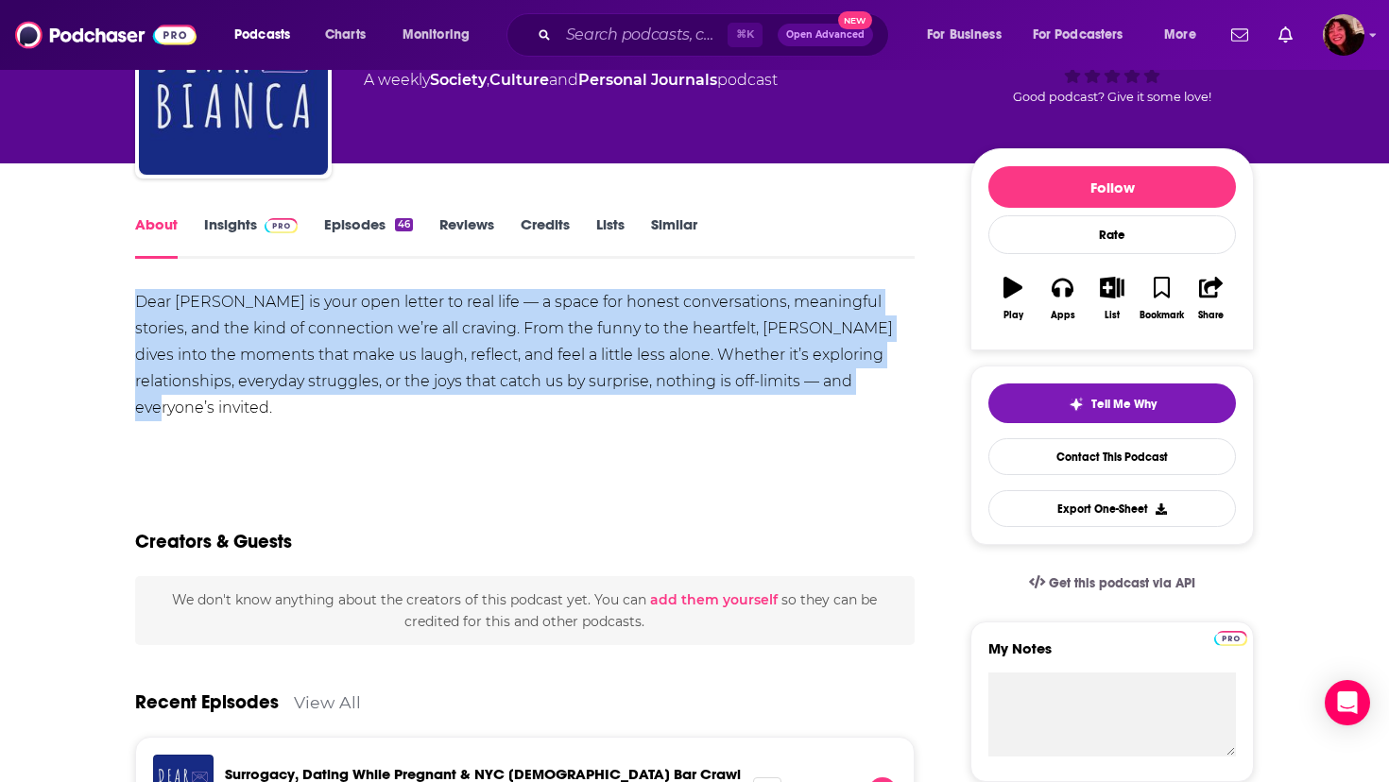
drag, startPoint x: 135, startPoint y: 303, endPoint x: 805, endPoint y: 384, distance: 674.8
click at [805, 384] on div "Dear [PERSON_NAME] is your open letter to real life — a space for honest conver…" at bounding box center [525, 355] width 780 height 132
copy div "Dear [PERSON_NAME] is your open letter to real life — a space for honest conver…"
click at [224, 225] on link "Insights" at bounding box center [251, 236] width 94 height 43
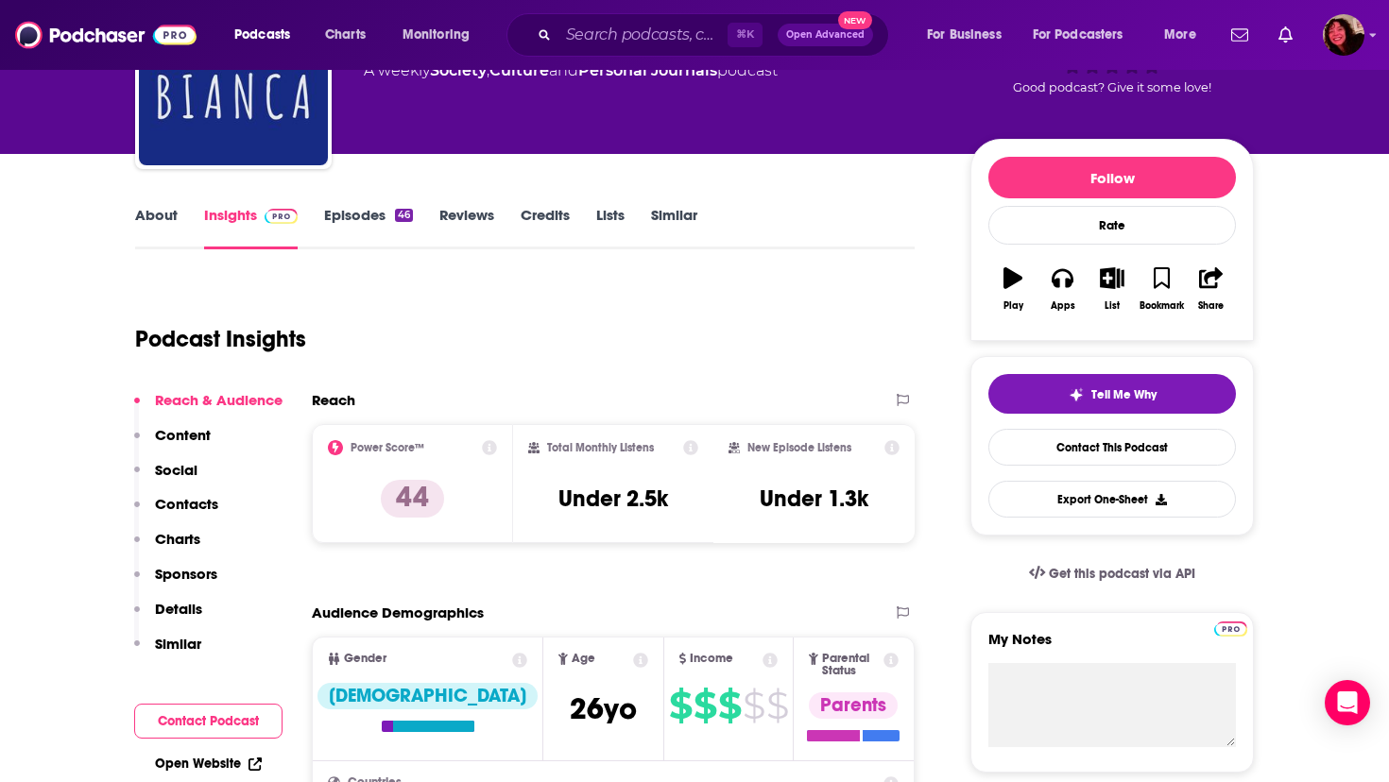
scroll to position [159, 0]
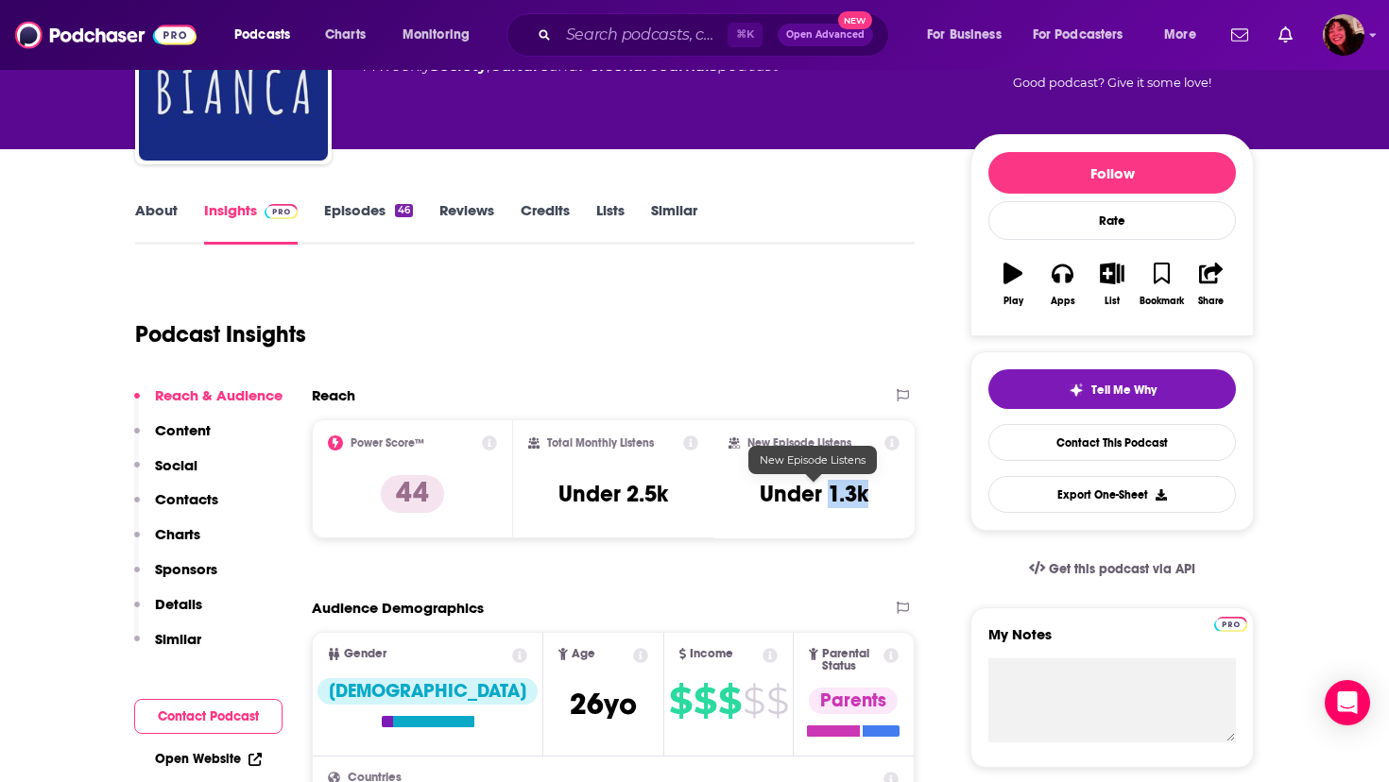
drag, startPoint x: 830, startPoint y: 497, endPoint x: 867, endPoint y: 498, distance: 36.9
click at [867, 498] on h3 "Under 1.3k" at bounding box center [814, 494] width 109 height 28
copy h3 "1.3k"
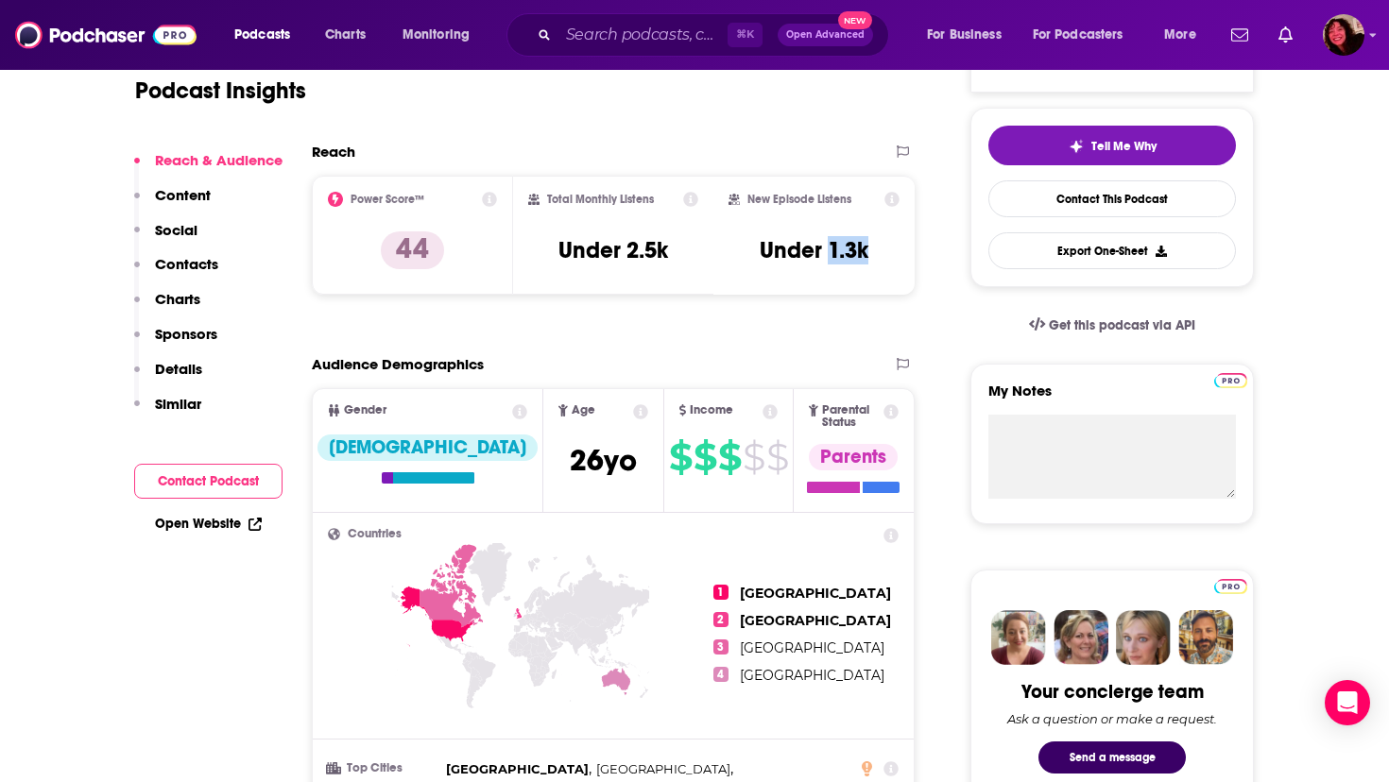
scroll to position [406, 0]
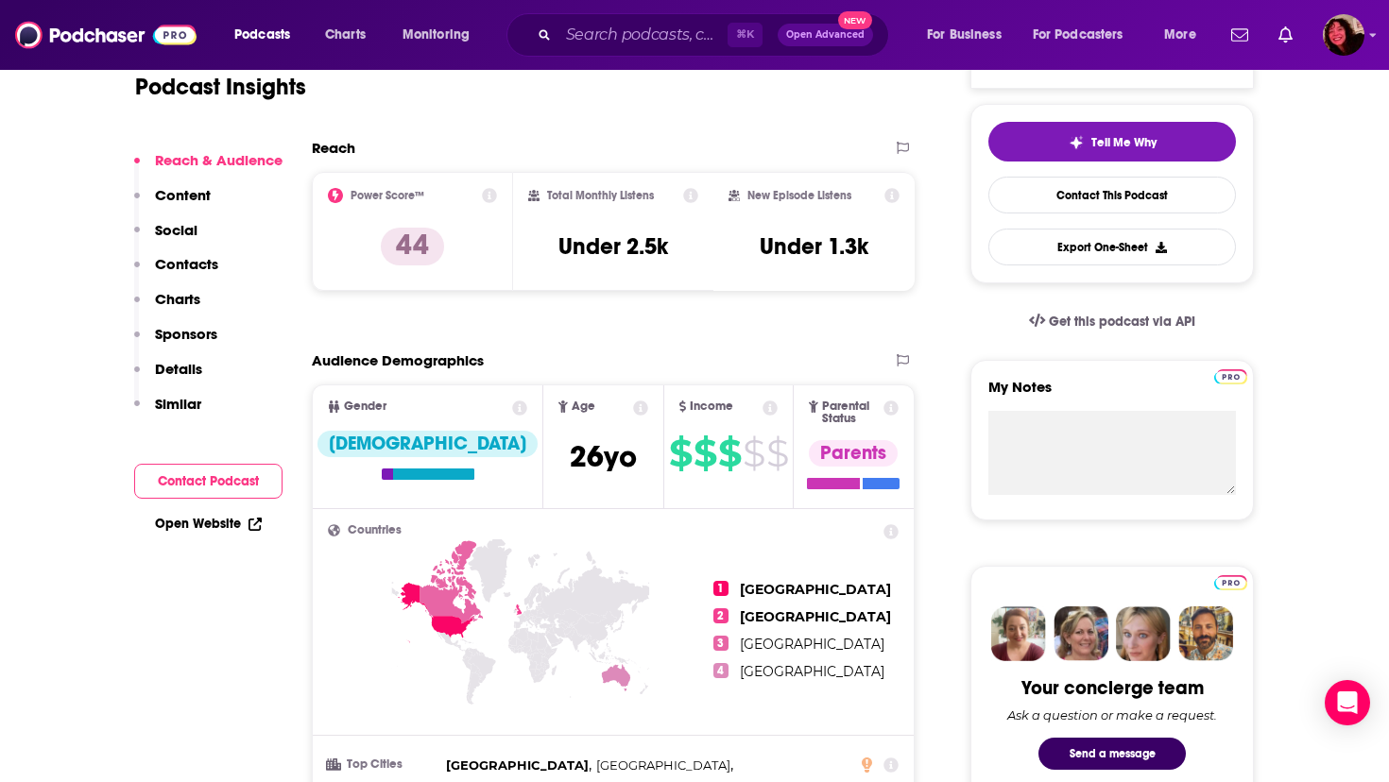
click at [209, 515] on div "Open Website" at bounding box center [208, 524] width 148 height 35
click at [186, 521] on link "Open Website" at bounding box center [208, 524] width 107 height 16
click at [218, 267] on div "Reach & Audience Content Social Contacts Charts Sponsors Details Similar" at bounding box center [208, 290] width 148 height 278
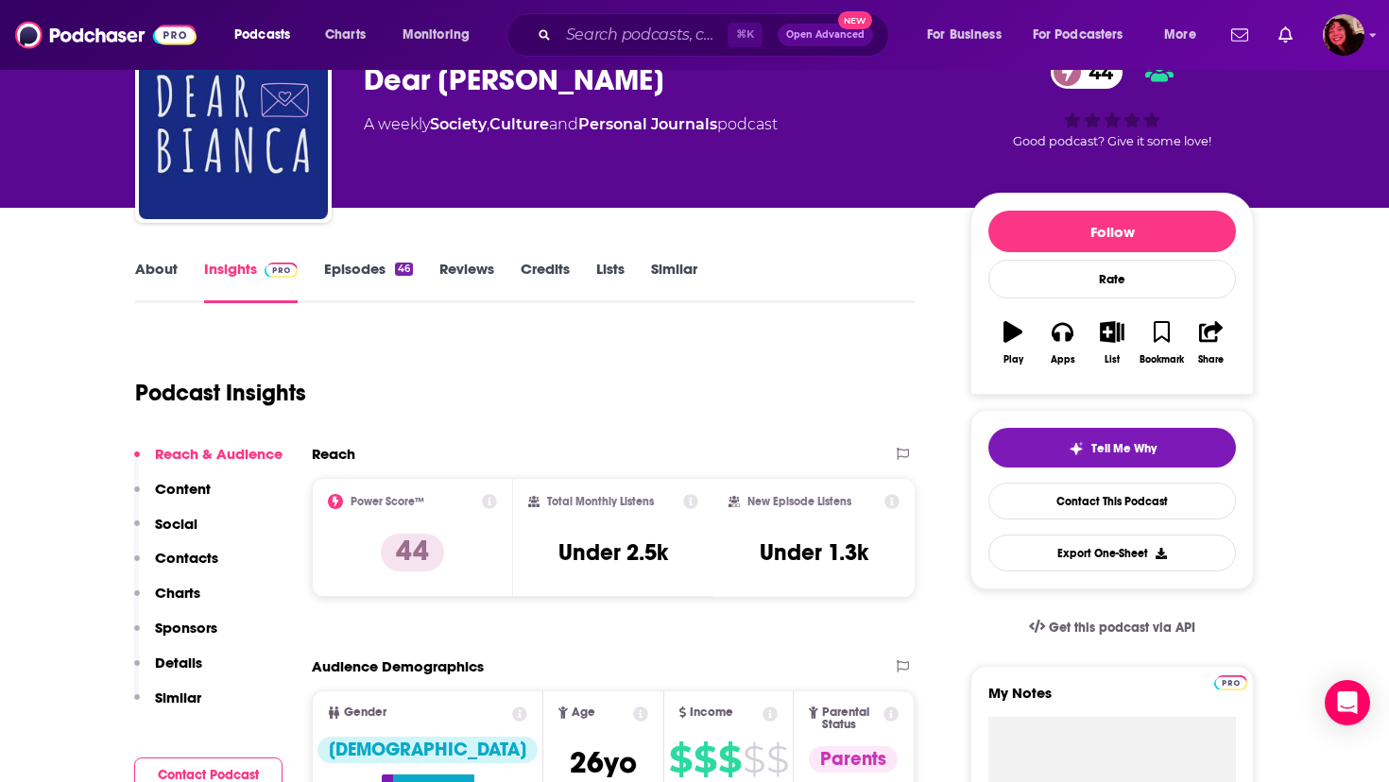
scroll to position [0, 0]
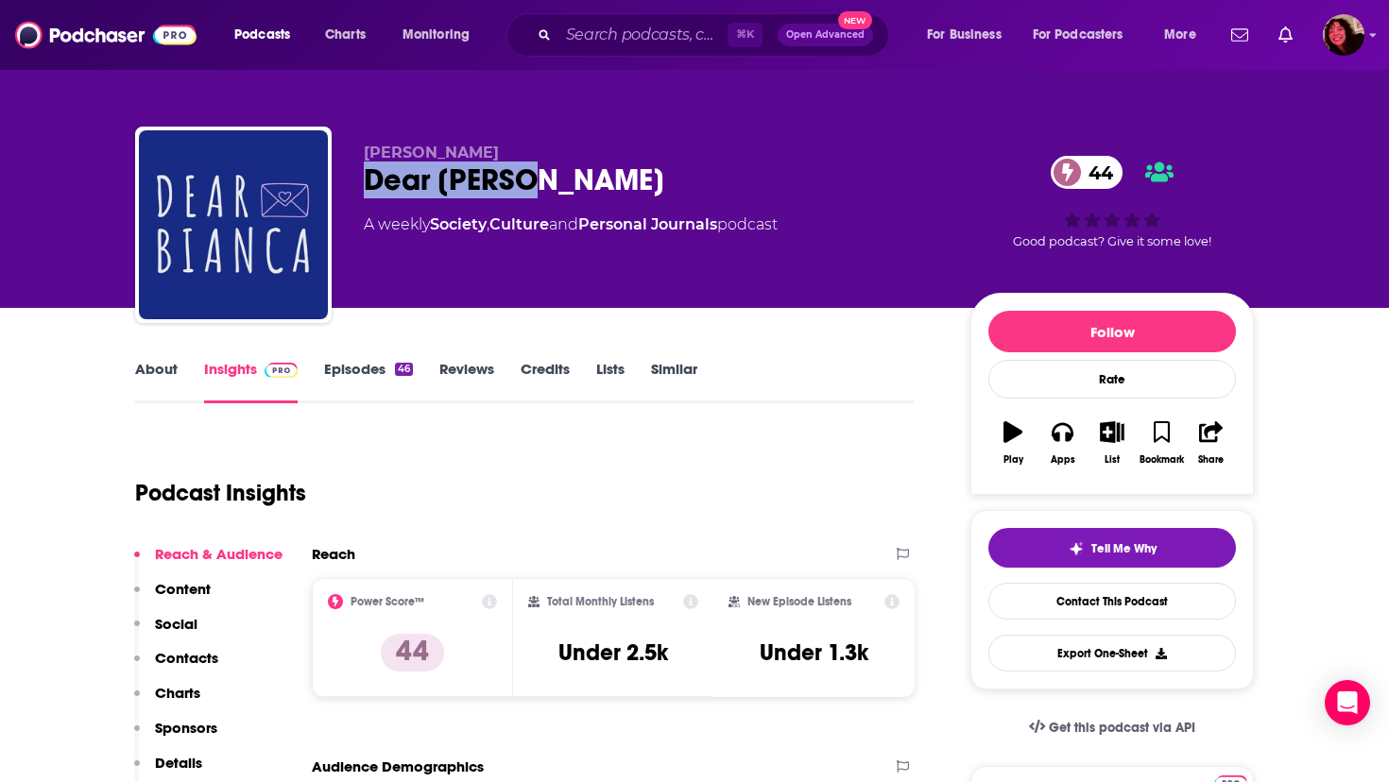
drag, startPoint x: 365, startPoint y: 180, endPoint x: 542, endPoint y: 187, distance: 177.8
click at [542, 187] on div "Dear Bianca 44" at bounding box center [652, 180] width 576 height 37
copy h2 "Dear Bianca"
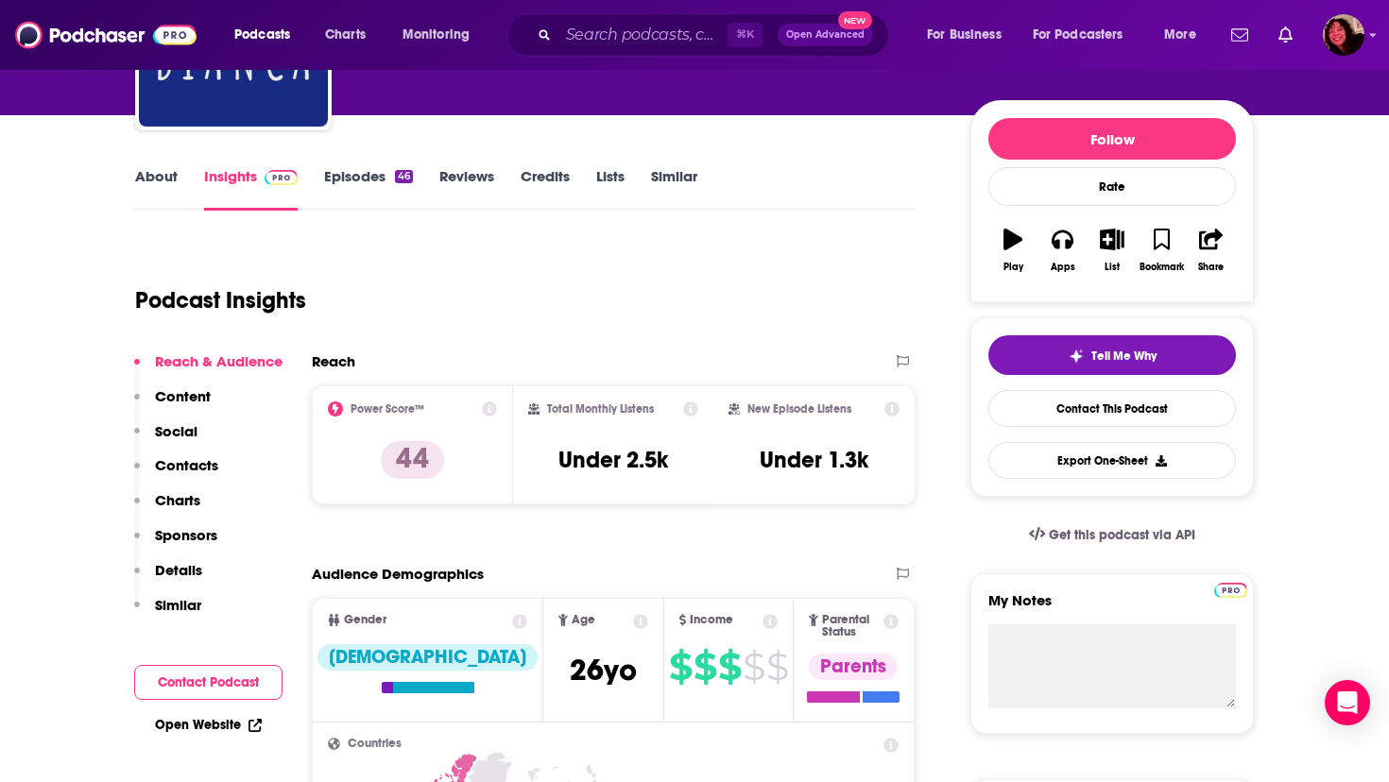
click at [169, 465] on p "Contacts" at bounding box center [186, 465] width 63 height 18
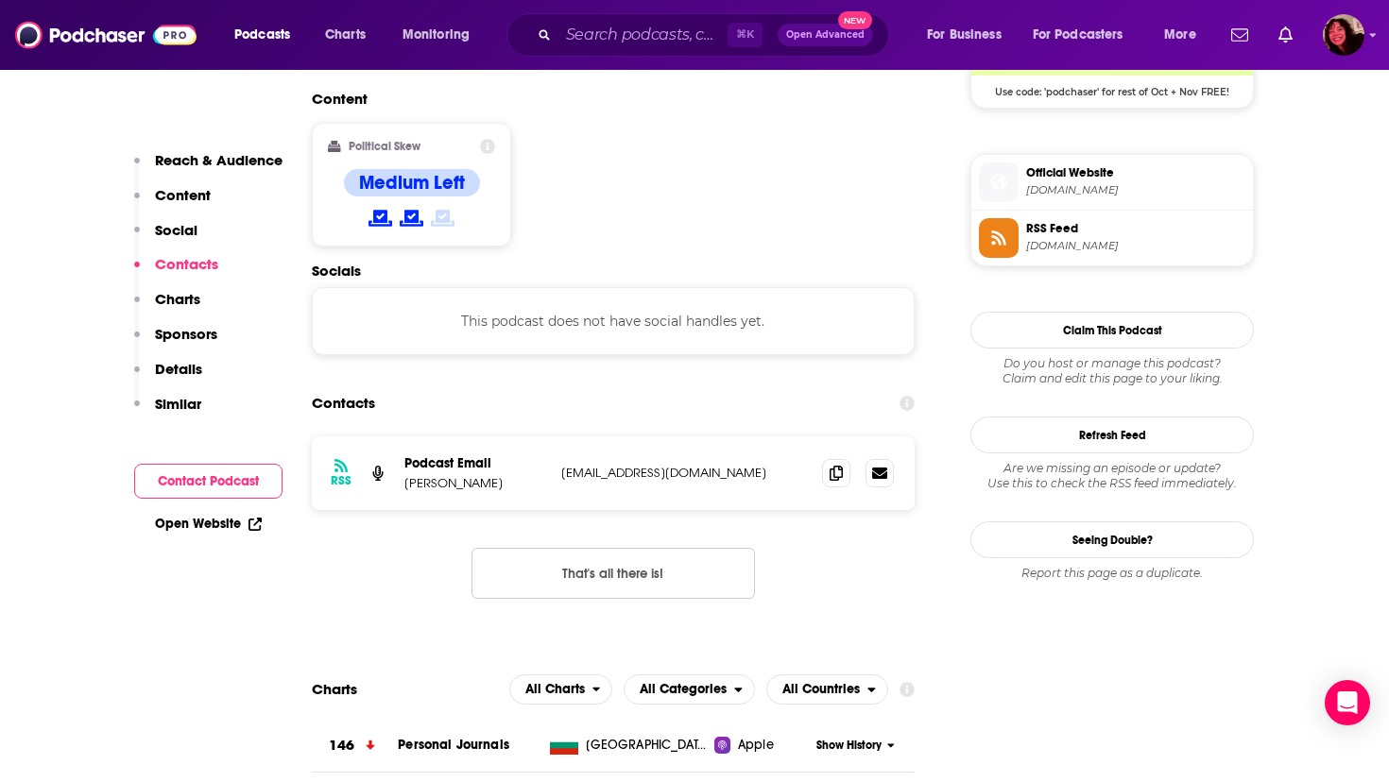
scroll to position [1478, 0]
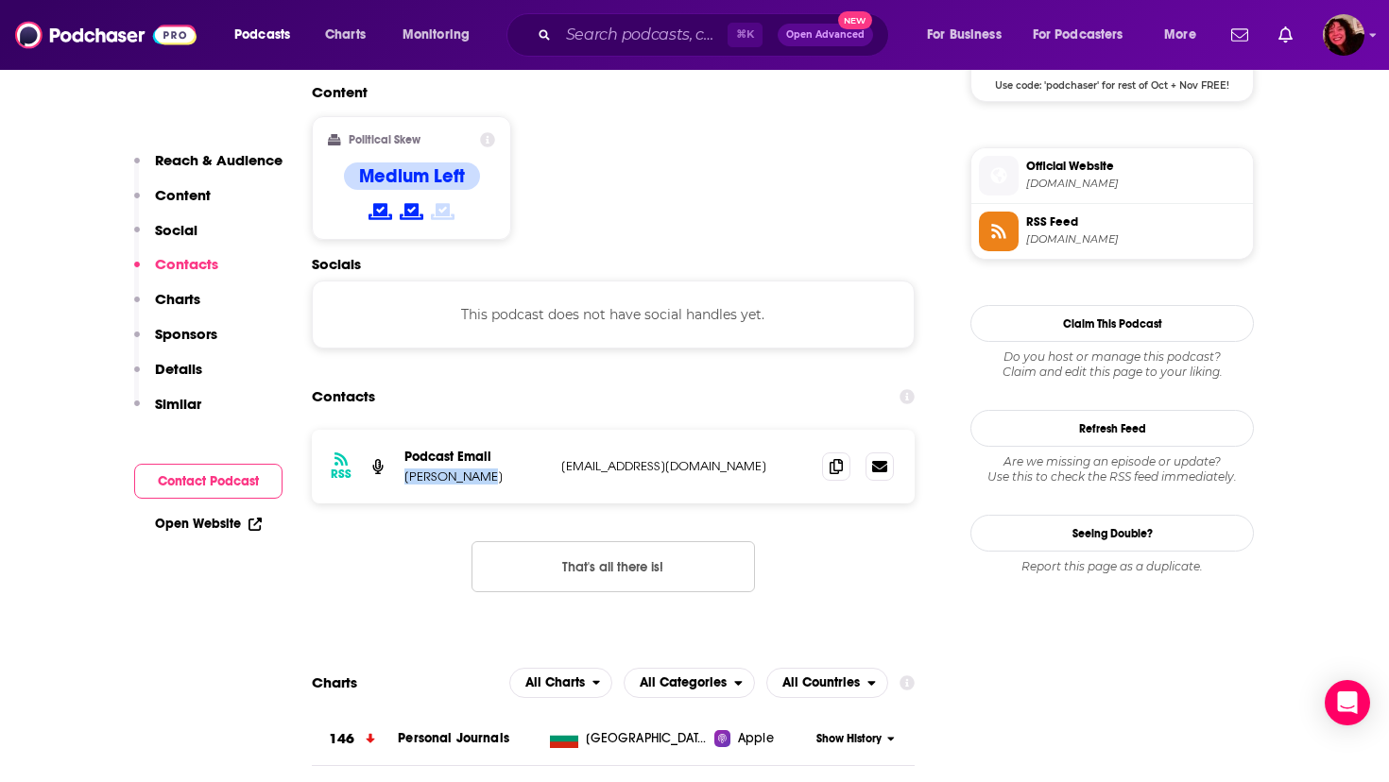
drag, startPoint x: 491, startPoint y: 365, endPoint x: 404, endPoint y: 363, distance: 87.9
click at [404, 430] on div "RSS Podcast Email Bianca Duran dearbiancapodcast@gmail.com dearbiancapodcast@gm…" at bounding box center [613, 467] width 603 height 74
copy p "Bianca Duran"
click at [837, 458] on icon at bounding box center [836, 465] width 13 height 15
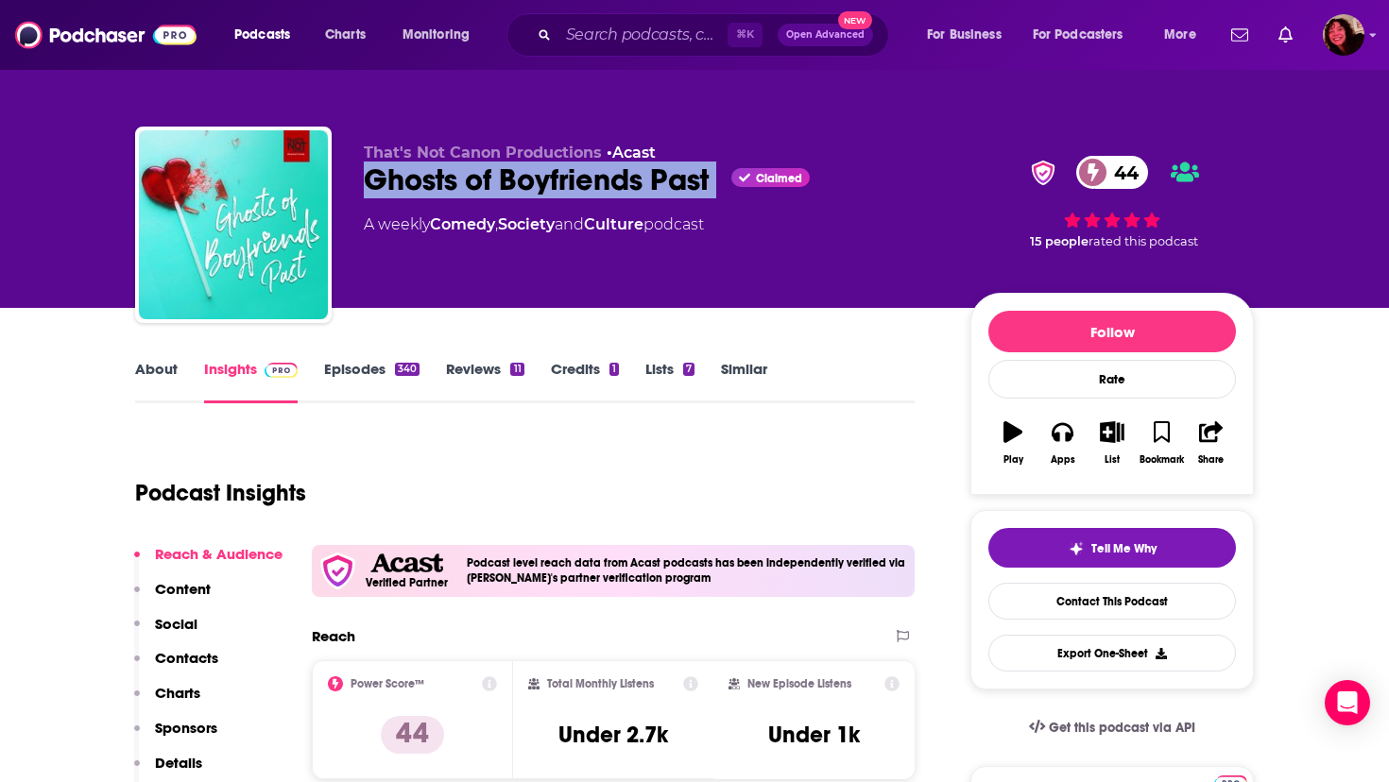
drag, startPoint x: 363, startPoint y: 180, endPoint x: 722, endPoint y: 184, distance: 359.1
click at [722, 184] on div "Ghosts of Boyfriends Past Claimed 44" at bounding box center [652, 180] width 576 height 37
copy div "Ghosts of Boyfriends Past"
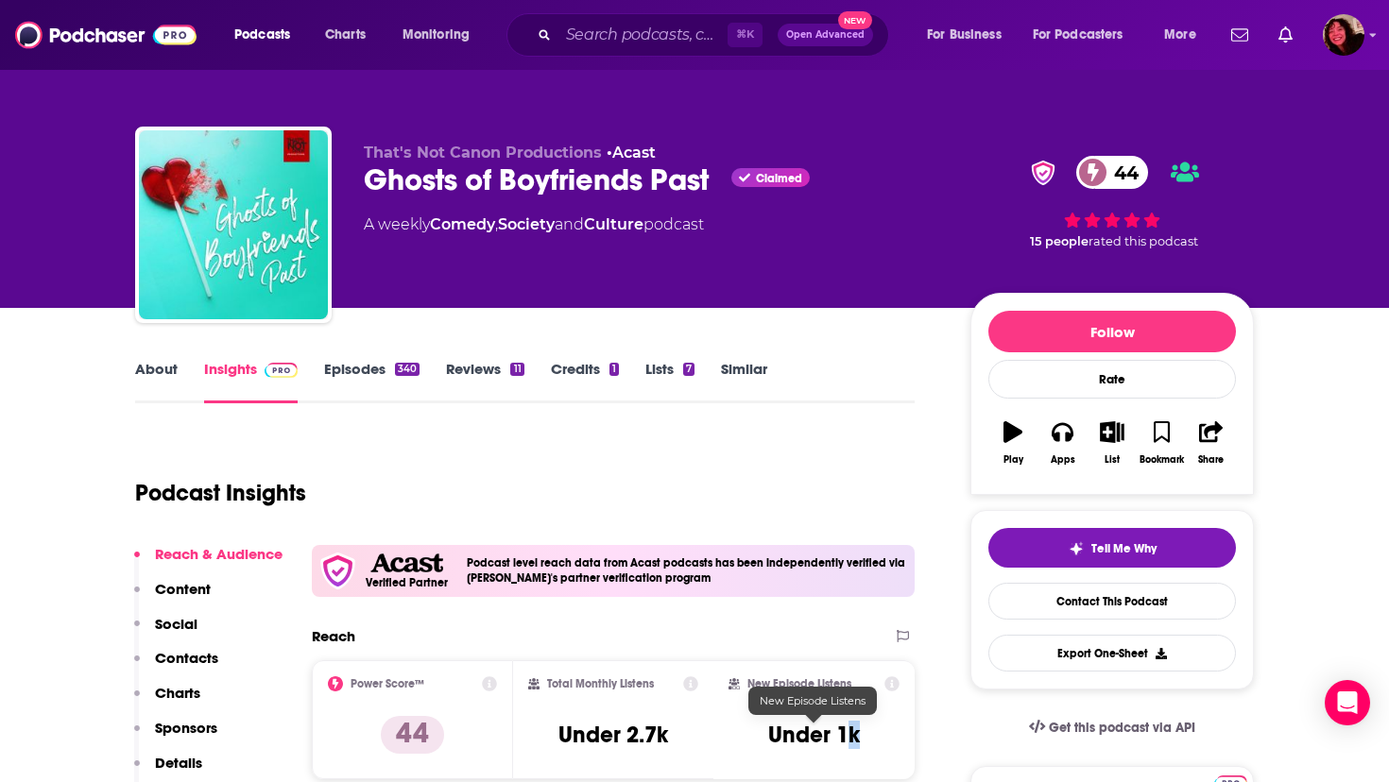
drag, startPoint x: 842, startPoint y: 736, endPoint x: 857, endPoint y: 739, distance: 15.4
click at [857, 739] on h3 "Under 1k" at bounding box center [814, 735] width 92 height 28
drag, startPoint x: 836, startPoint y: 739, endPoint x: 861, endPoint y: 739, distance: 24.6
click at [861, 739] on div "New Episode Listens Under 1k" at bounding box center [814, 720] width 171 height 87
copy h3 "1k"
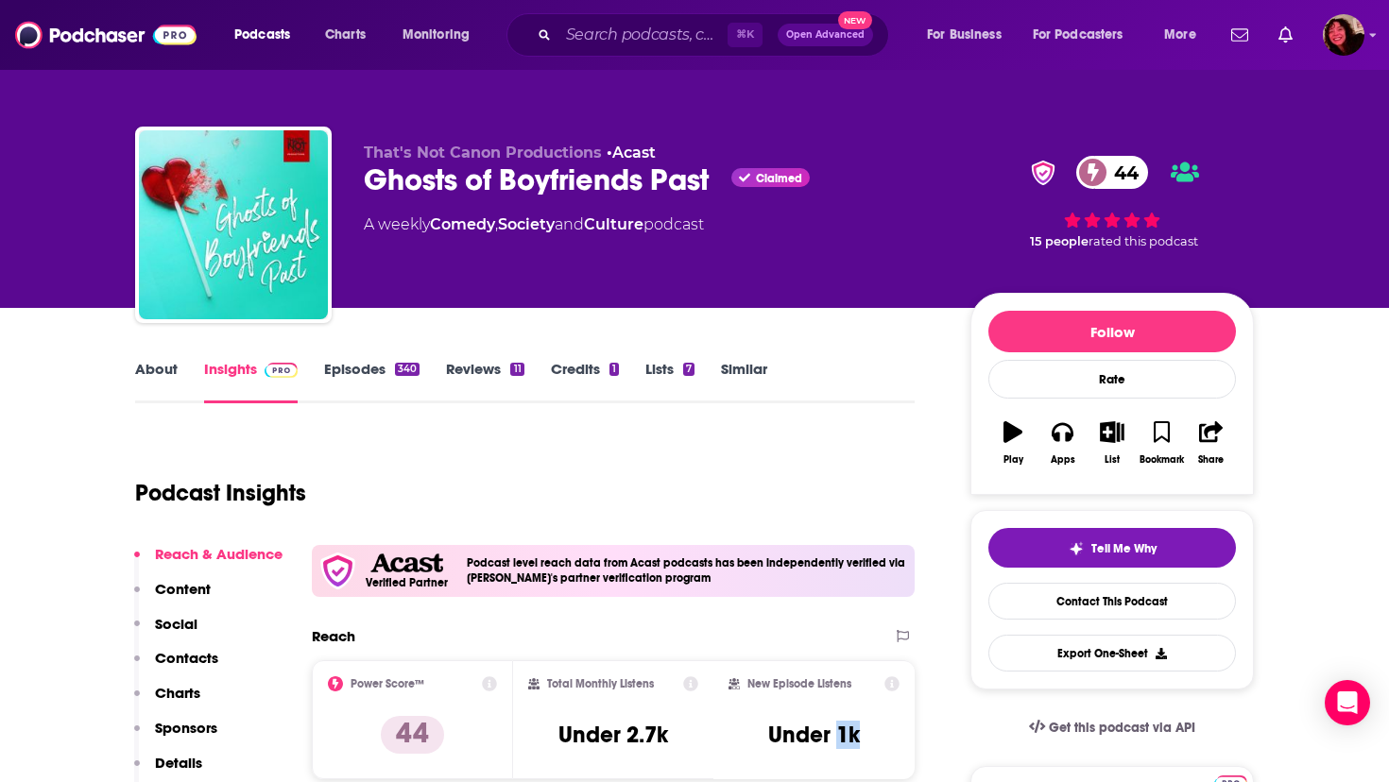
click at [149, 365] on link "About" at bounding box center [156, 381] width 43 height 43
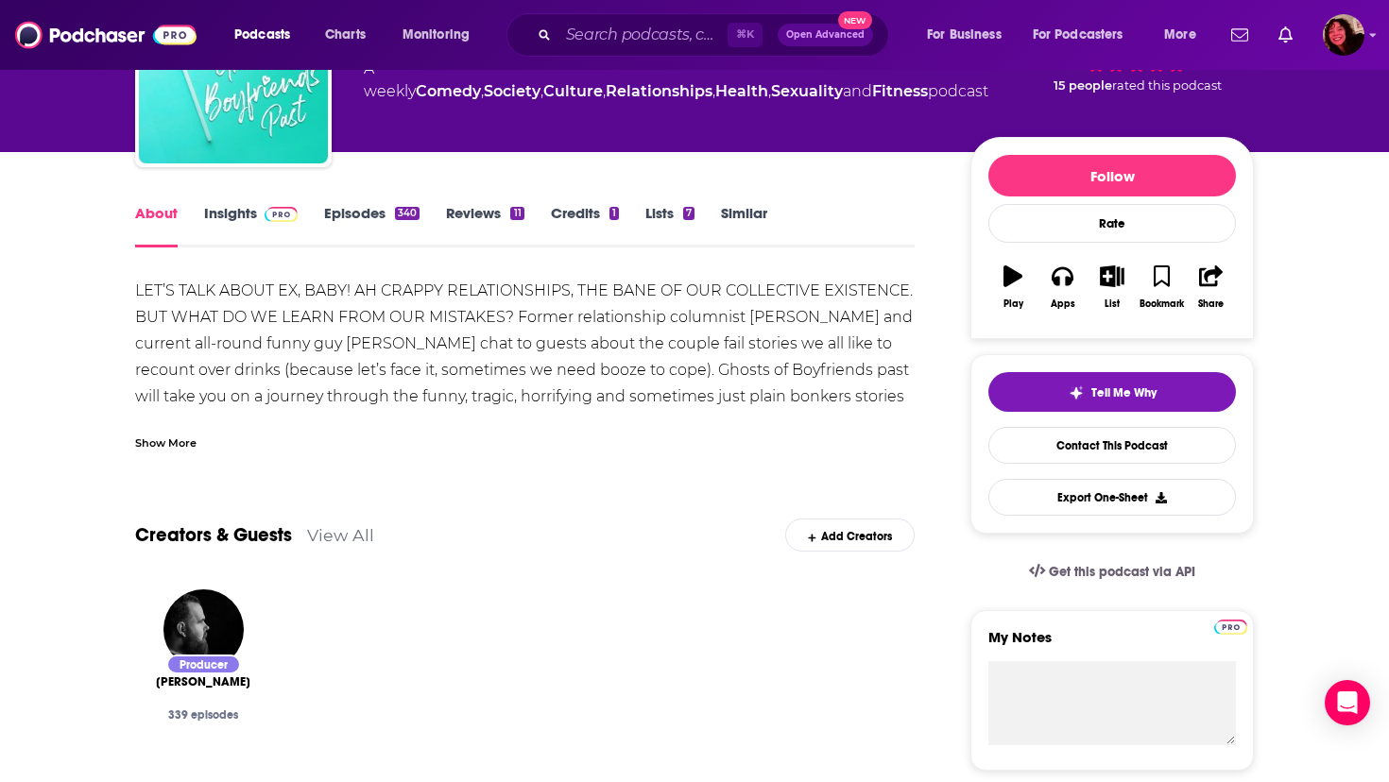
scroll to position [167, 0]
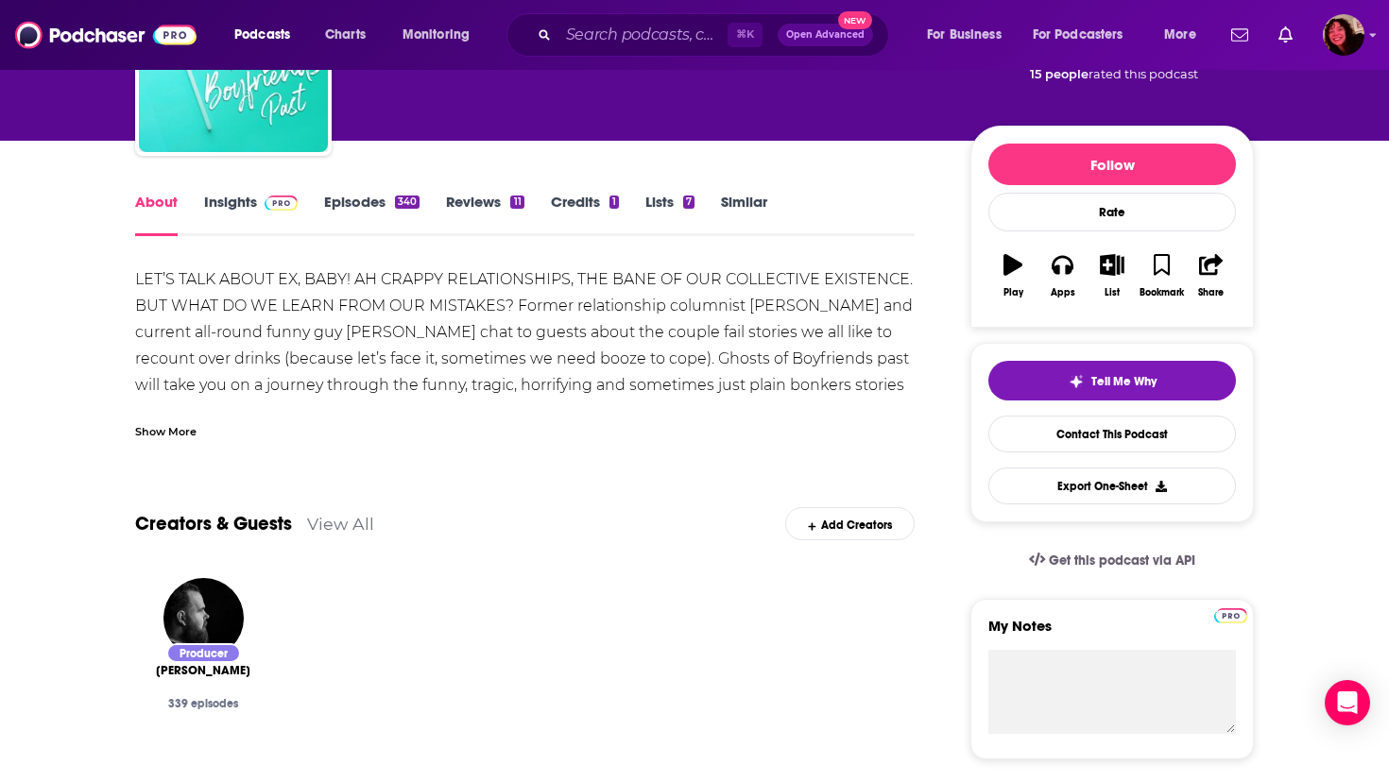
click at [145, 433] on div "Show More" at bounding box center [165, 430] width 61 height 18
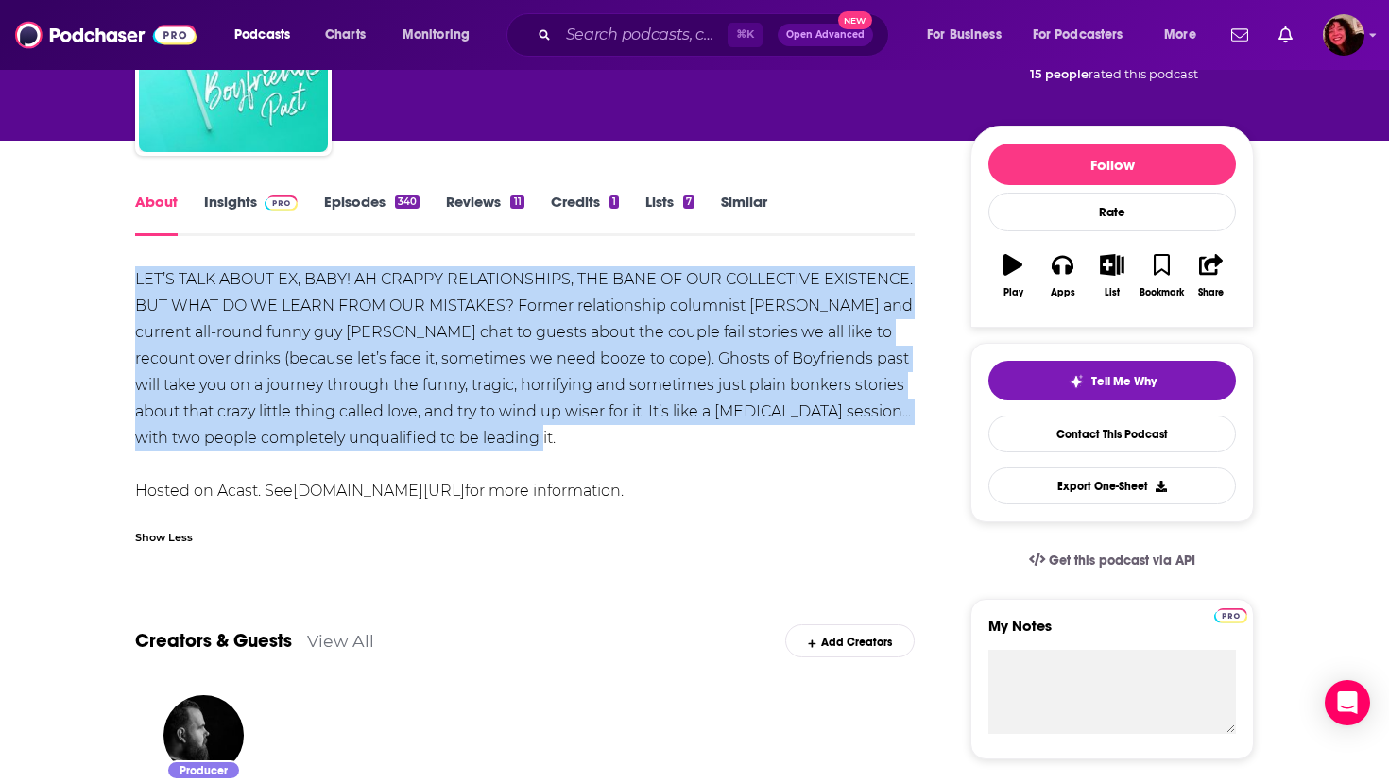
drag, startPoint x: 136, startPoint y: 275, endPoint x: 621, endPoint y: 445, distance: 513.8
click at [622, 445] on div "LET’S TALK ABOUT EX, BABY! AH CRAPPY RELATIONSHIPS, THE BANE OF OUR COLLECTIVE …" at bounding box center [525, 385] width 780 height 238
copy div "LET’S TALK ABOUT EX, BABY! AH CRAPPY RELATIONSHIPS, THE BANE OF OUR COLLECTIVE …"
click at [225, 199] on link "Insights" at bounding box center [251, 214] width 94 height 43
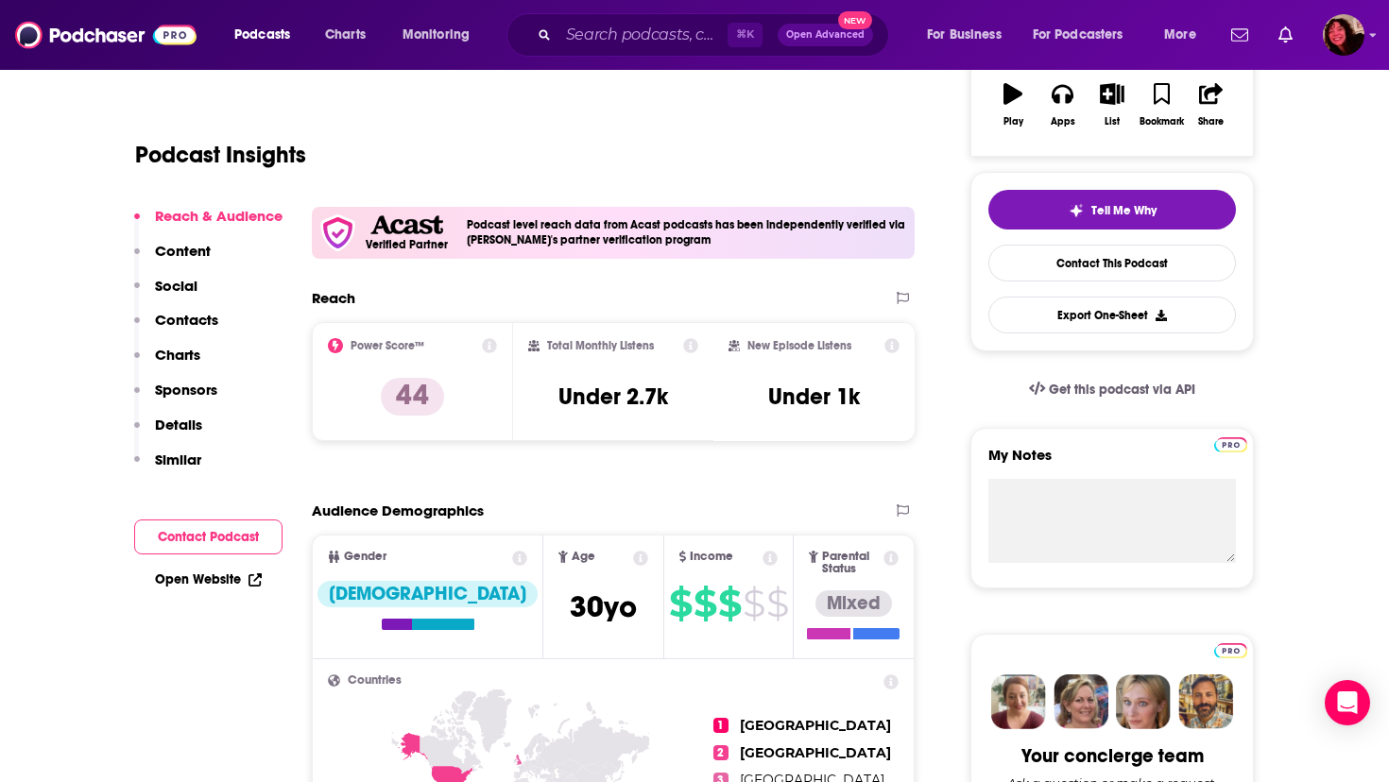
scroll to position [339, 0]
click at [172, 576] on link "Open Website" at bounding box center [208, 579] width 107 height 16
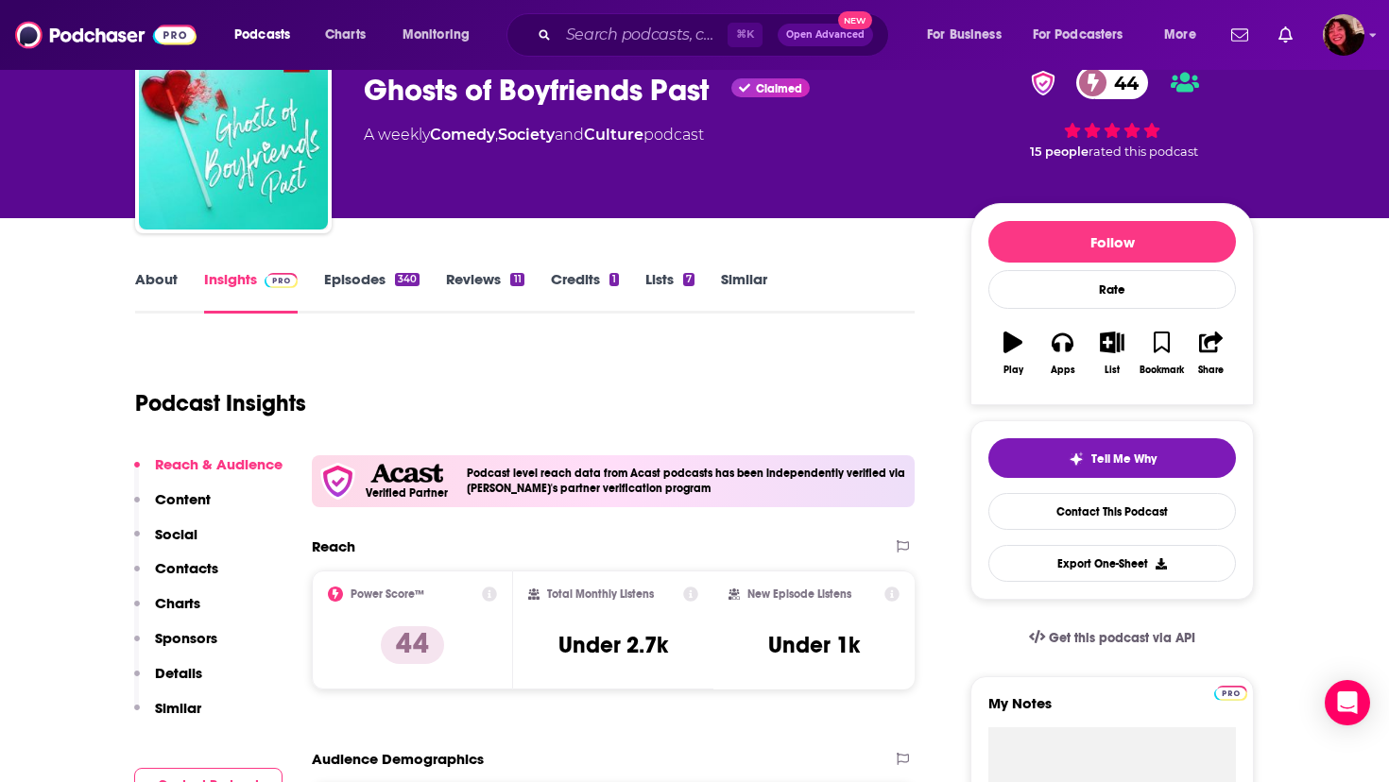
scroll to position [0, 0]
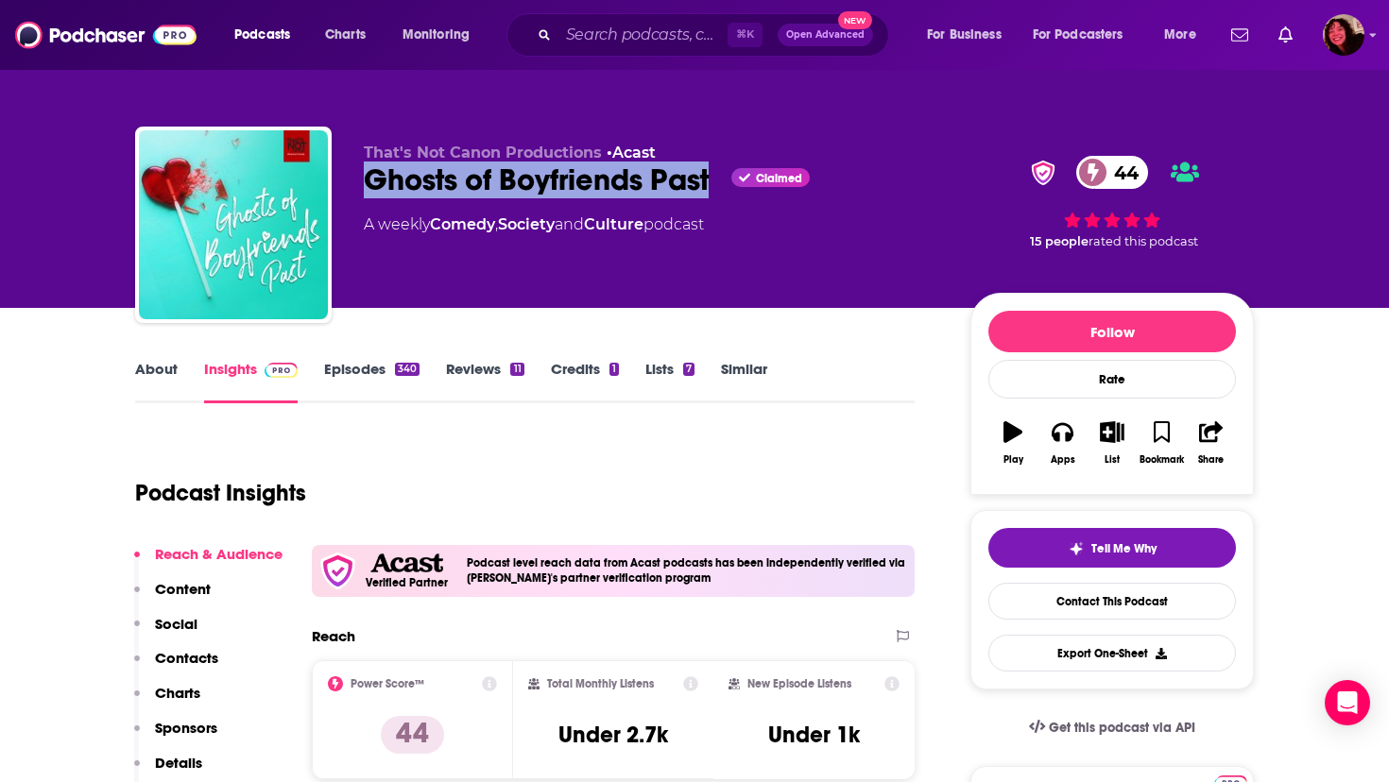
drag, startPoint x: 363, startPoint y: 179, endPoint x: 713, endPoint y: 173, distance: 349.7
click at [713, 173] on div "That's Not Canon Productions • Acast Ghosts of Boyfriends Past Claimed 44 A wee…" at bounding box center [694, 229] width 1119 height 204
copy h2 "Ghosts of Boyfriends Past"
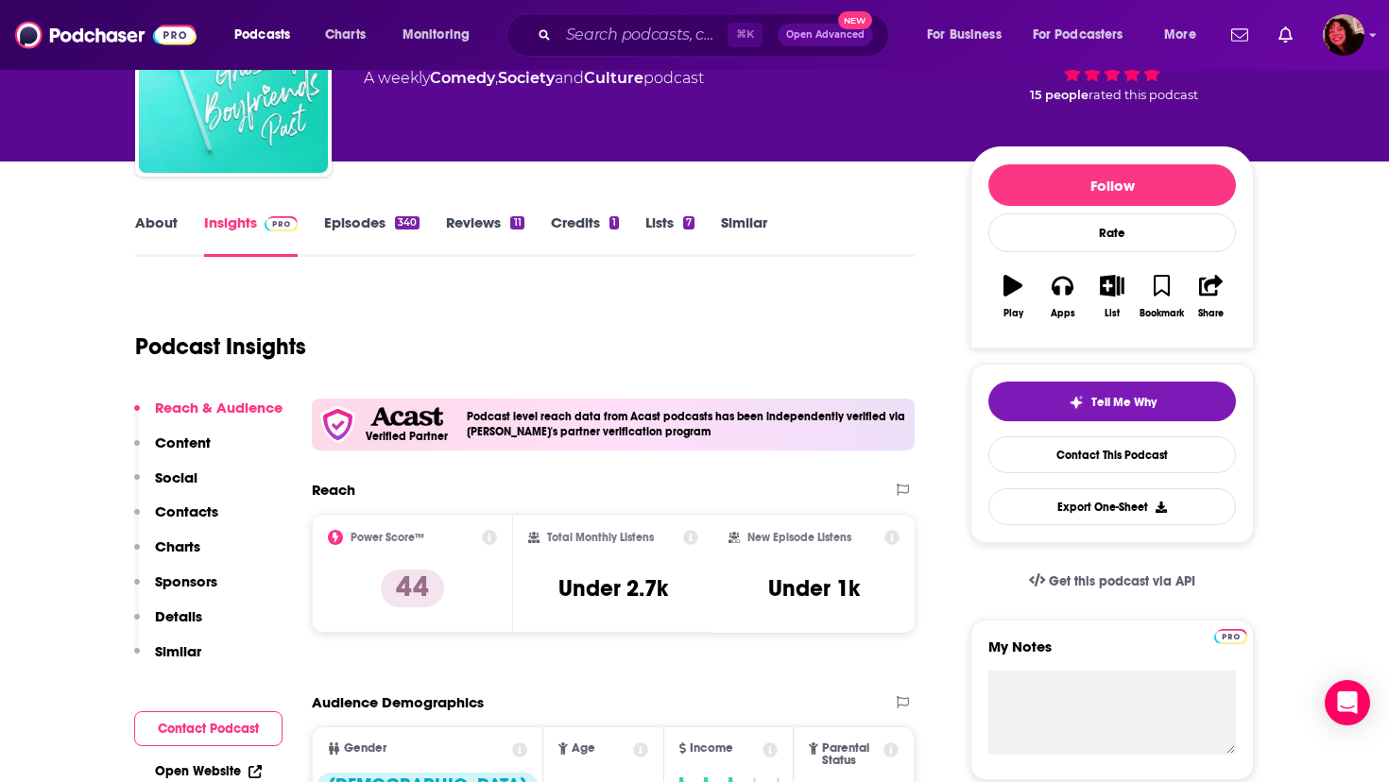
scroll to position [203, 0]
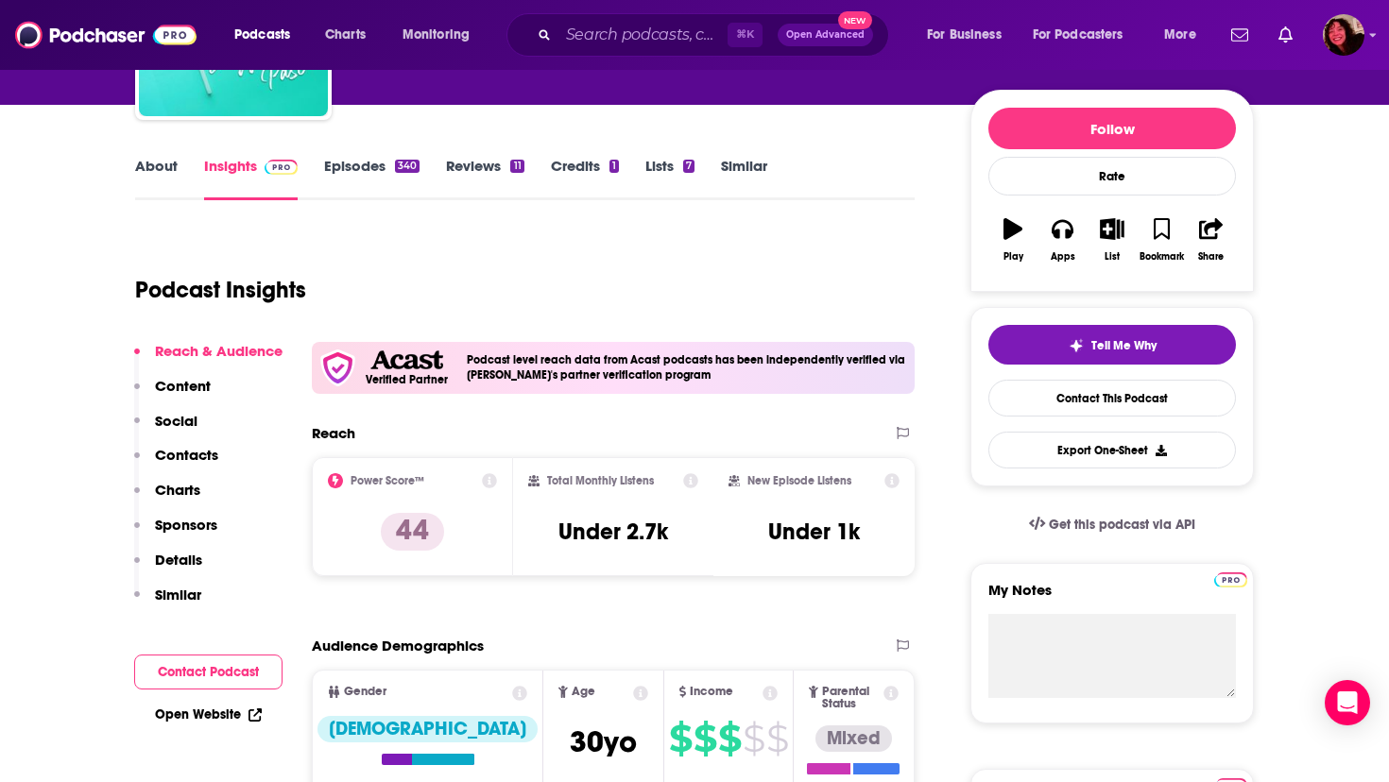
click at [201, 456] on p "Contacts" at bounding box center [186, 455] width 63 height 18
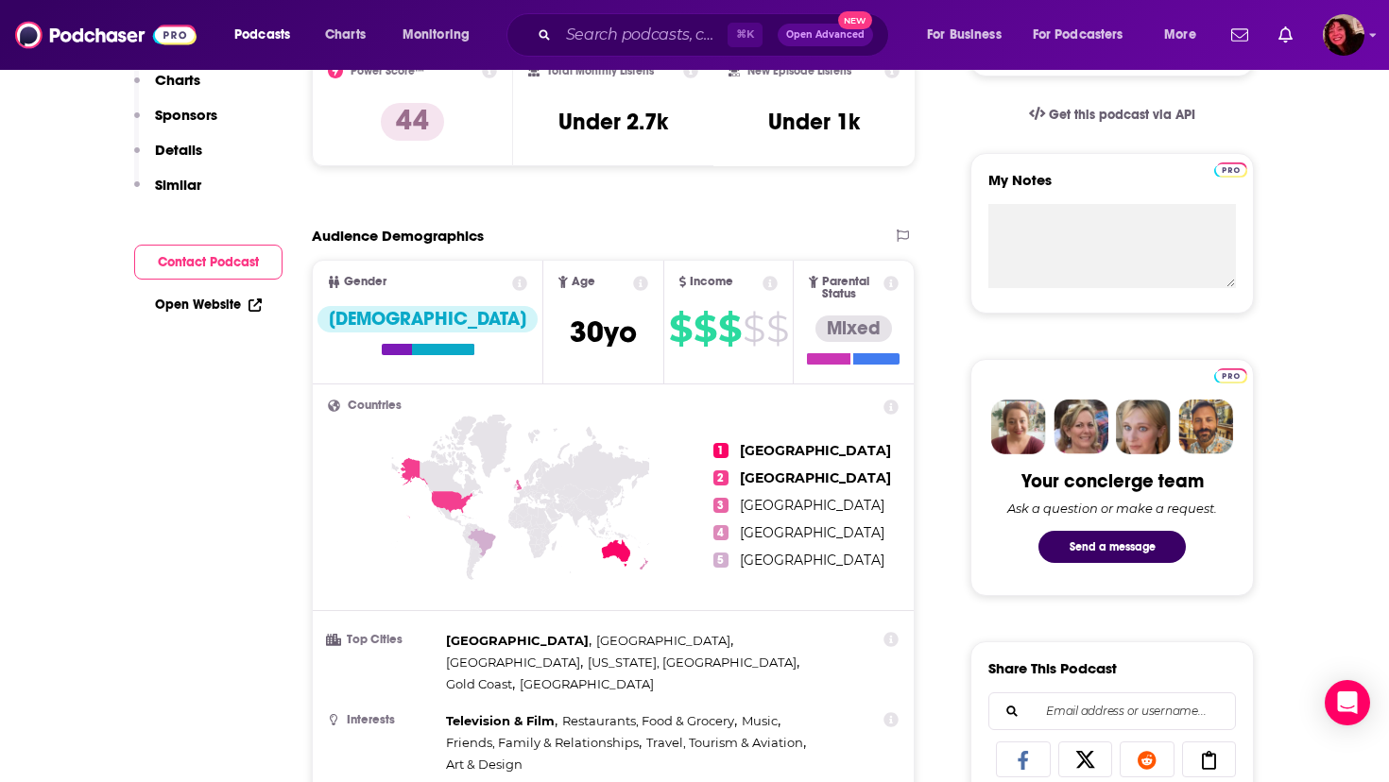
scroll to position [0, 0]
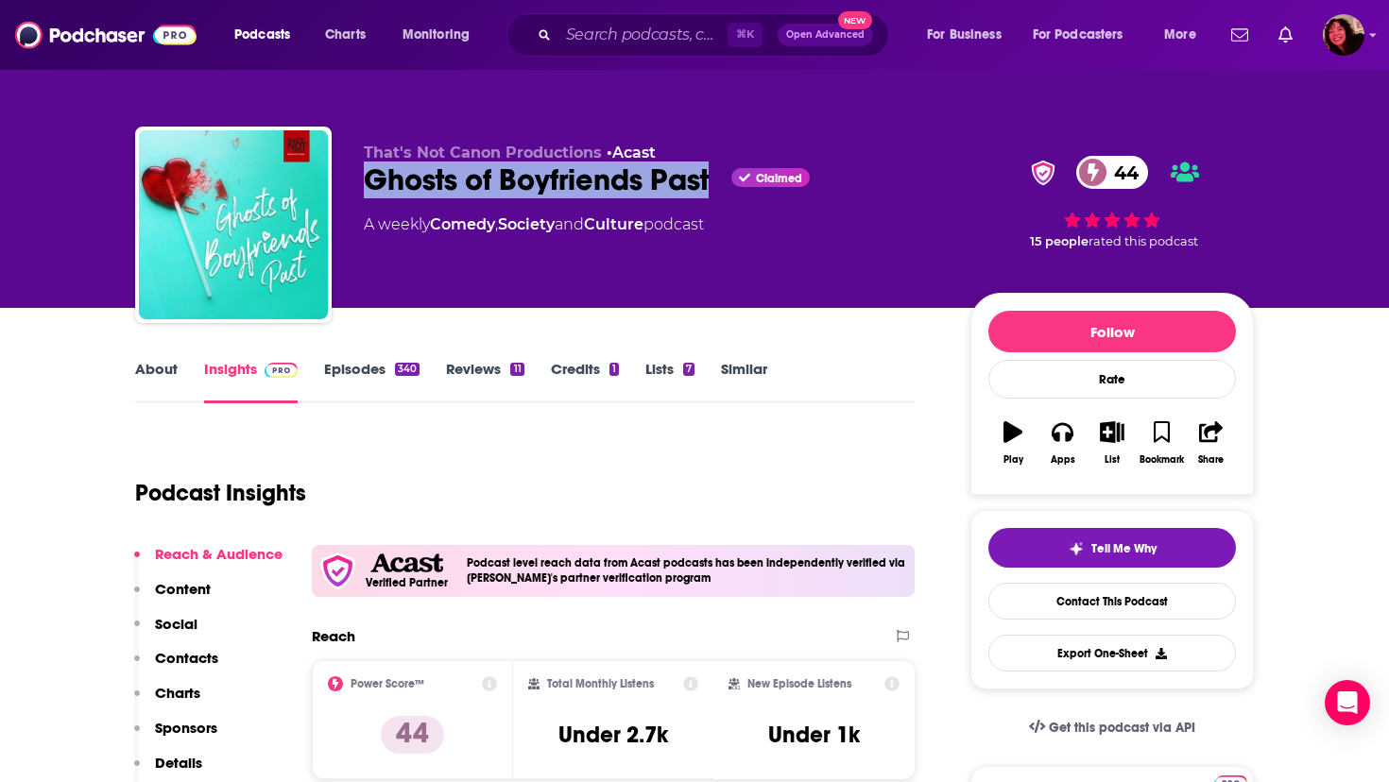
click at [166, 372] on link "About" at bounding box center [156, 381] width 43 height 43
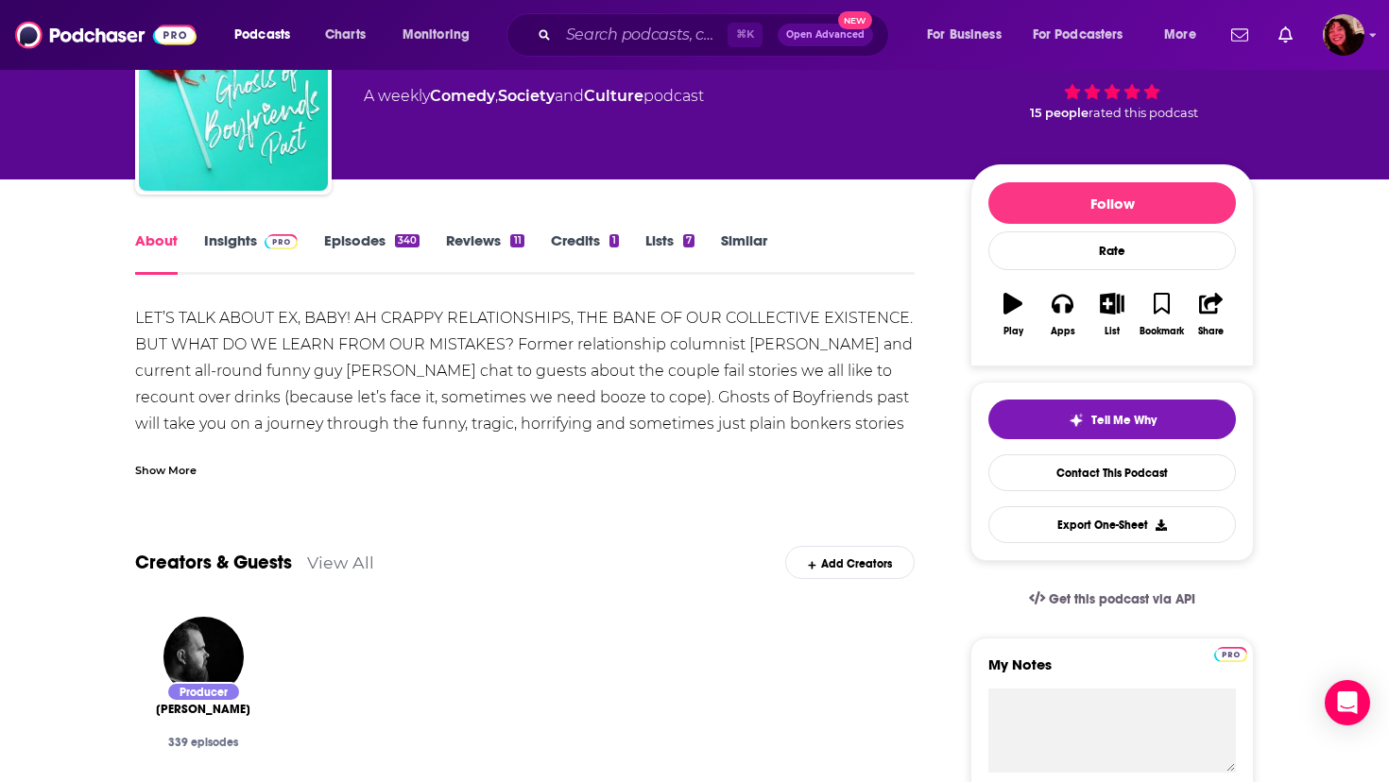
scroll to position [125, 0]
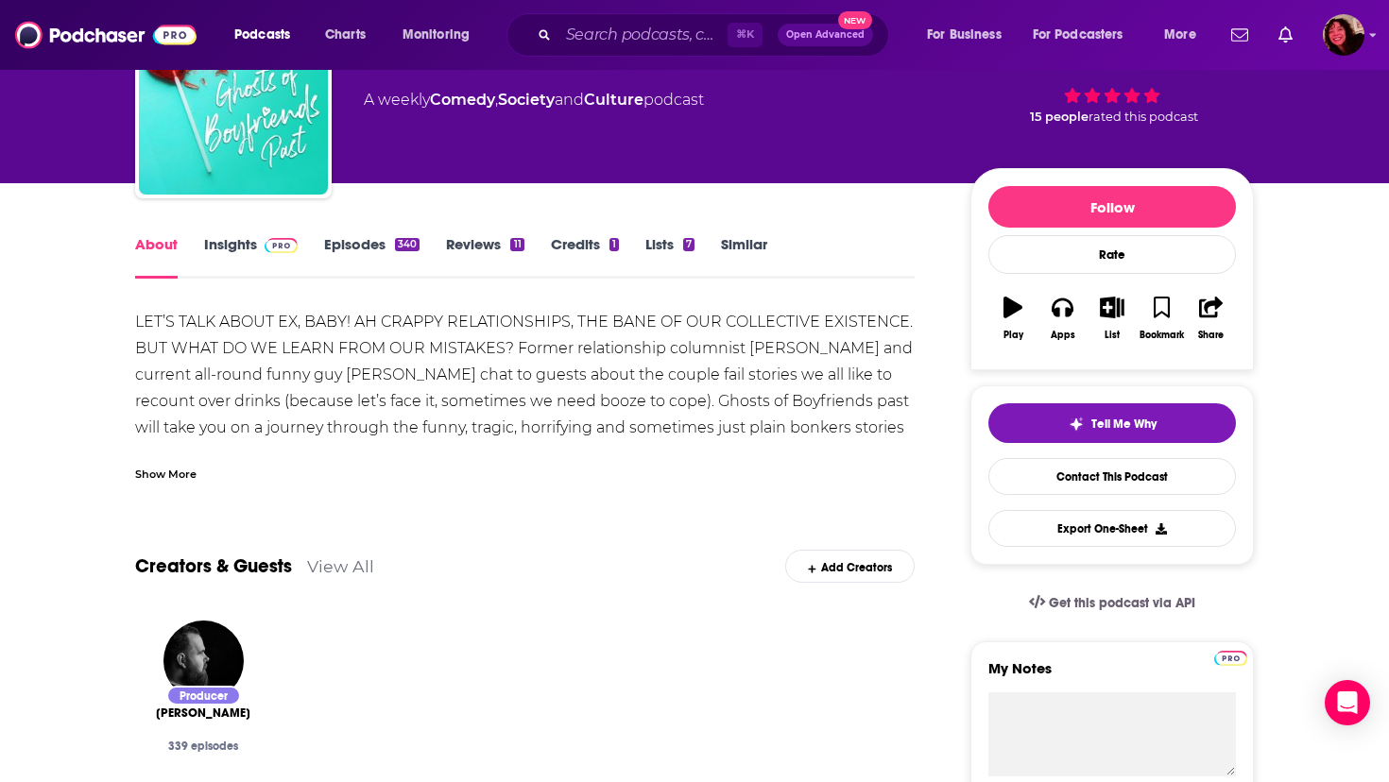
click at [231, 241] on link "Insights" at bounding box center [251, 256] width 94 height 43
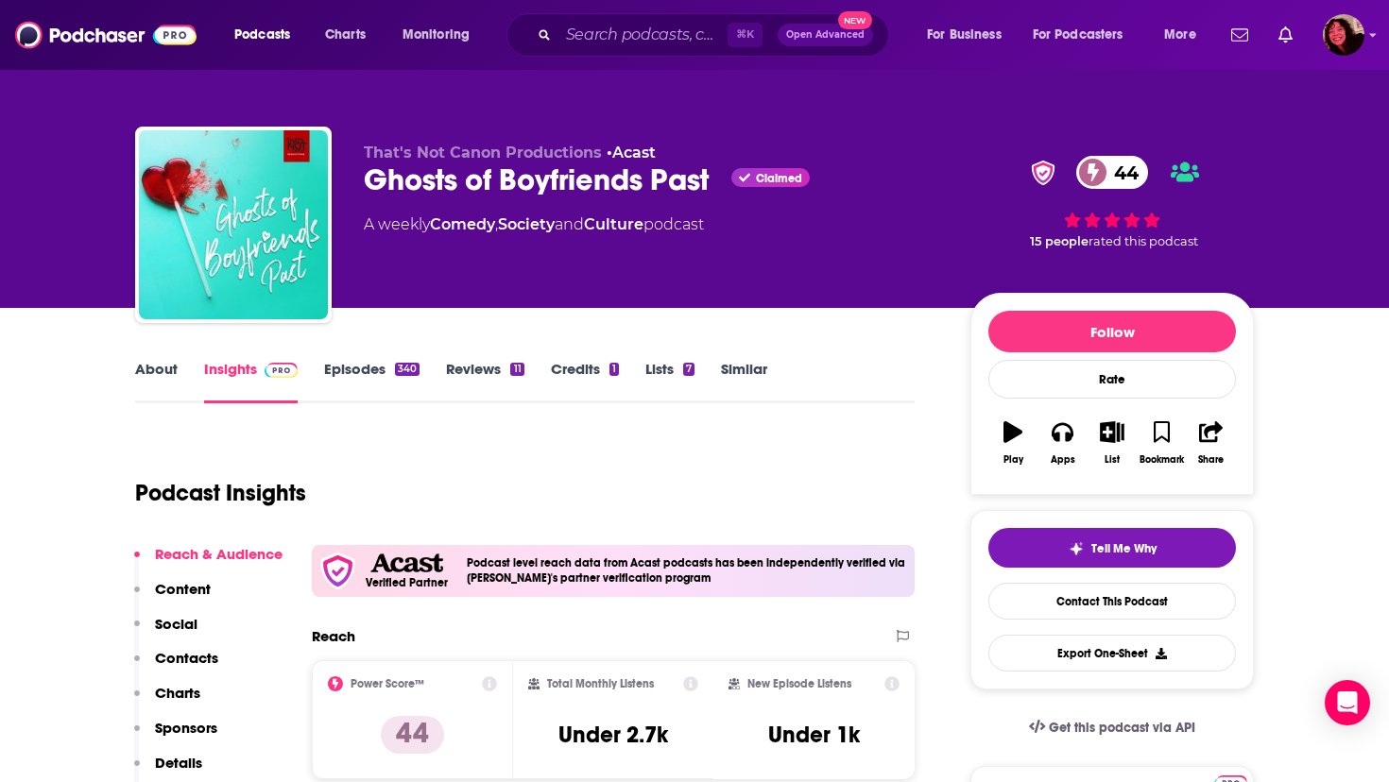
click at [147, 368] on link "About" at bounding box center [156, 381] width 43 height 43
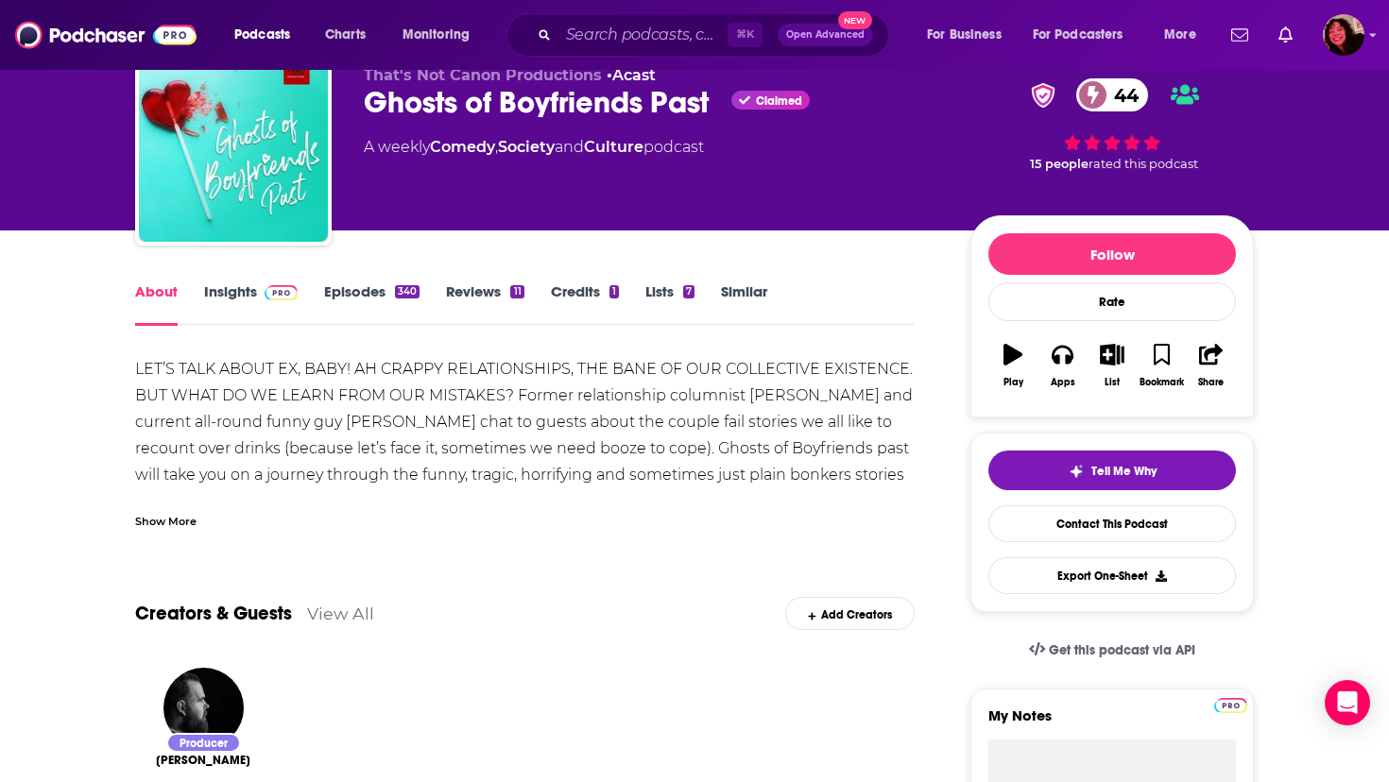
scroll to position [79, 0]
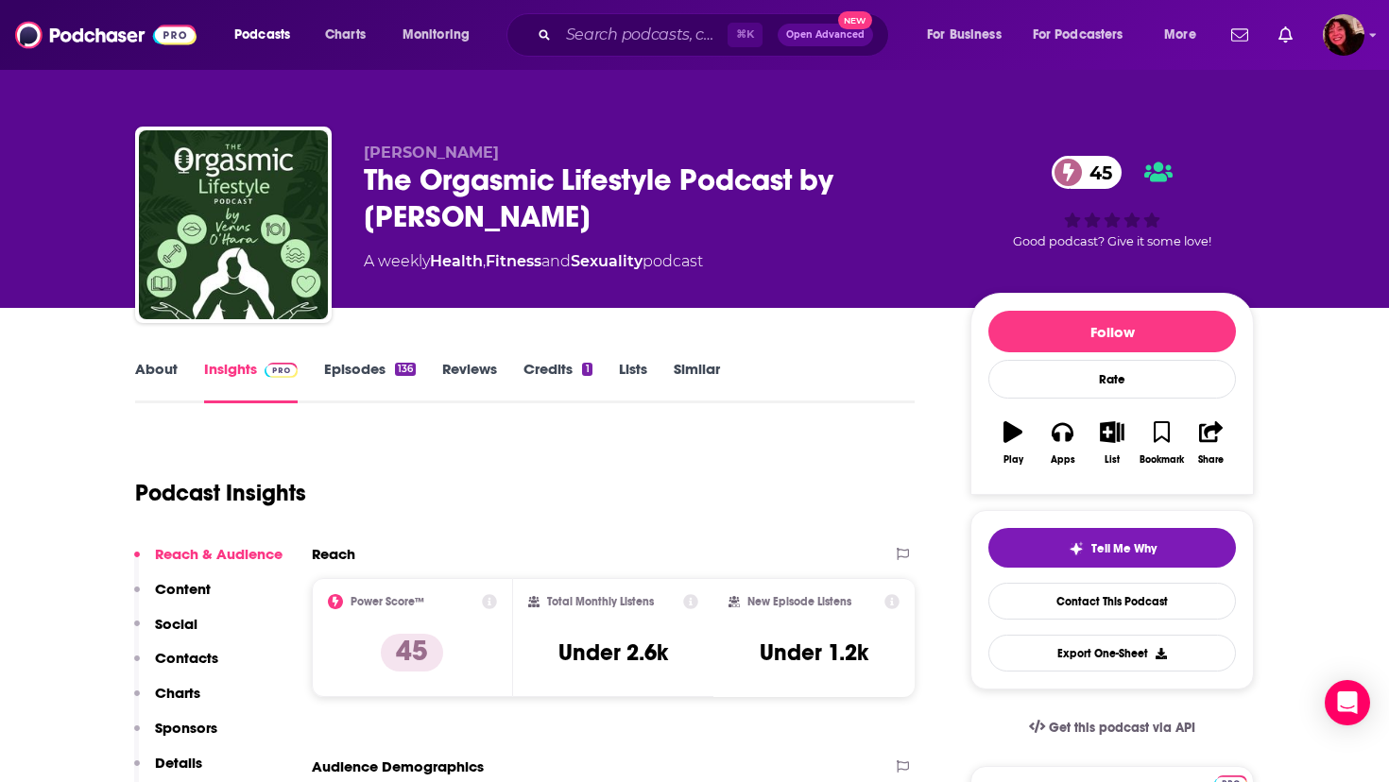
click at [152, 372] on link "About" at bounding box center [156, 381] width 43 height 43
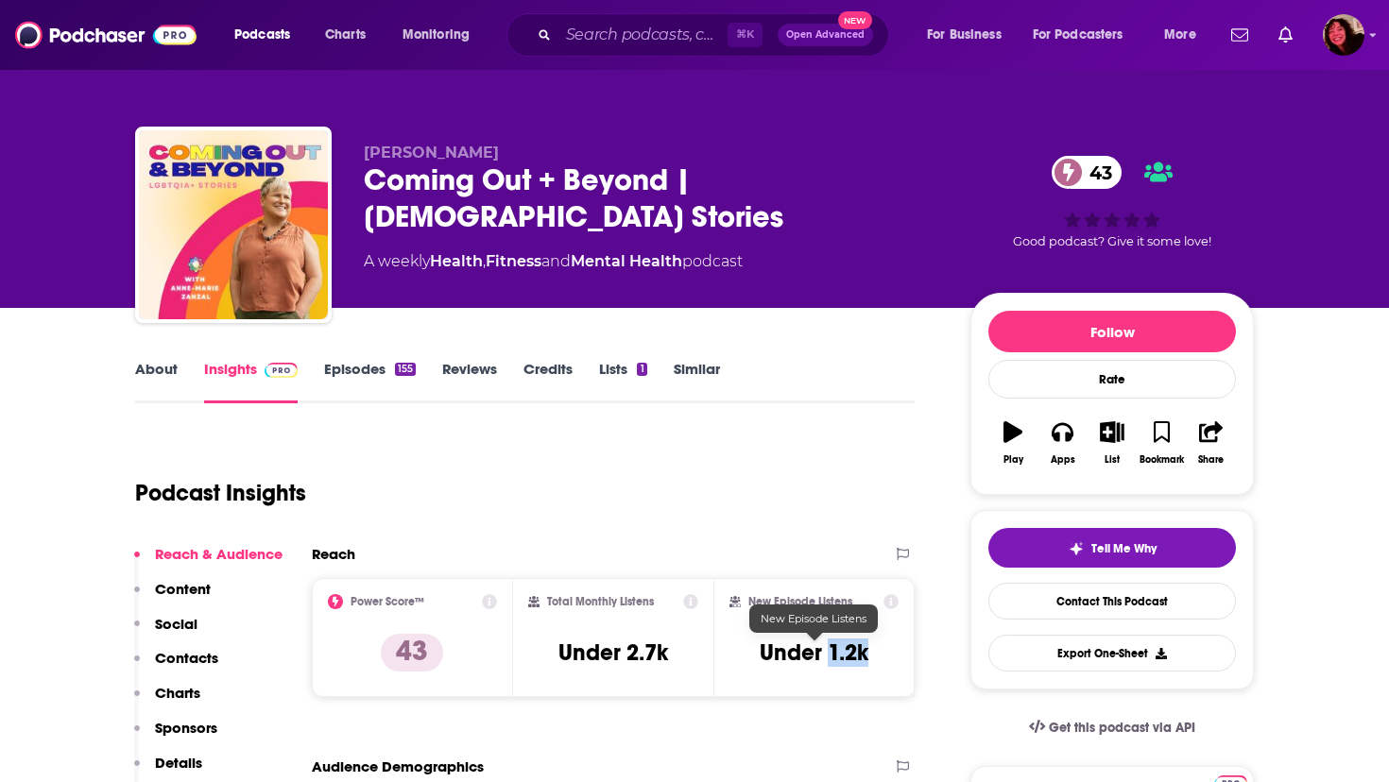
drag, startPoint x: 829, startPoint y: 655, endPoint x: 864, endPoint y: 656, distance: 35.0
click at [864, 656] on h3 "Under 1.2k" at bounding box center [814, 653] width 109 height 28
copy h3 "1.2k"
click at [167, 371] on link "About" at bounding box center [156, 381] width 43 height 43
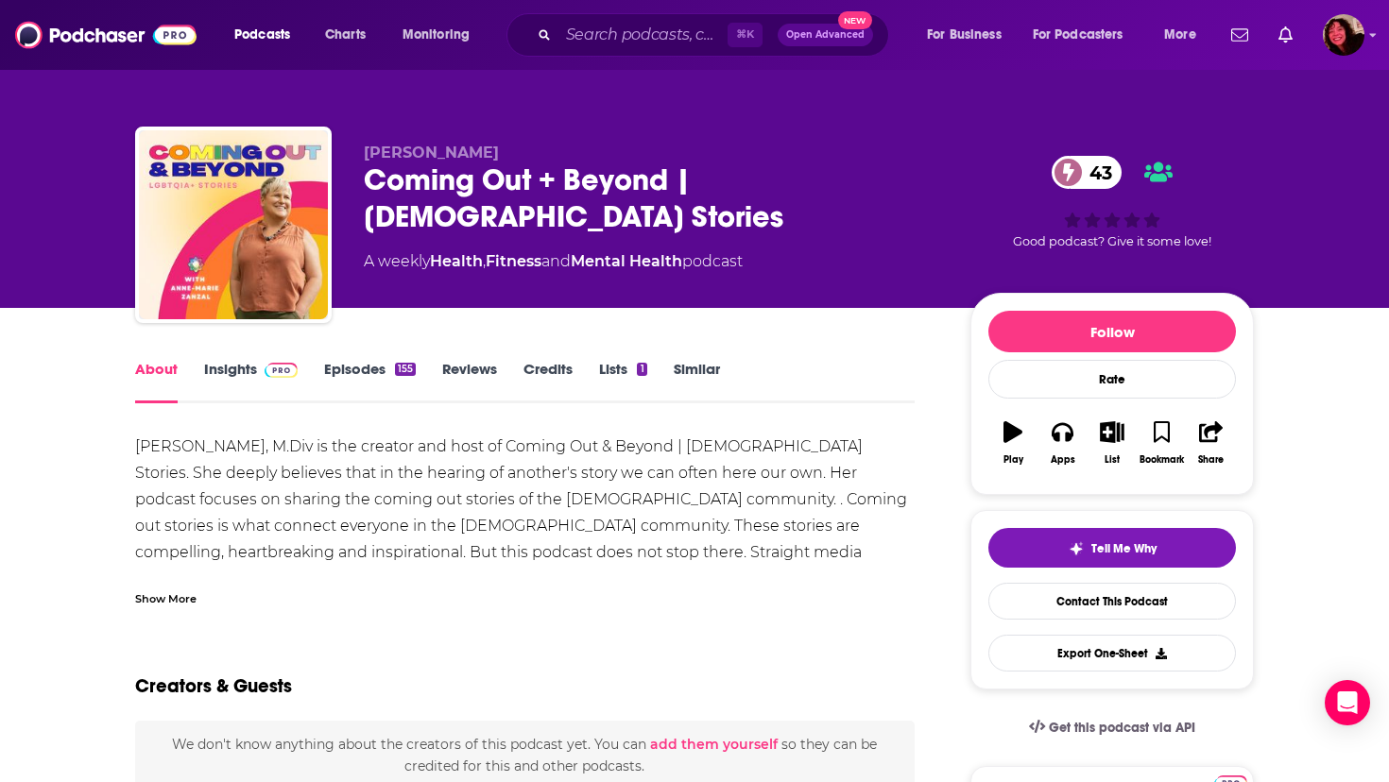
scroll to position [26, 0]
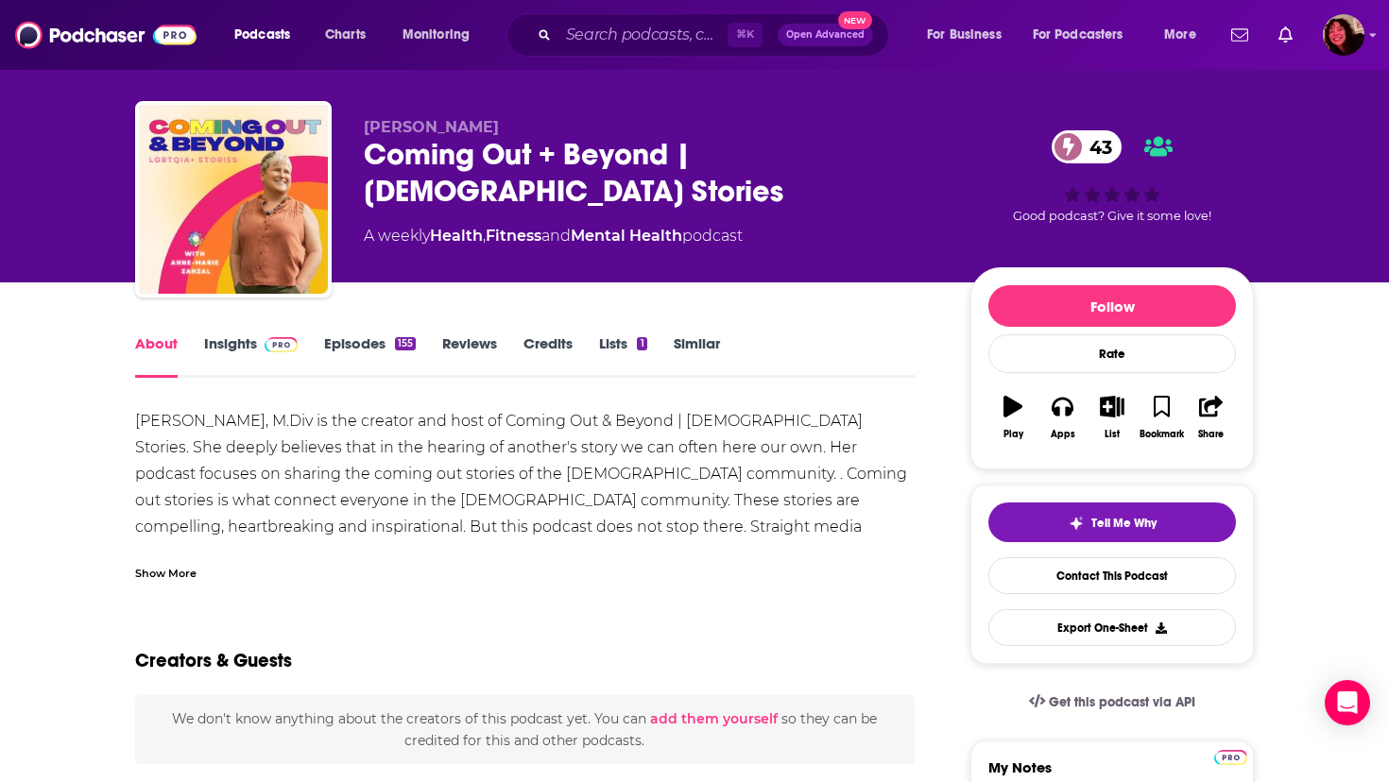
click at [150, 576] on div "Show More" at bounding box center [165, 572] width 61 height 18
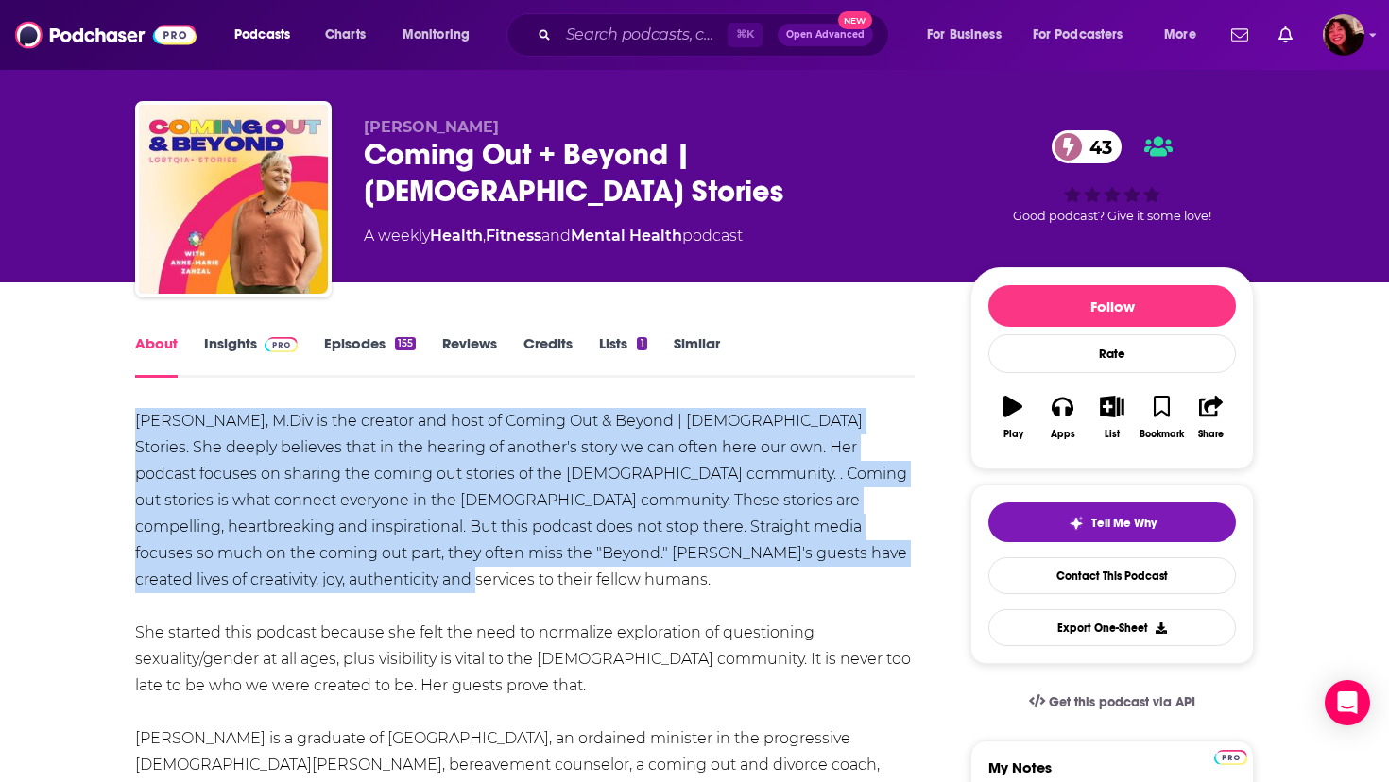
drag, startPoint x: 137, startPoint y: 421, endPoint x: 277, endPoint y: 581, distance: 213.0
click at [277, 581] on div "Anne-Marie Zanzal, M.Div is the creator and host of Coming Out & Beyond | LGBTQ…" at bounding box center [525, 686] width 780 height 556
copy div "Anne-Marie Zanzal, M.Div is the creator and host of Coming Out & Beyond | LGBTQ…"
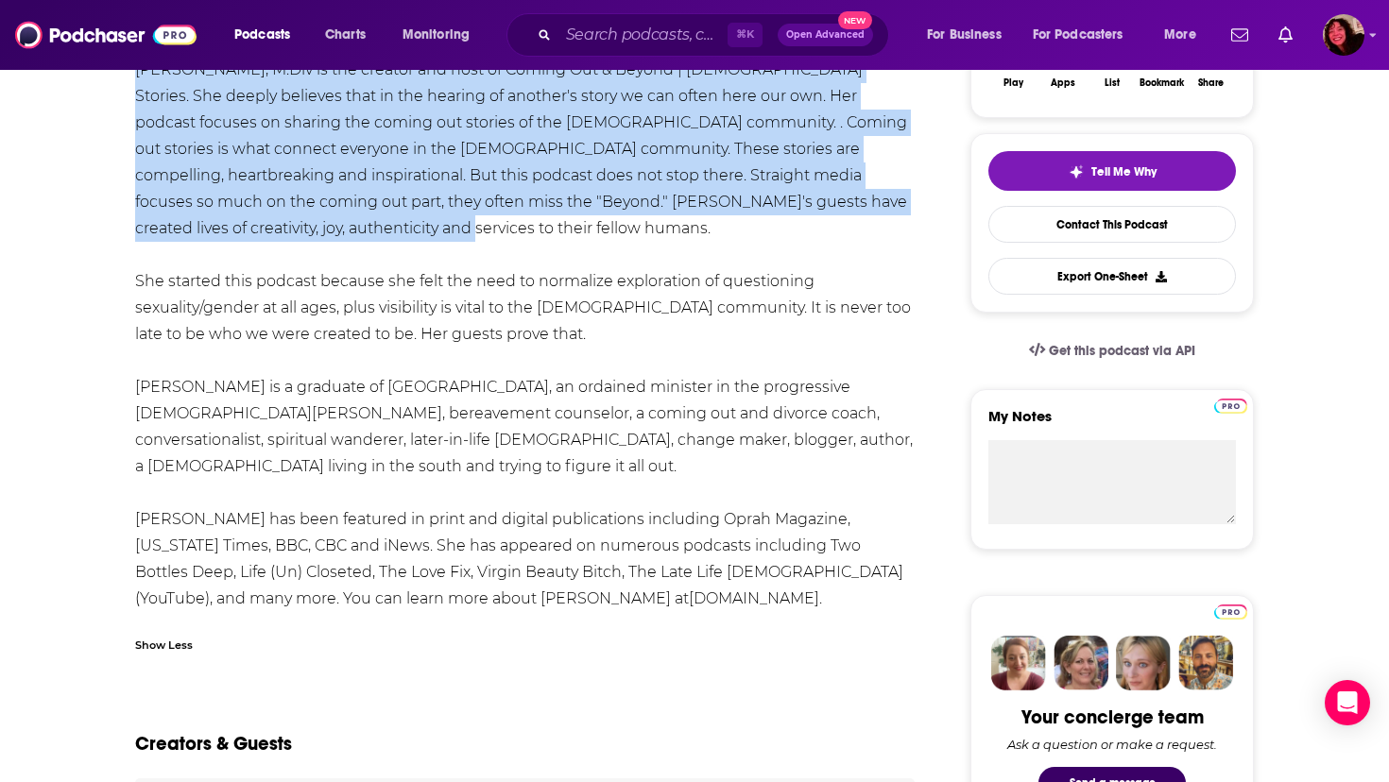
scroll to position [379, 0]
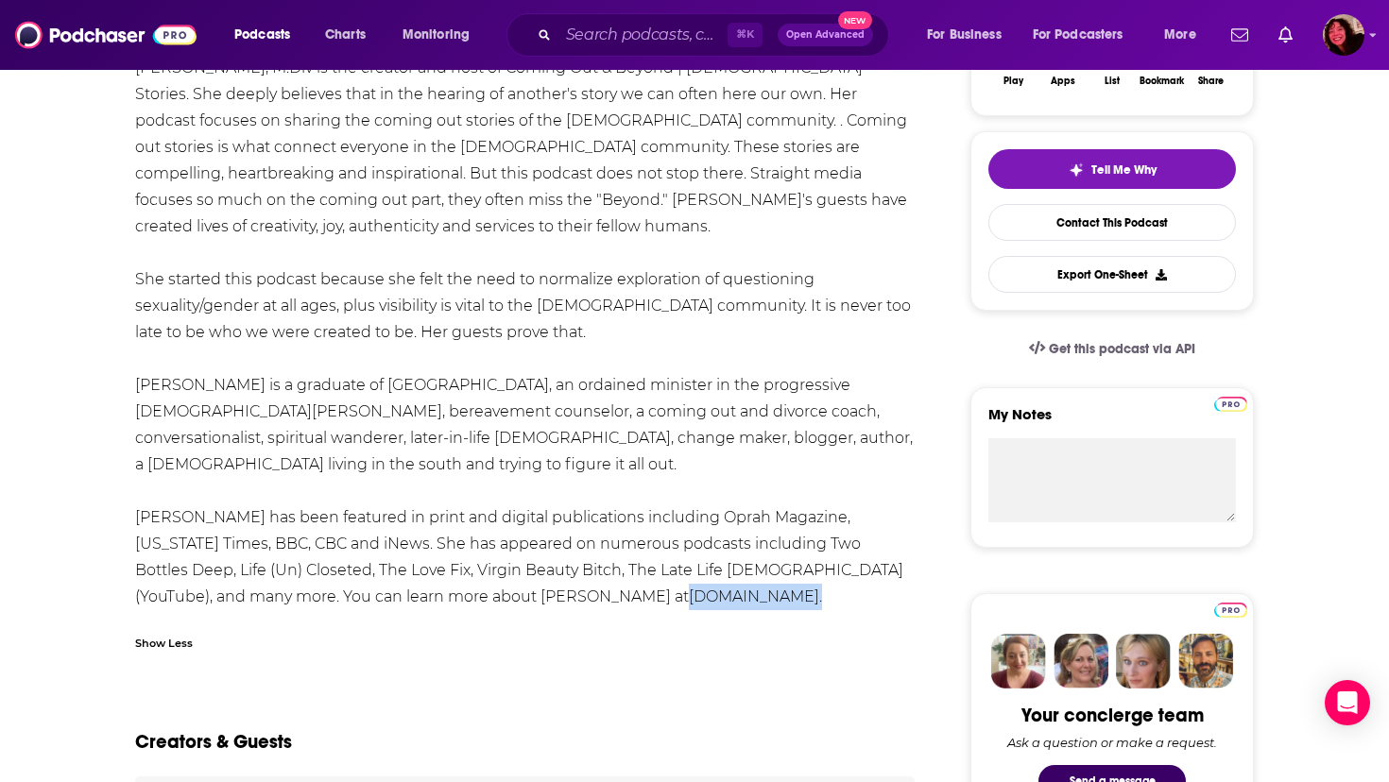
drag, startPoint x: 633, startPoint y: 598, endPoint x: 414, endPoint y: 605, distance: 219.3
click at [414, 605] on div "Anne-Marie Zanzal, M.Div is the creator and host of Coming Out & Beyond | LGBTQ…" at bounding box center [525, 333] width 780 height 556
copy div "www.annemariezanzal.com ."
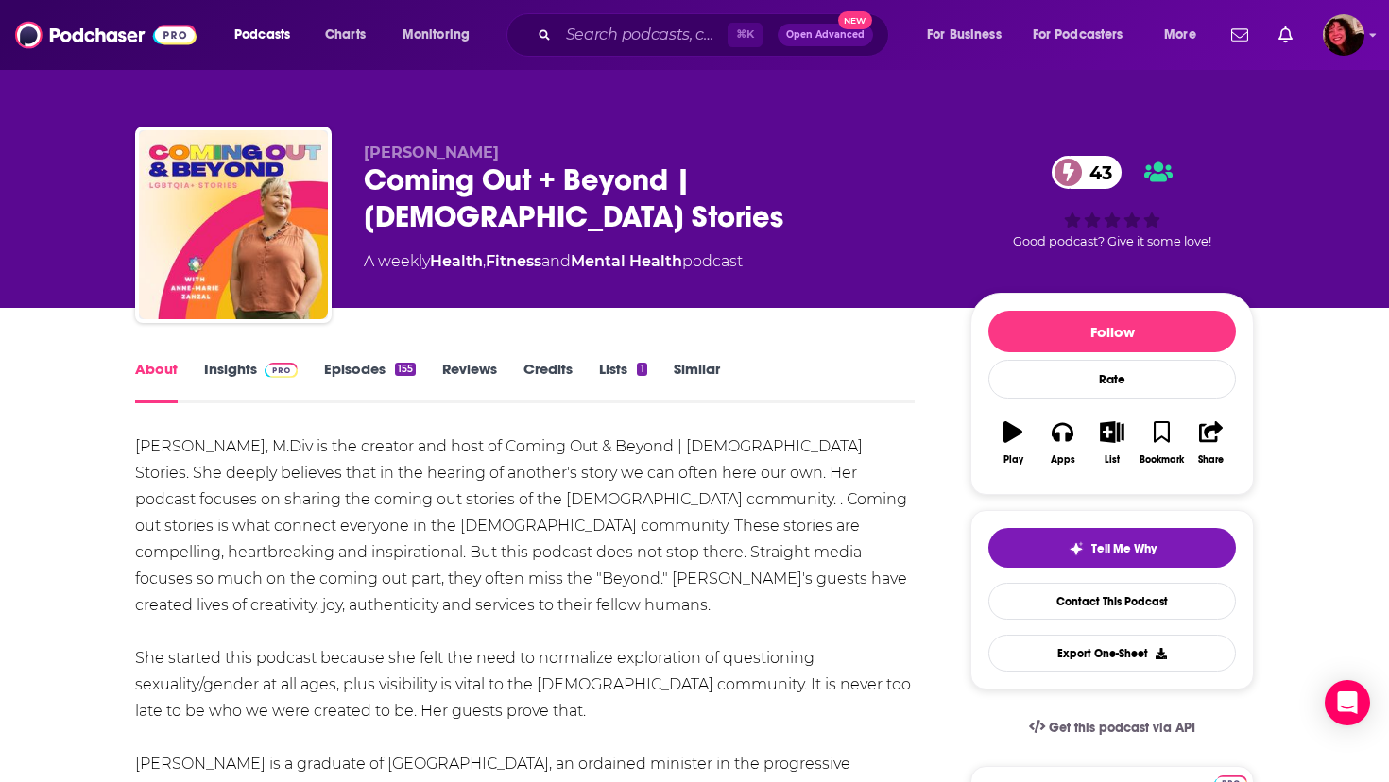
click at [248, 366] on link "Insights" at bounding box center [251, 381] width 94 height 43
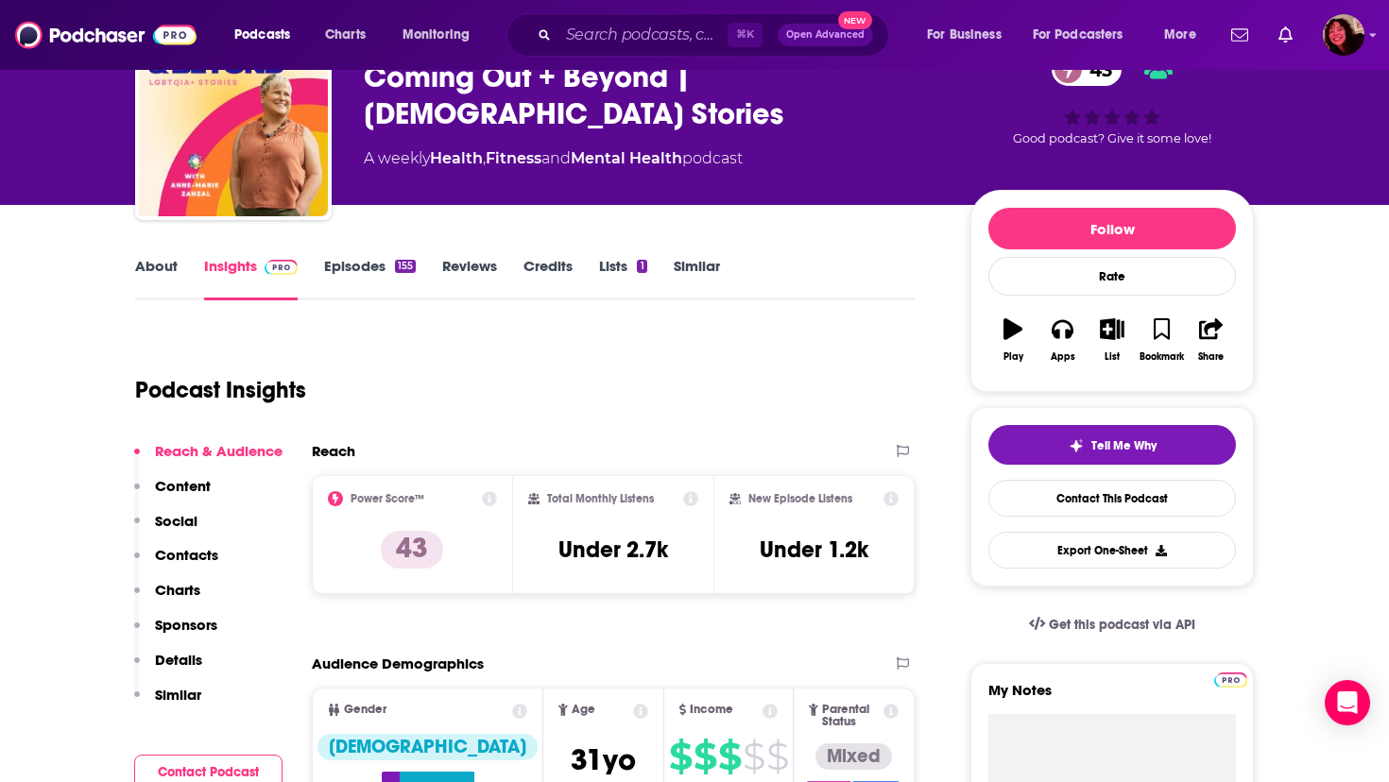
scroll to position [195, 0]
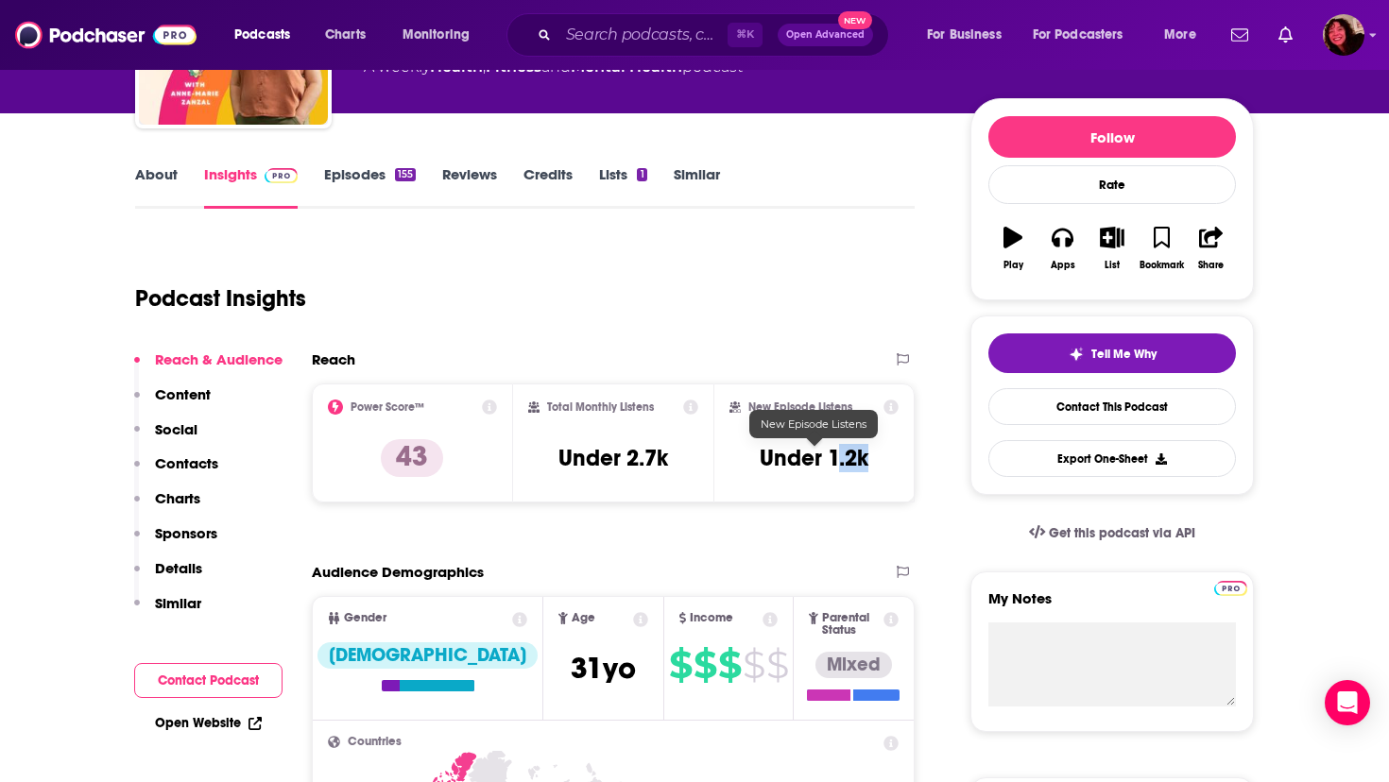
drag, startPoint x: 833, startPoint y: 460, endPoint x: 871, endPoint y: 458, distance: 38.8
click at [871, 460] on div "New Episode Listens Under 1.2k" at bounding box center [814, 443] width 169 height 87
drag, startPoint x: 833, startPoint y: 463, endPoint x: 876, endPoint y: 465, distance: 43.5
click at [876, 465] on div "New Episode Listens Under 1.2k" at bounding box center [814, 443] width 169 height 87
copy h3 "1.2k"
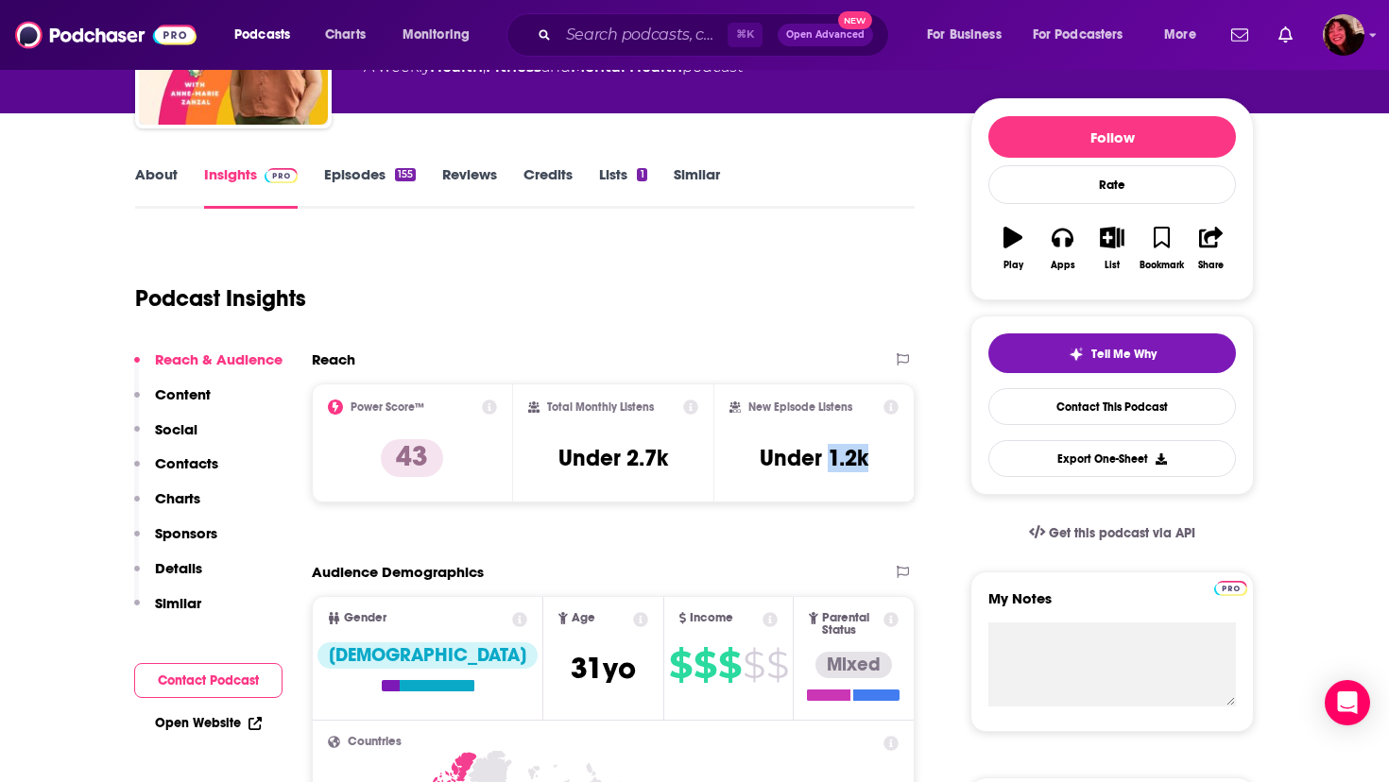
scroll to position [257, 0]
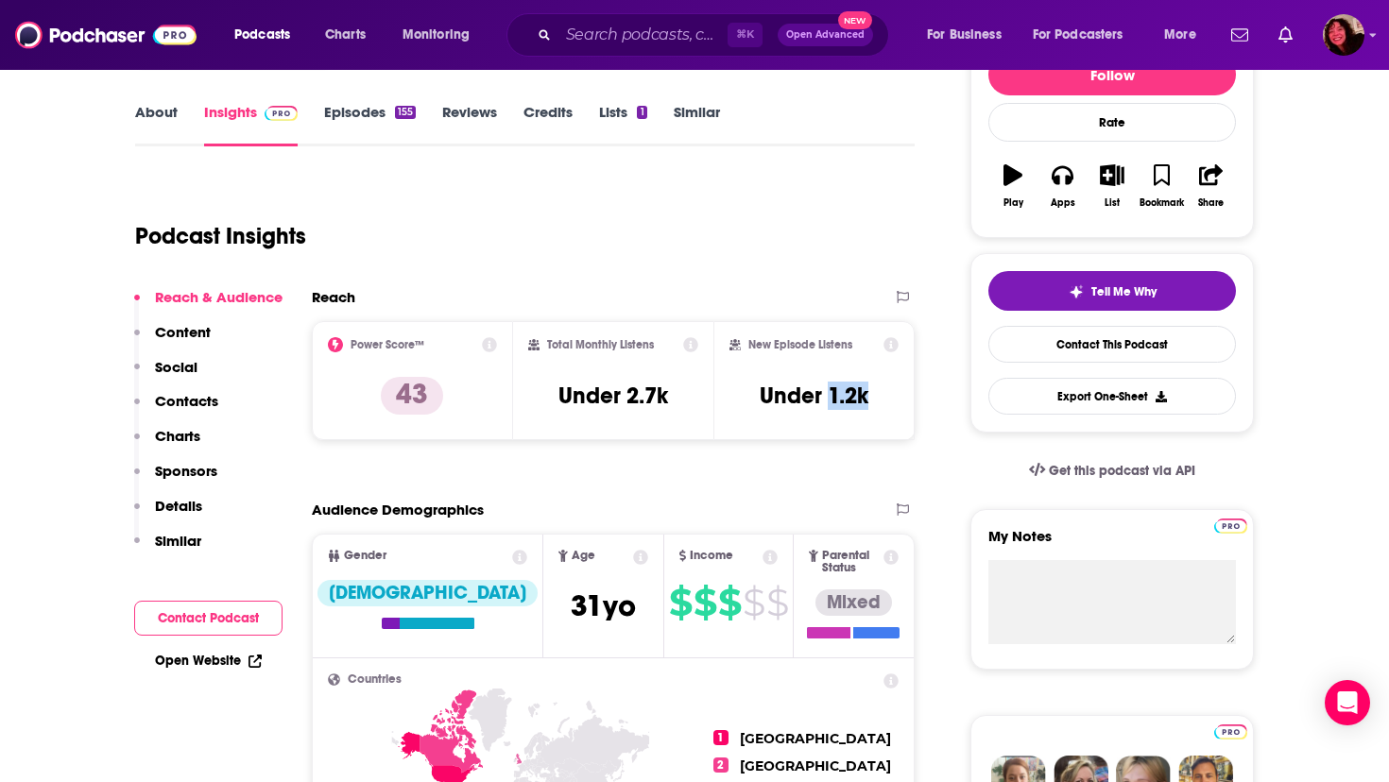
click at [196, 402] on p "Contacts" at bounding box center [186, 401] width 63 height 18
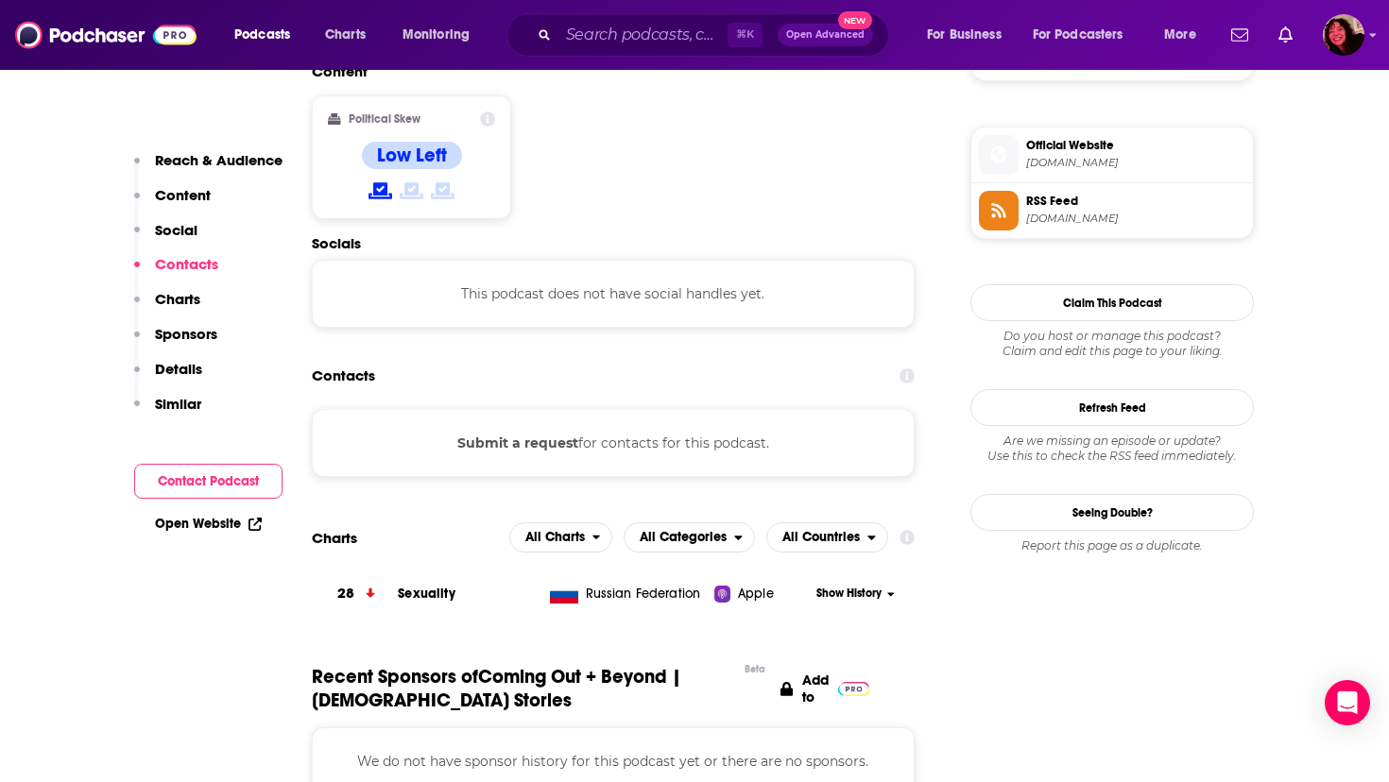
scroll to position [1500, 0]
click at [214, 524] on link "Open Website" at bounding box center [208, 524] width 107 height 16
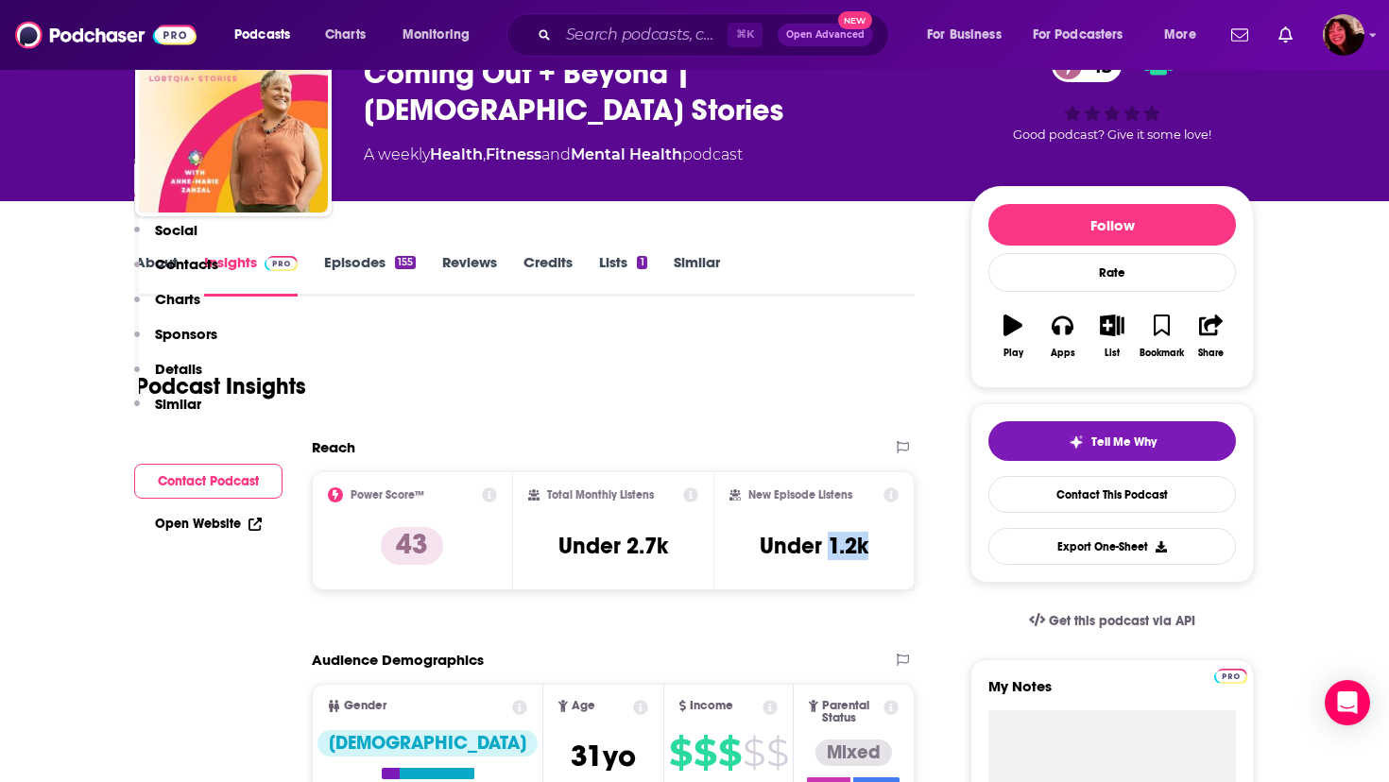
scroll to position [0, 0]
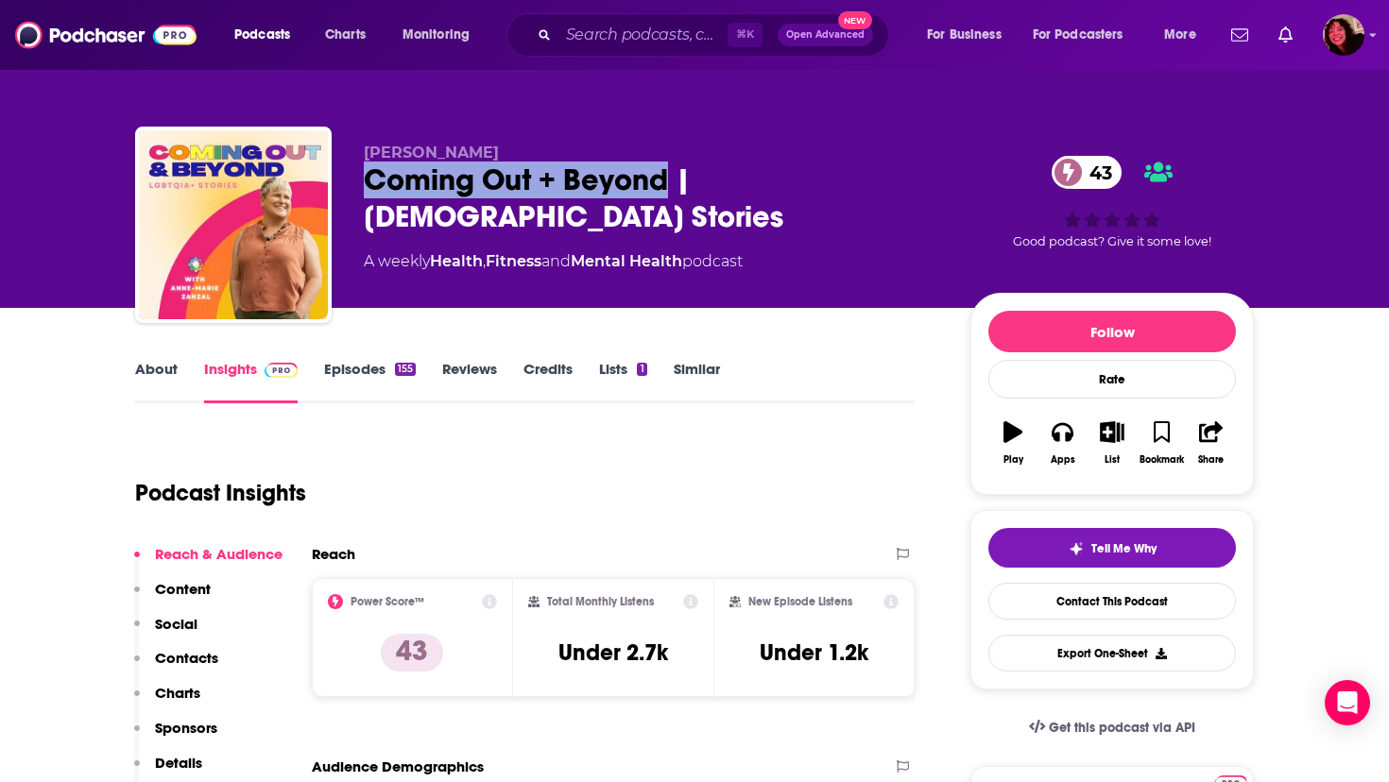
drag, startPoint x: 362, startPoint y: 181, endPoint x: 670, endPoint y: 173, distance: 308.2
click at [670, 173] on div "Anne-Marie Zanzal Coming Out + Beyond | LGBTQIA+ Stories 43 A weekly Health , F…" at bounding box center [694, 229] width 1119 height 204
copy h2 "Coming Out + Beyond"
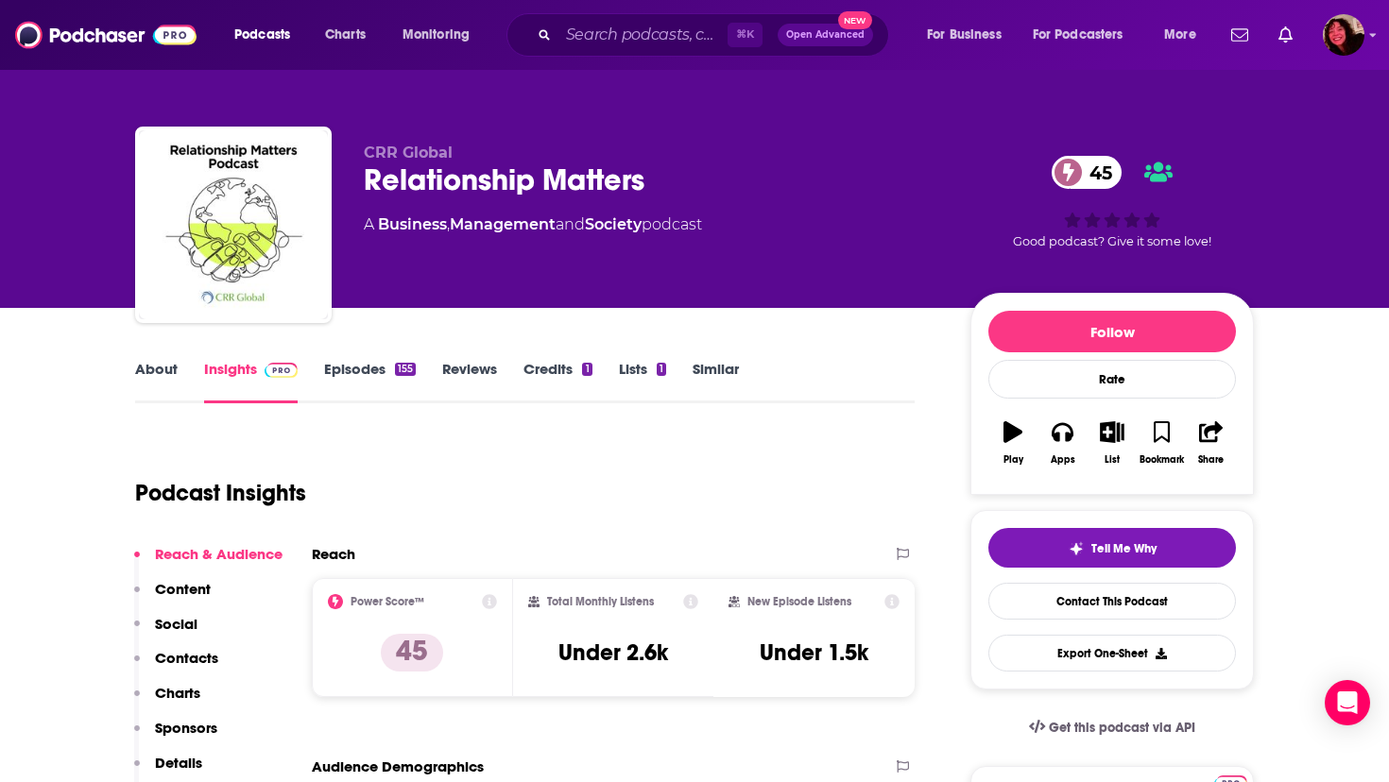
click at [157, 374] on link "About" at bounding box center [156, 381] width 43 height 43
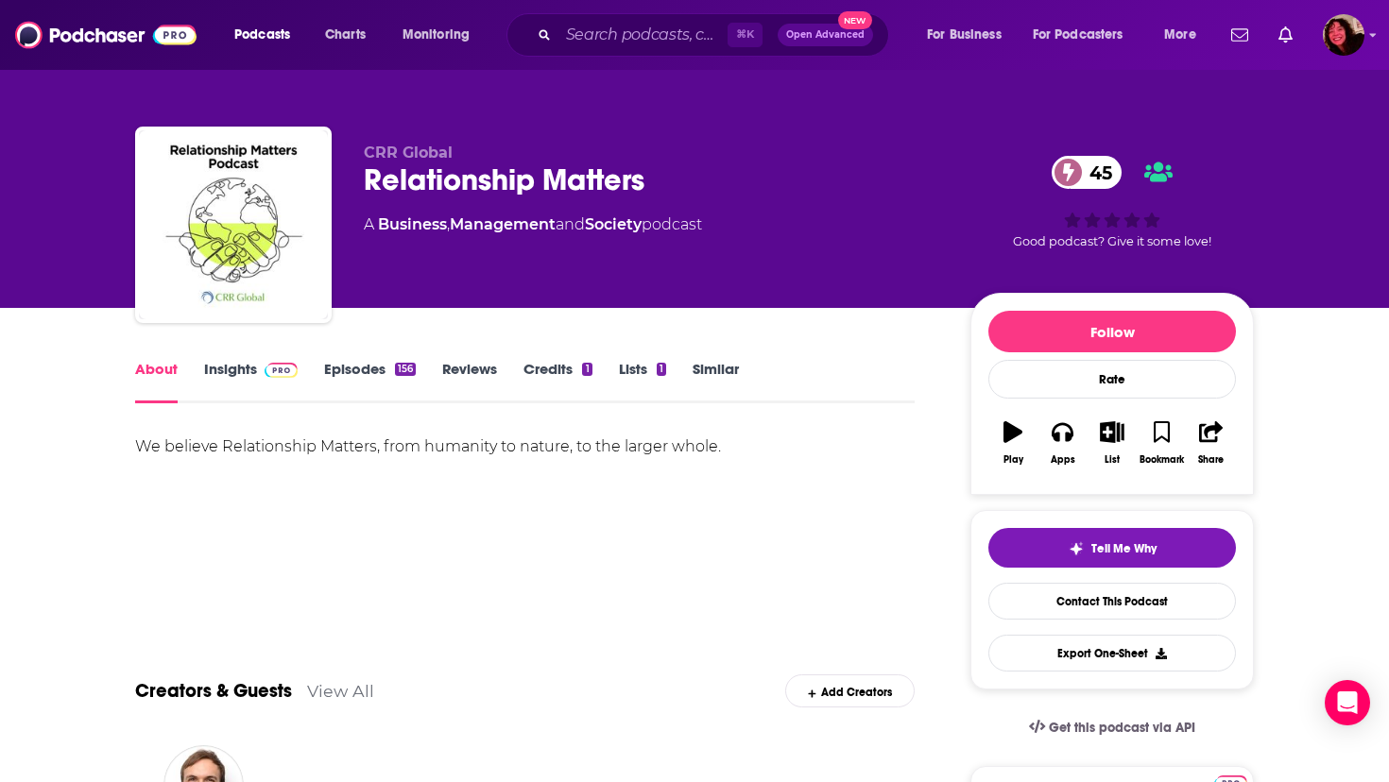
click at [227, 369] on link "Insights" at bounding box center [251, 381] width 94 height 43
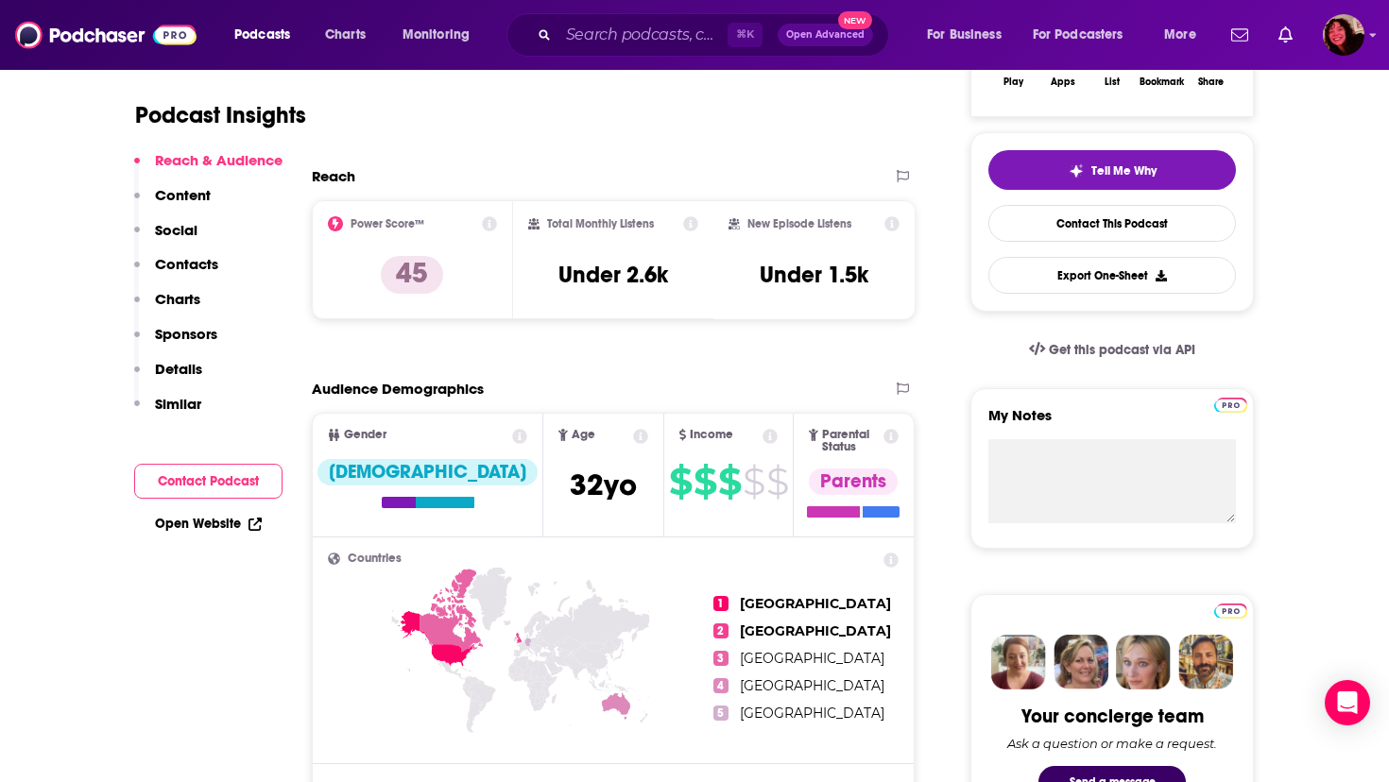
scroll to position [387, 0]
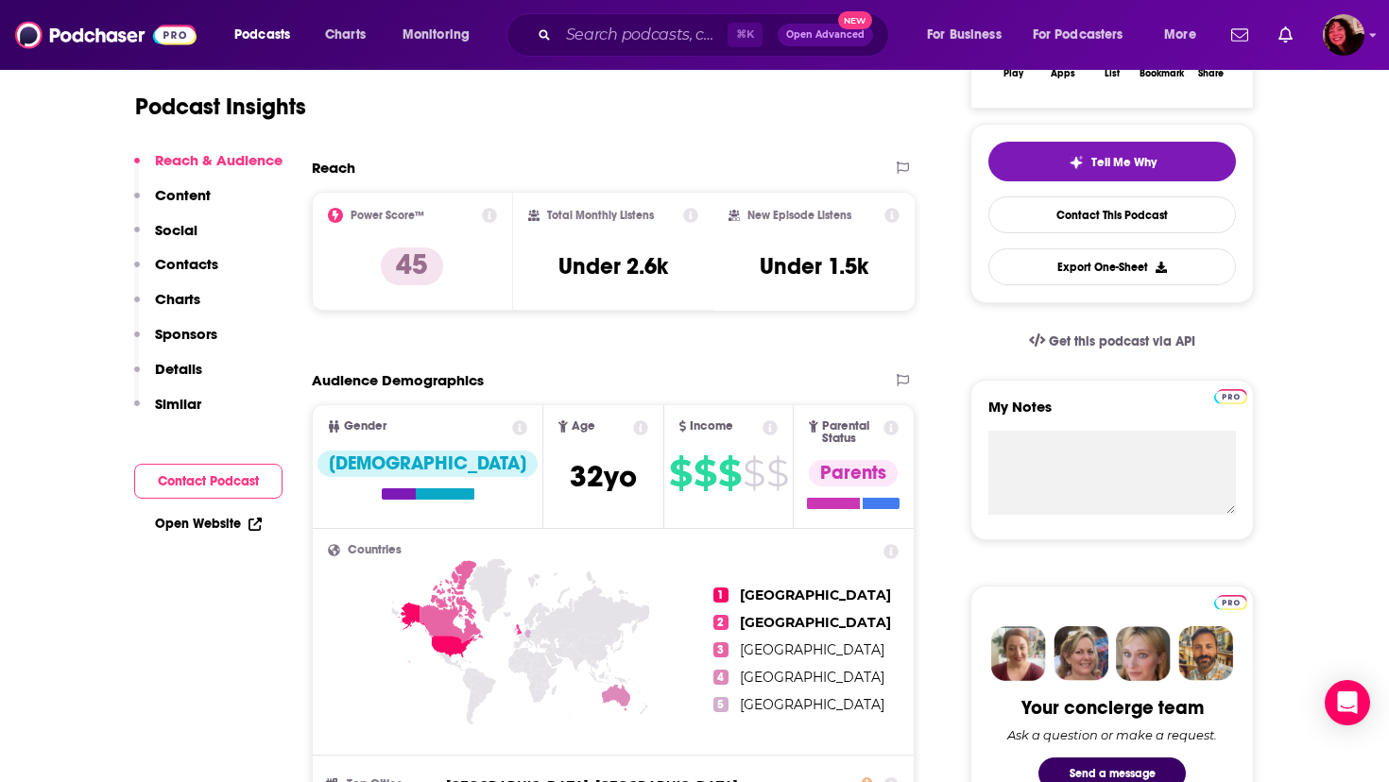
click at [190, 524] on link "Open Website" at bounding box center [208, 524] width 107 height 16
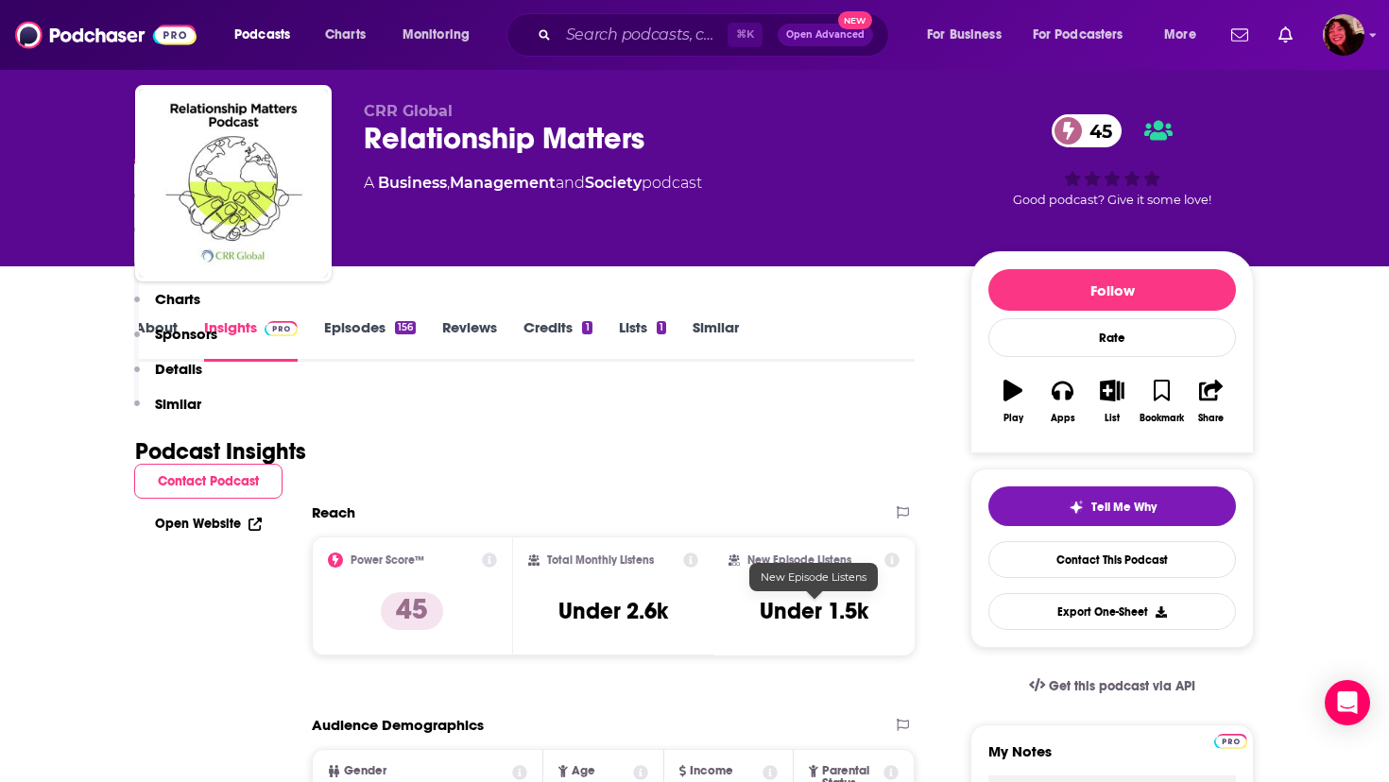
scroll to position [0, 0]
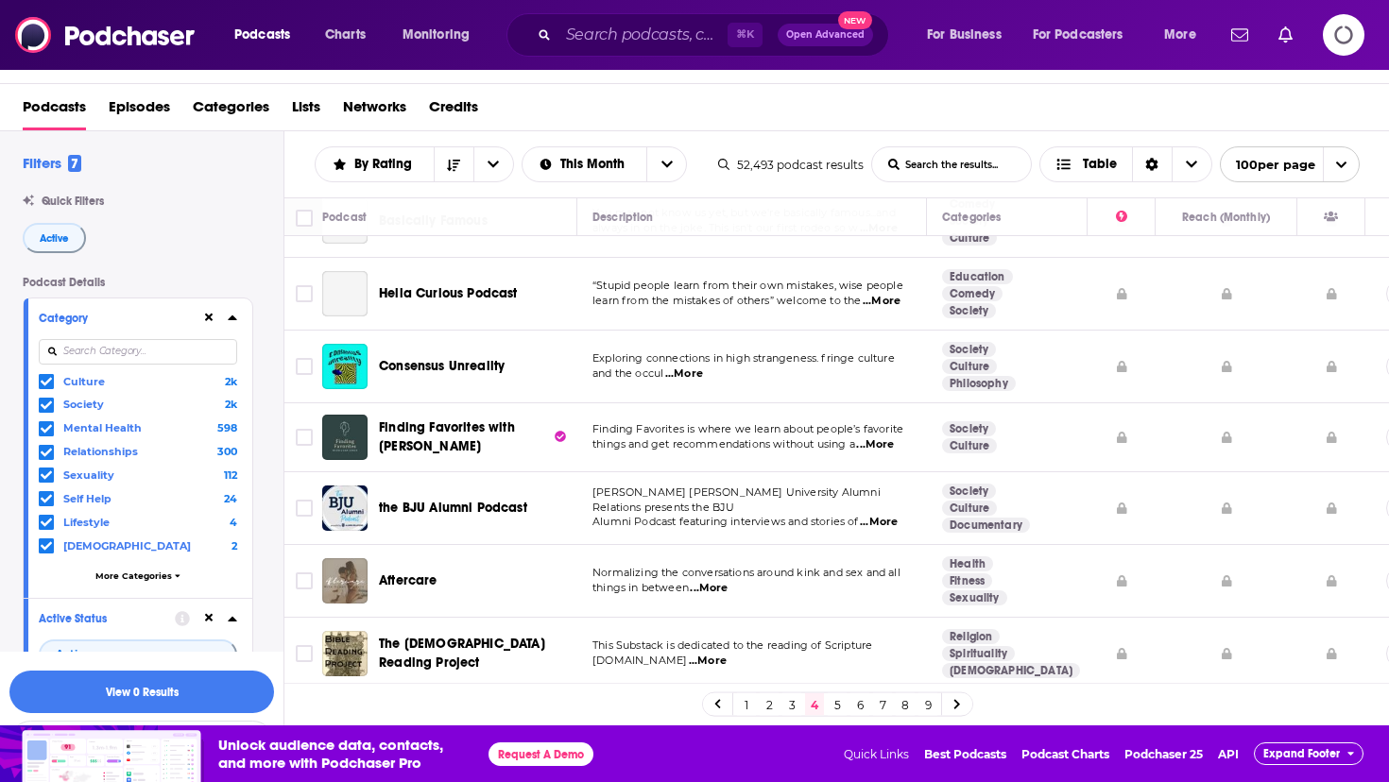
scroll to position [4028, 0]
